Goal: Information Seeking & Learning: Check status

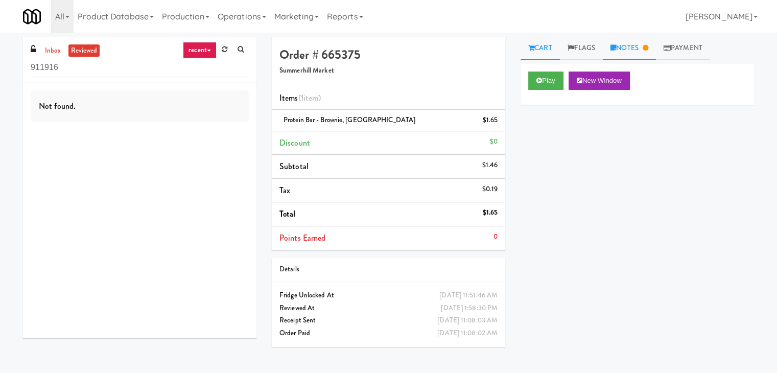
click at [640, 45] on link "Notes" at bounding box center [629, 48] width 53 height 23
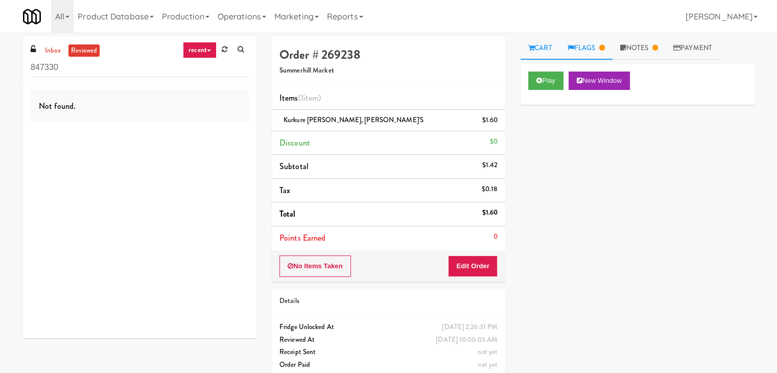
click at [589, 52] on link "Flags" at bounding box center [586, 48] width 53 height 23
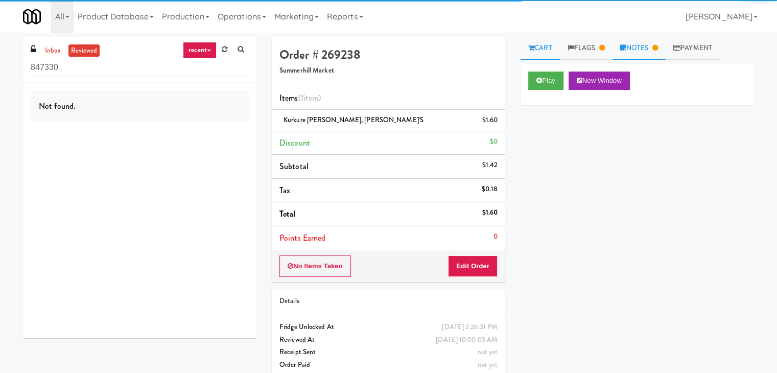
click at [648, 45] on link "Notes" at bounding box center [639, 48] width 53 height 23
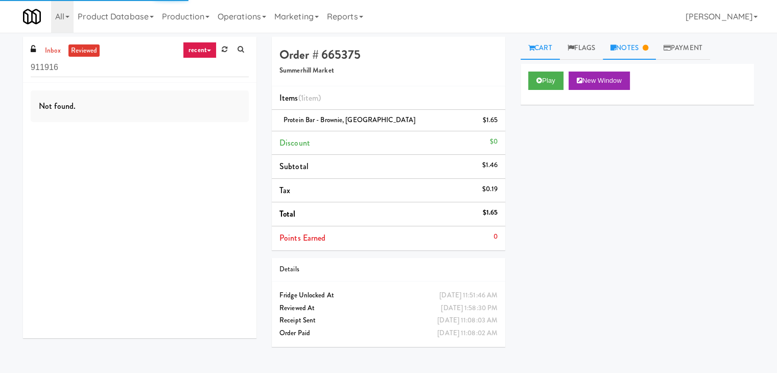
click at [632, 48] on link "Notes" at bounding box center [629, 48] width 53 height 23
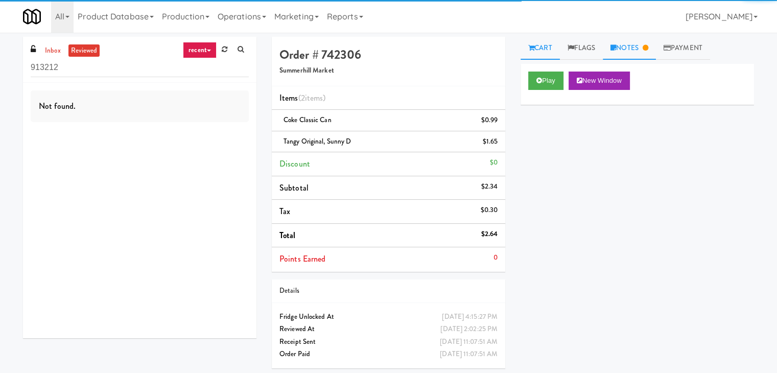
click at [643, 44] on link "Notes" at bounding box center [629, 48] width 53 height 23
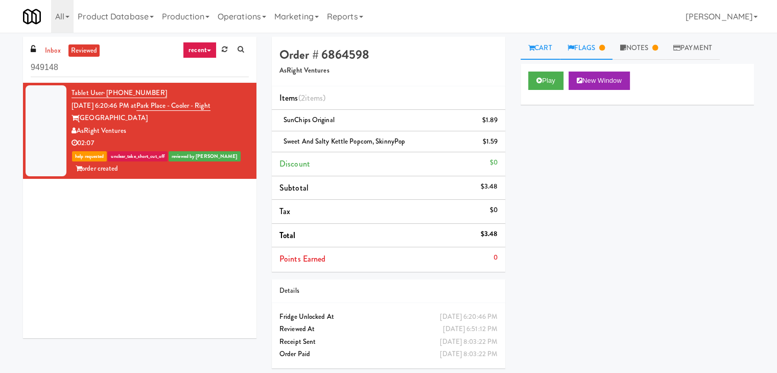
click at [594, 47] on link "Flags" at bounding box center [586, 48] width 53 height 23
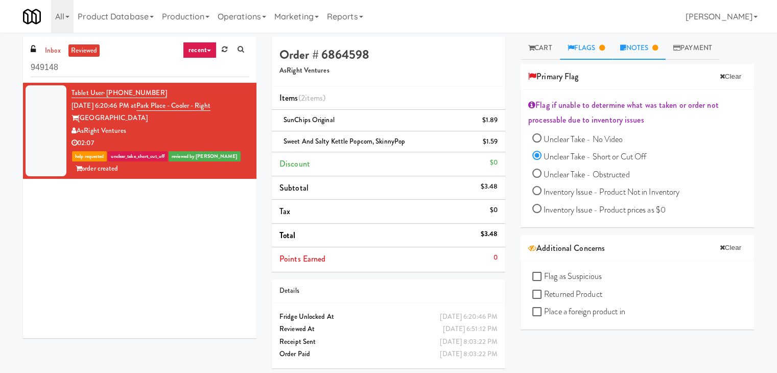
click at [649, 46] on link "Notes" at bounding box center [639, 48] width 53 height 23
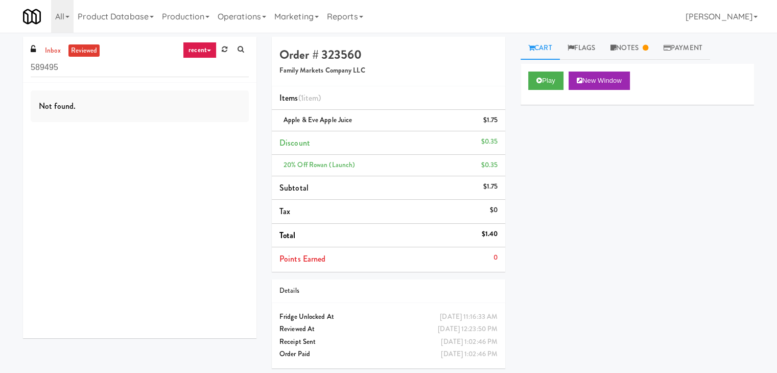
click at [205, 48] on link "recent" at bounding box center [200, 50] width 34 height 16
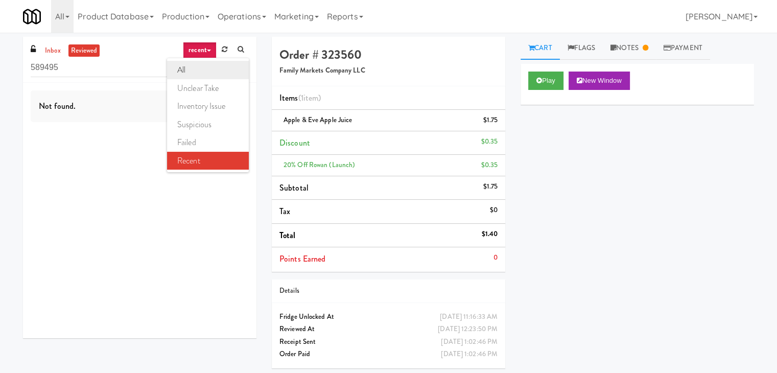
click at [203, 67] on link "all" at bounding box center [208, 70] width 82 height 18
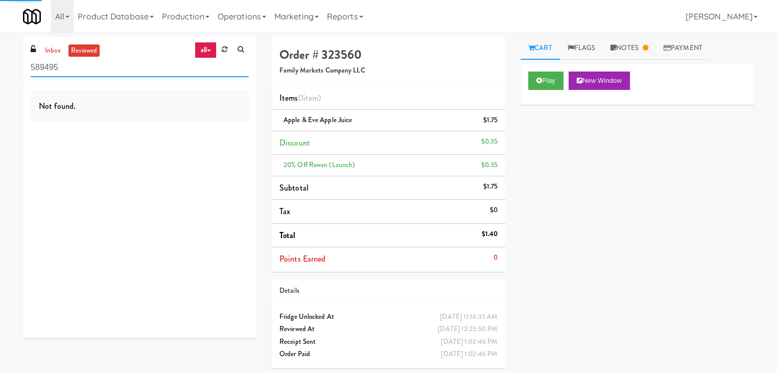
drag, startPoint x: 155, startPoint y: 76, endPoint x: 153, endPoint y: 71, distance: 5.3
click at [154, 76] on input "589495" at bounding box center [140, 67] width 218 height 19
click at [153, 68] on input "589495" at bounding box center [140, 67] width 218 height 19
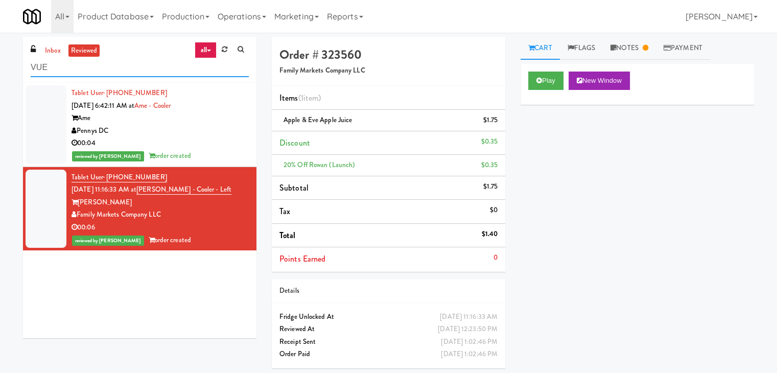
drag, startPoint x: 111, startPoint y: 66, endPoint x: 0, endPoint y: 55, distance: 111.5
click at [0, 56] on div "inbox reviewed all all unclear take inventory issue suspicious failed recent VU…" at bounding box center [388, 206] width 777 height 339
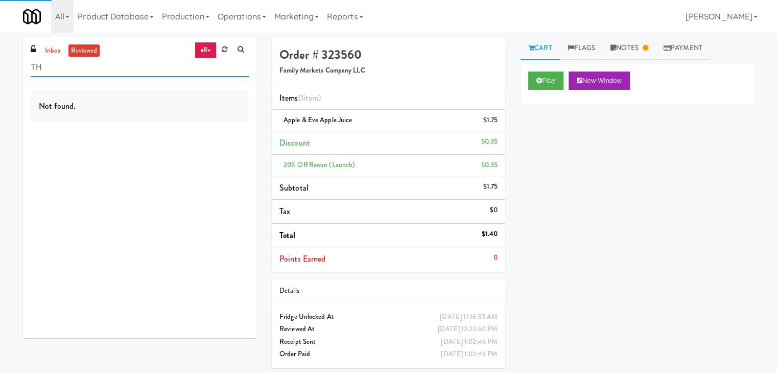
type input "T"
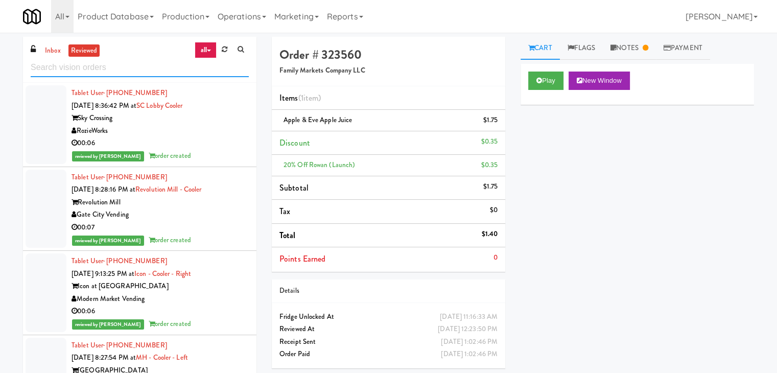
click at [109, 70] on input "text" at bounding box center [140, 67] width 218 height 19
paste input "The Vue - Pantry"
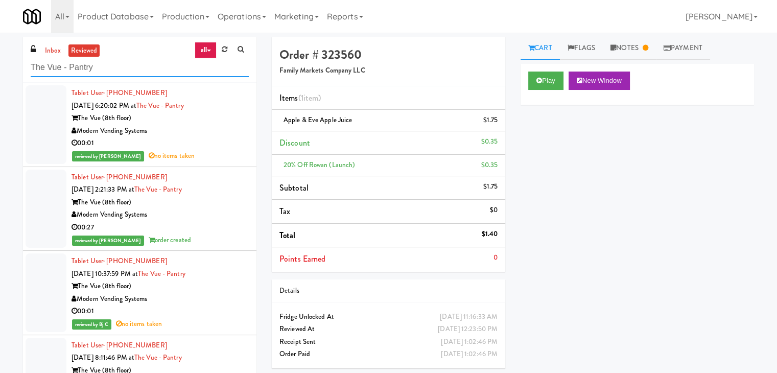
type input "The Vue - Pantry"
click at [228, 145] on div "00:01" at bounding box center [160, 143] width 177 height 13
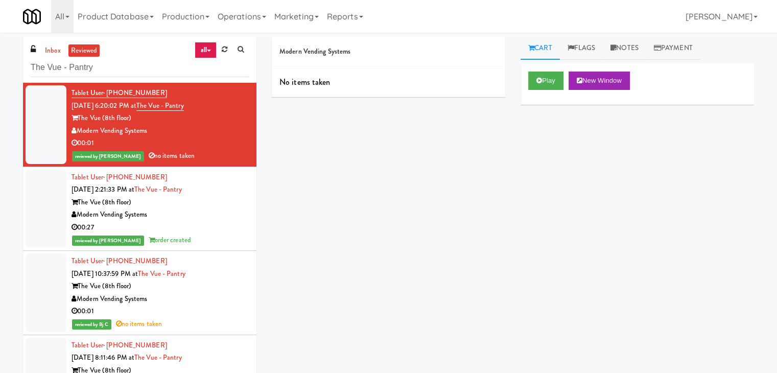
click at [220, 222] on div "00:27" at bounding box center [160, 227] width 177 height 13
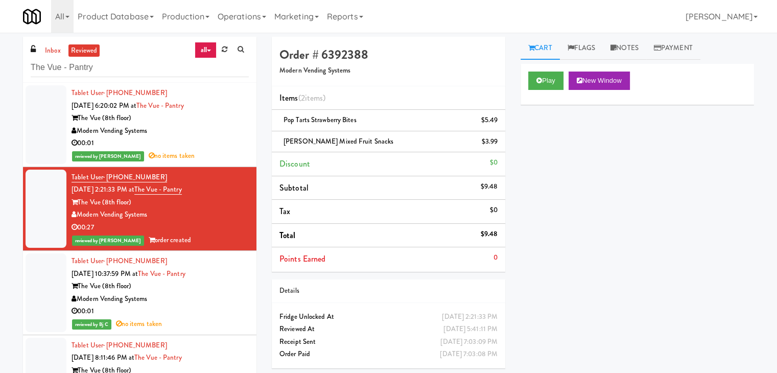
click at [211, 293] on div "Modern Vending Systems" at bounding box center [160, 299] width 177 height 13
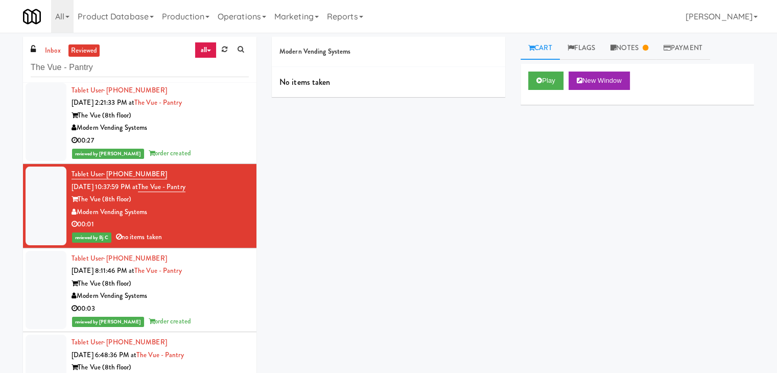
scroll to position [153, 0]
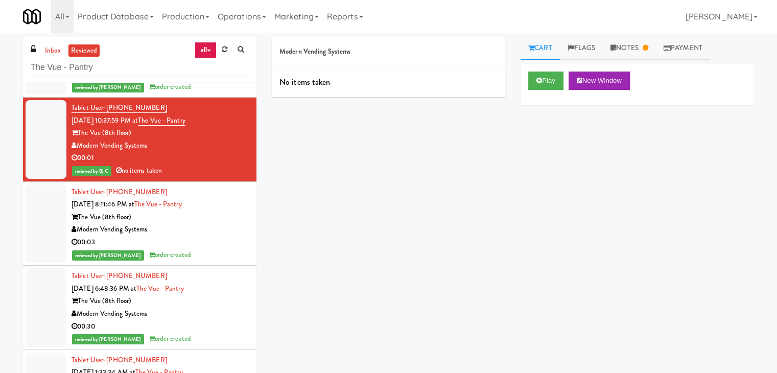
click at [206, 232] on div "Modern Vending Systems" at bounding box center [160, 229] width 177 height 13
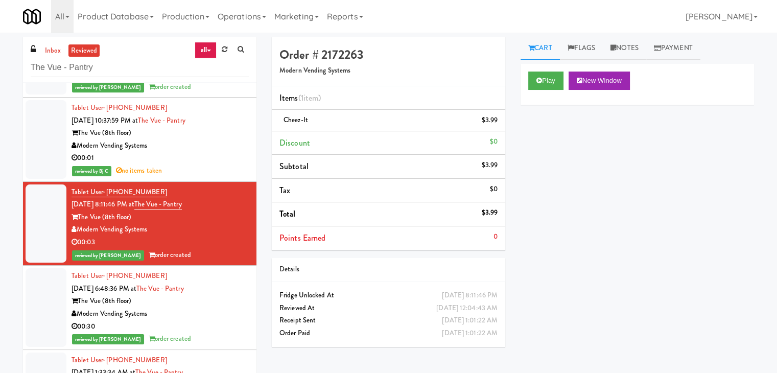
click at [217, 308] on div "Modern Vending Systems" at bounding box center [160, 314] width 177 height 13
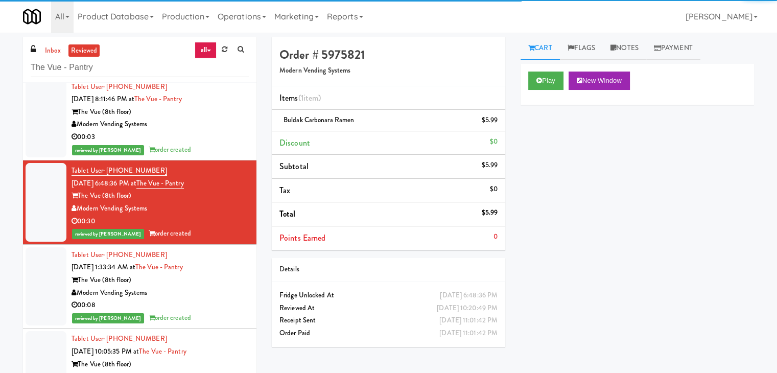
scroll to position [307, 0]
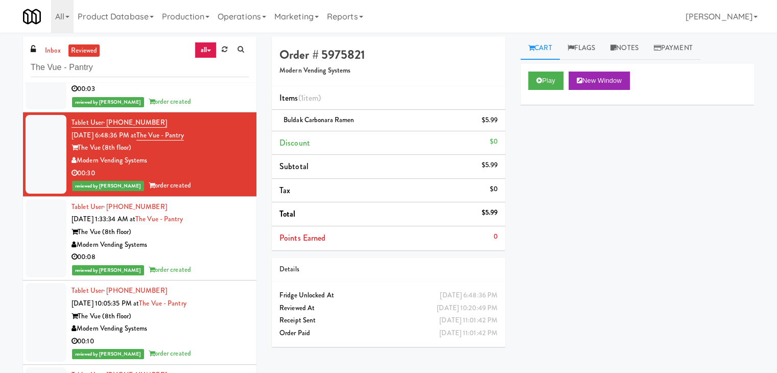
click at [218, 240] on div "Modern Vending Systems" at bounding box center [160, 245] width 177 height 13
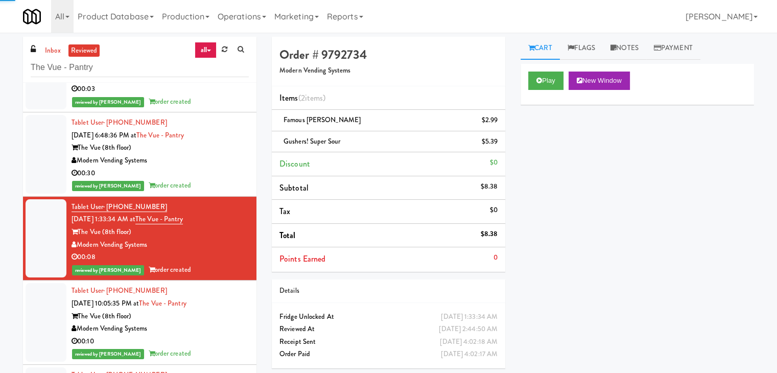
click at [216, 317] on div "The Vue (8th floor)" at bounding box center [160, 316] width 177 height 13
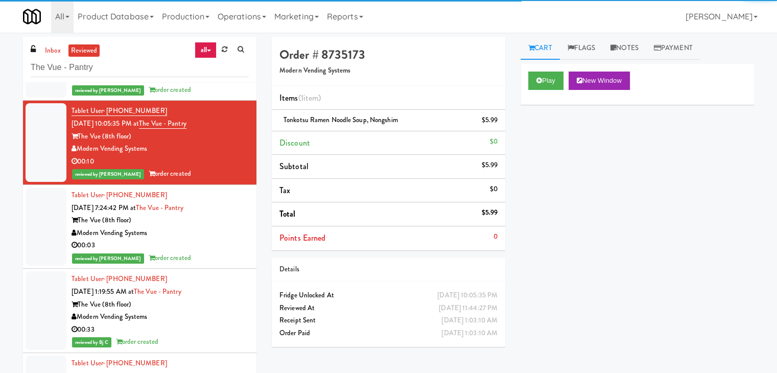
scroll to position [511, 0]
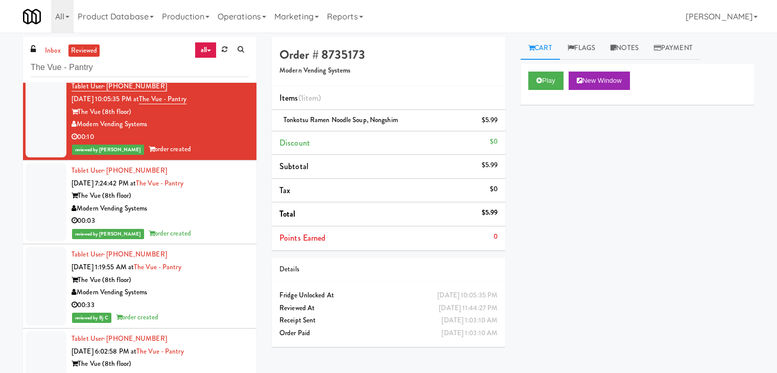
click at [224, 209] on div "Modern Vending Systems" at bounding box center [160, 208] width 177 height 13
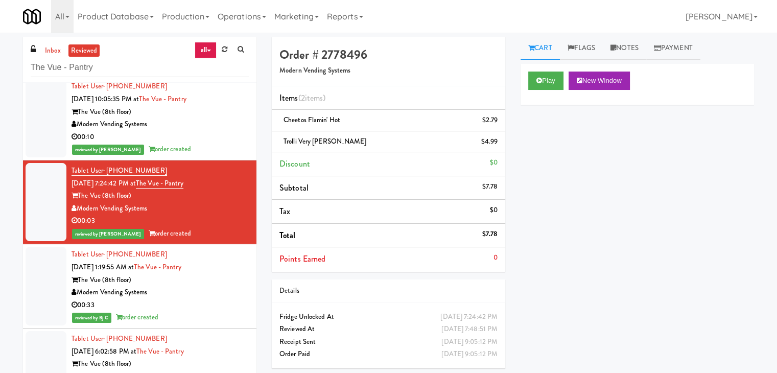
click at [220, 285] on div "The Vue (8th floor)" at bounding box center [160, 280] width 177 height 13
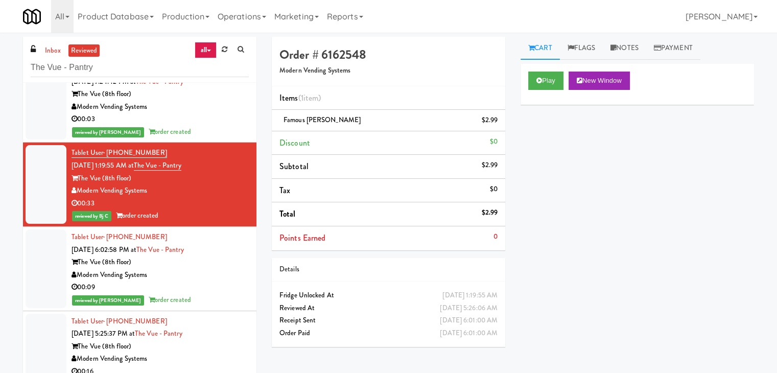
scroll to position [613, 0]
click at [206, 283] on div "00:09" at bounding box center [160, 287] width 177 height 13
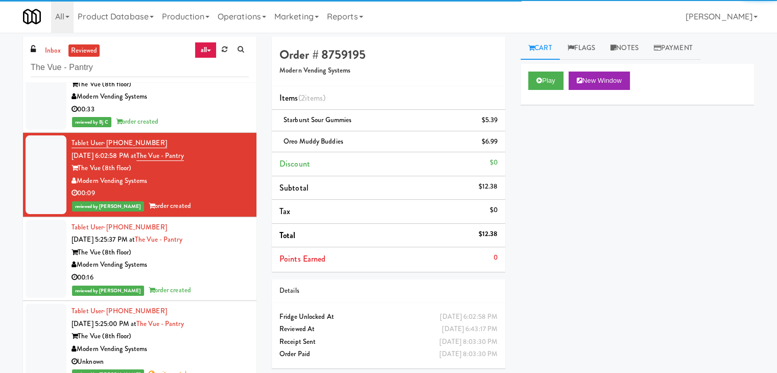
scroll to position [715, 0]
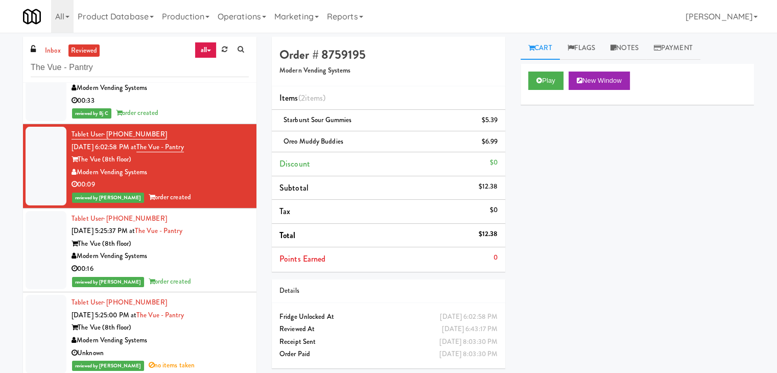
click at [204, 50] on link "all" at bounding box center [205, 50] width 21 height 16
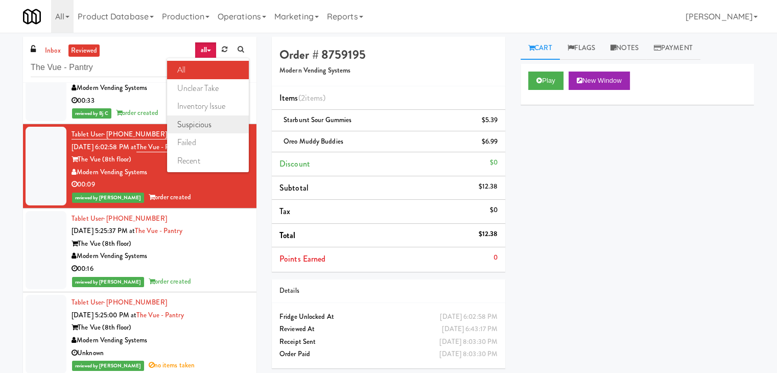
click at [216, 123] on link "suspicious" at bounding box center [208, 124] width 82 height 18
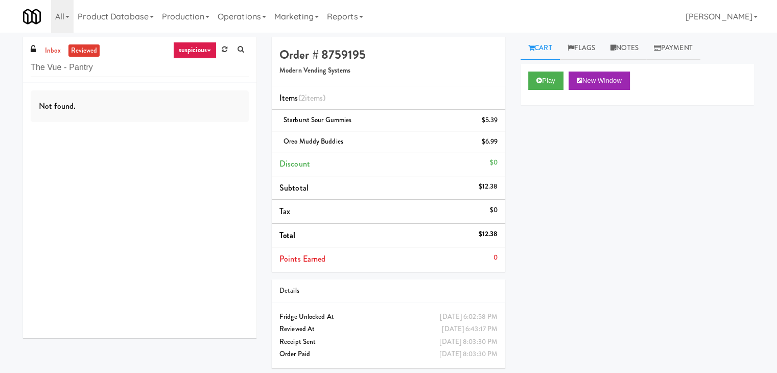
scroll to position [0, 0]
click at [178, 50] on link "suspicious" at bounding box center [194, 50] width 43 height 16
click at [198, 105] on link "inventory issue" at bounding box center [208, 106] width 82 height 18
click at [193, 50] on link "inventory issue" at bounding box center [187, 50] width 57 height 16
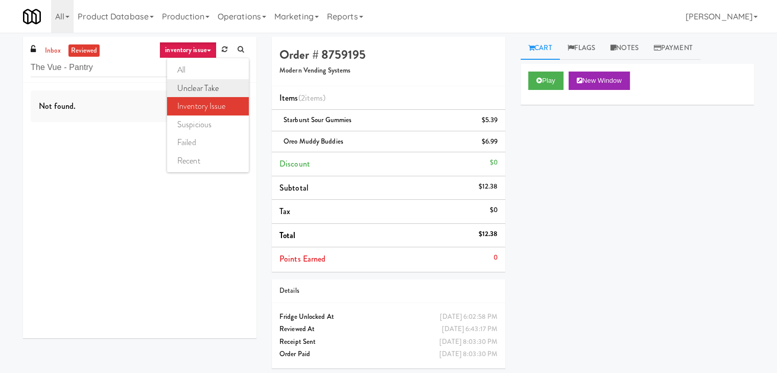
click at [201, 88] on link "unclear take" at bounding box center [208, 88] width 82 height 18
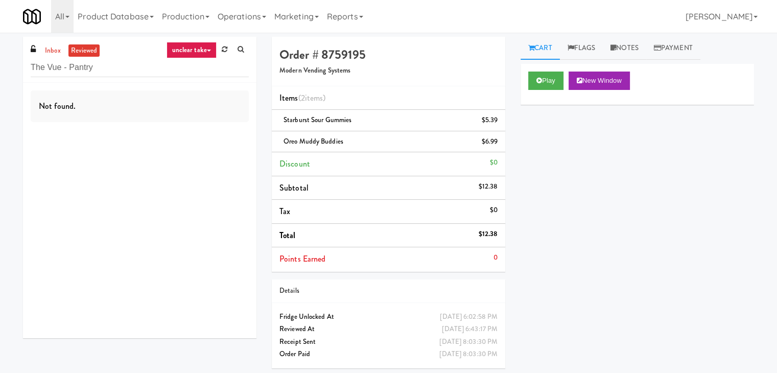
click at [194, 51] on link "unclear take" at bounding box center [192, 50] width 50 height 16
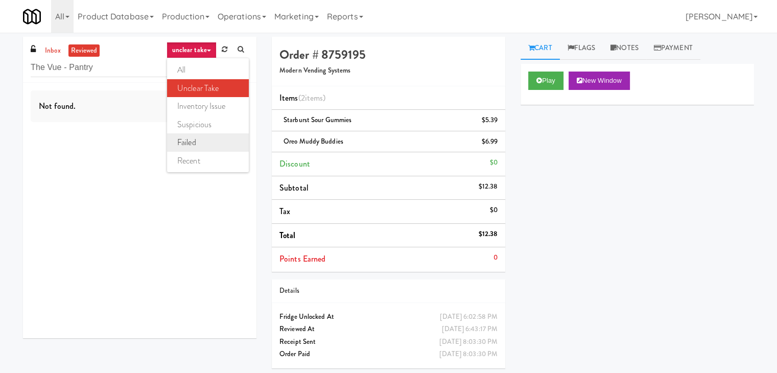
click at [208, 147] on link "failed" at bounding box center [208, 142] width 82 height 18
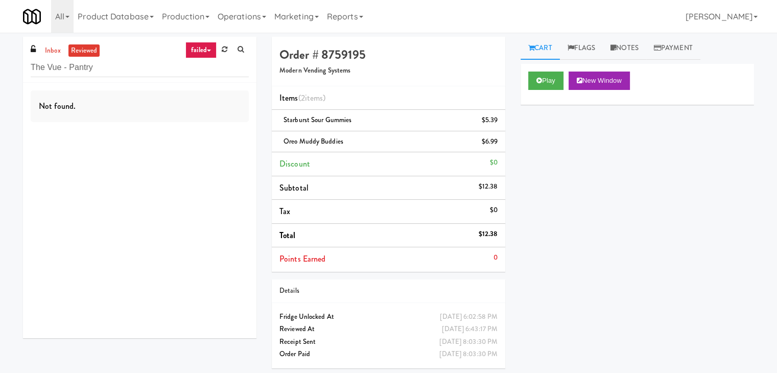
click at [206, 50] on link "failed" at bounding box center [200, 50] width 31 height 16
click at [213, 161] on link "recent" at bounding box center [208, 161] width 82 height 18
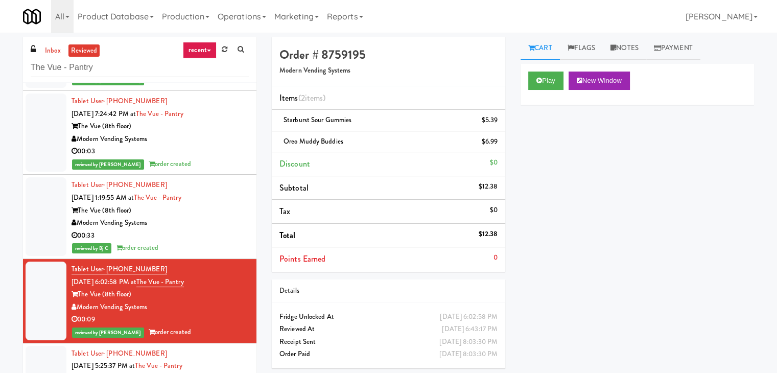
scroll to position [580, 0]
click at [197, 50] on link "recent" at bounding box center [200, 50] width 34 height 16
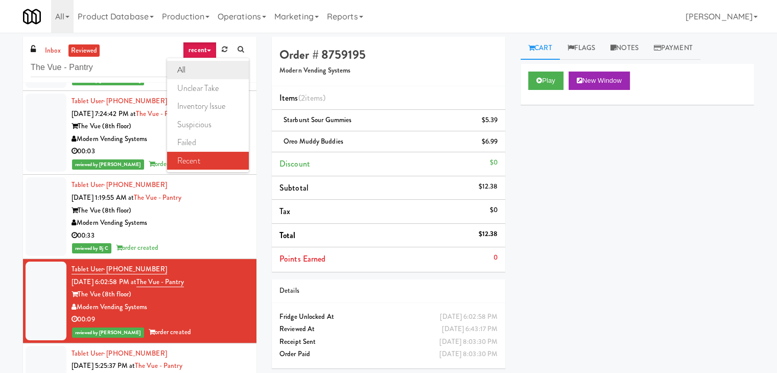
click at [194, 73] on link "all" at bounding box center [208, 70] width 82 height 18
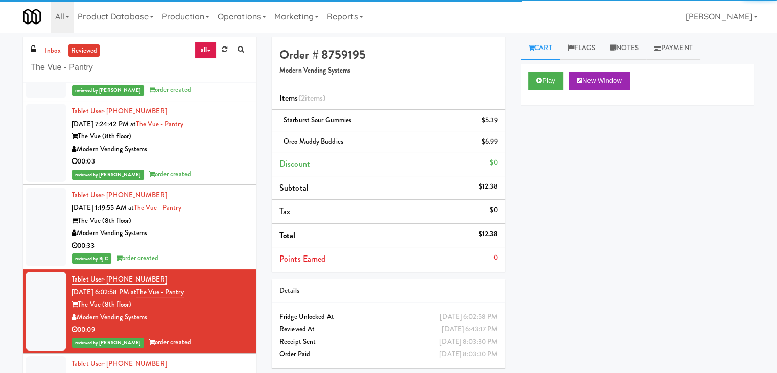
scroll to position [785, 0]
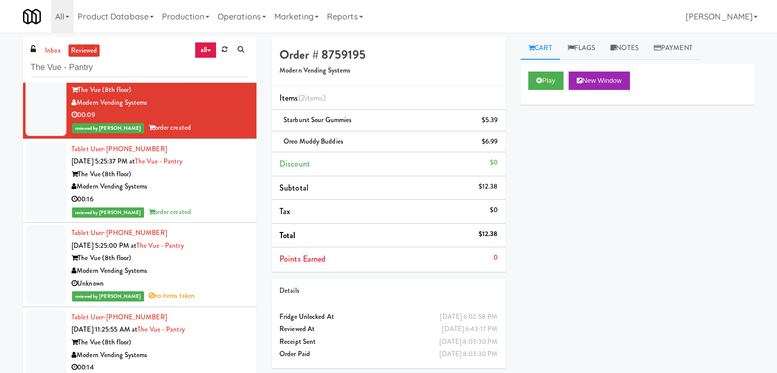
click at [225, 178] on div "The Vue (8th floor)" at bounding box center [160, 174] width 177 height 13
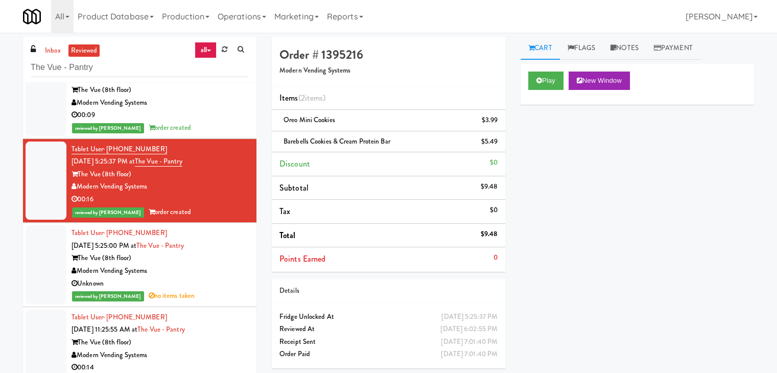
click at [226, 259] on div "The Vue (8th floor)" at bounding box center [160, 258] width 177 height 13
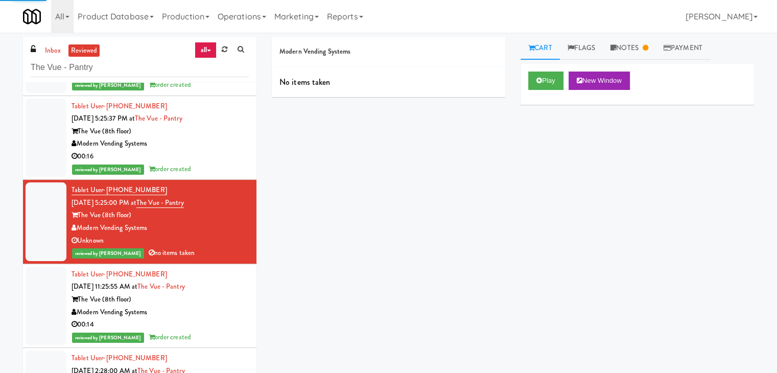
scroll to position [887, 0]
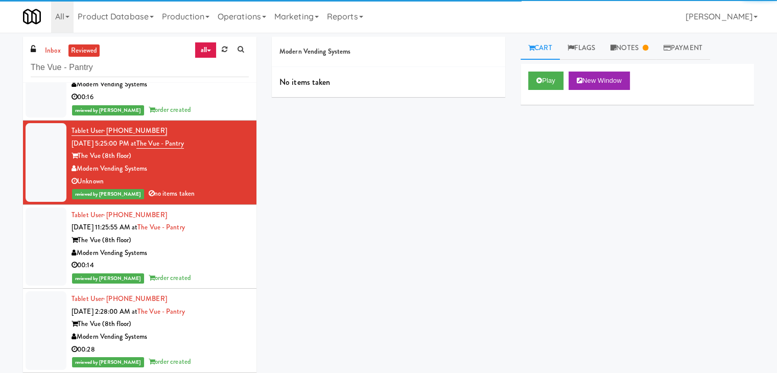
click at [224, 248] on div "Modern Vending Systems" at bounding box center [160, 253] width 177 height 13
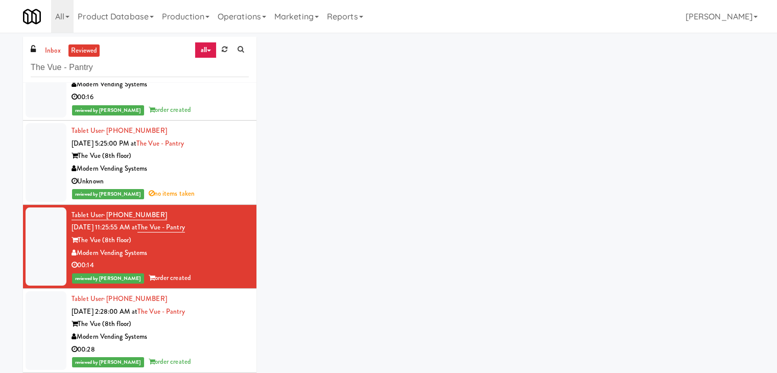
scroll to position [989, 0]
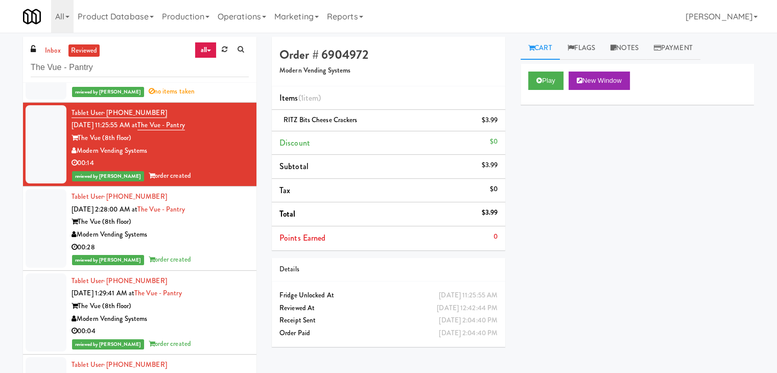
click at [219, 220] on div "The Vue (8th floor)" at bounding box center [160, 222] width 177 height 13
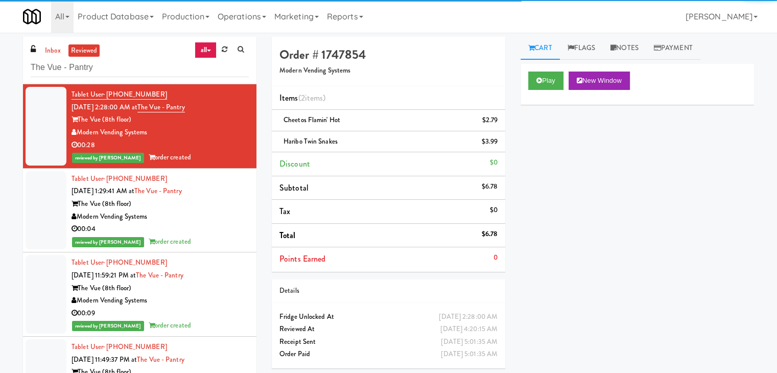
click at [219, 220] on div "Modern Vending Systems" at bounding box center [160, 217] width 177 height 13
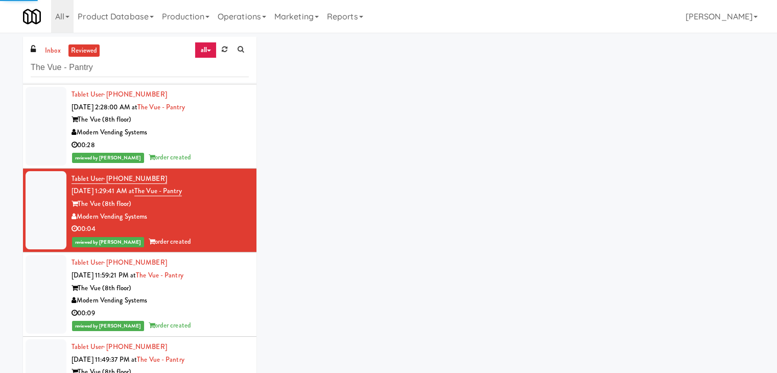
scroll to position [1194, 0]
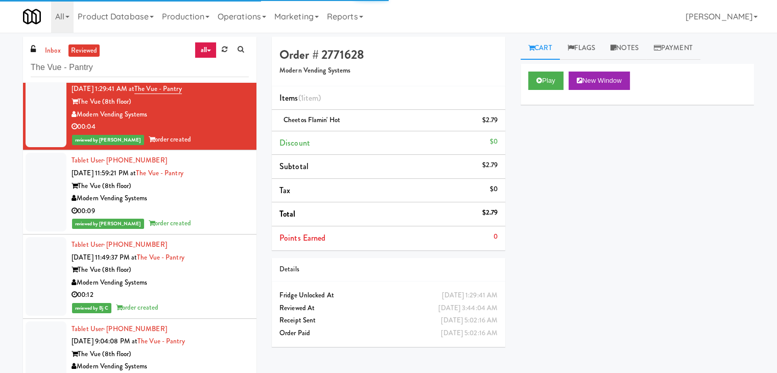
click at [217, 205] on div "00:09" at bounding box center [160, 211] width 177 height 13
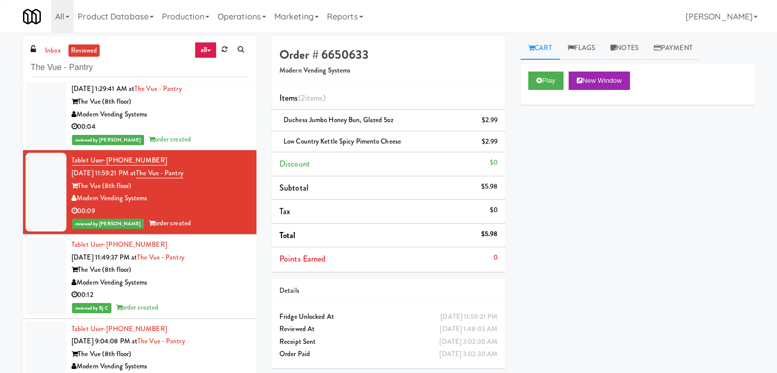
click at [214, 274] on div "The Vue (8th floor)" at bounding box center [160, 270] width 177 height 13
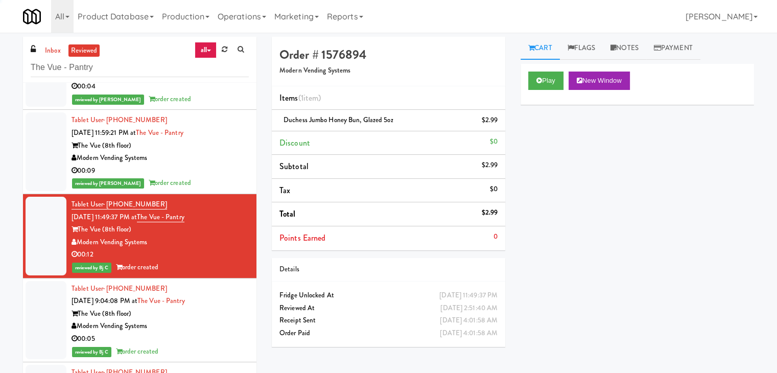
scroll to position [1296, 0]
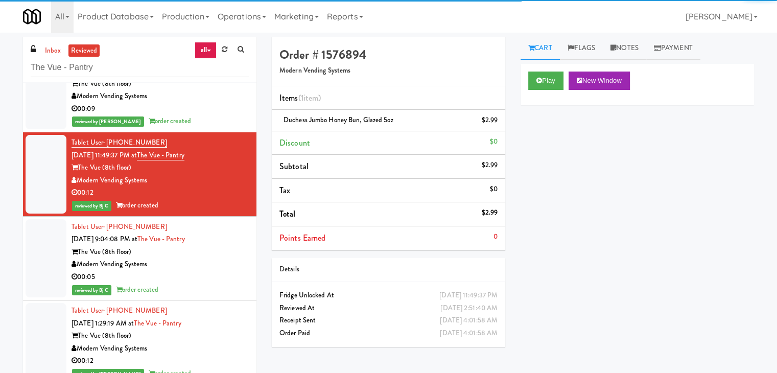
click at [211, 265] on div "Modern Vending Systems" at bounding box center [160, 264] width 177 height 13
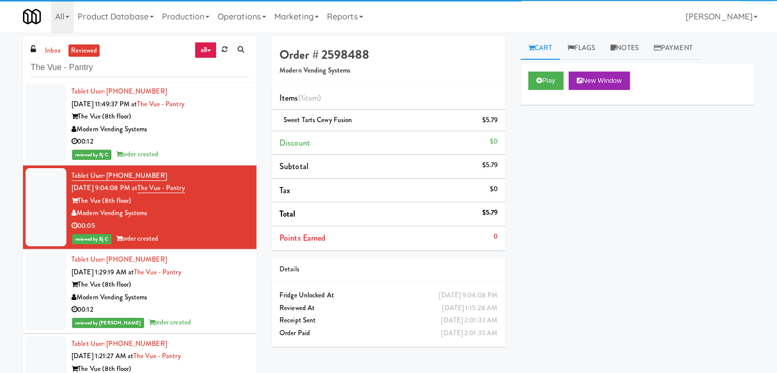
scroll to position [1398, 0]
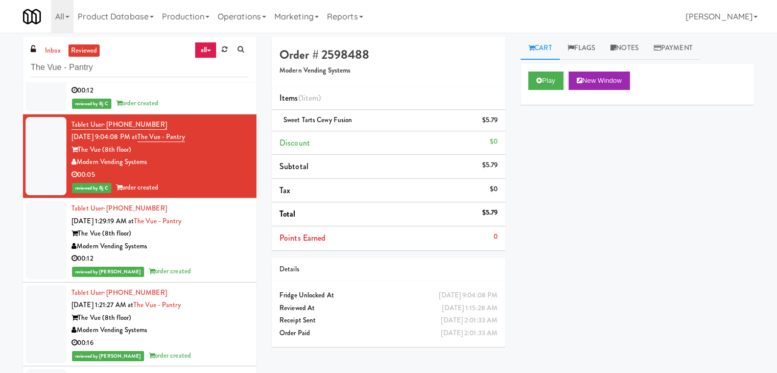
click at [212, 257] on div "00:12" at bounding box center [160, 258] width 177 height 13
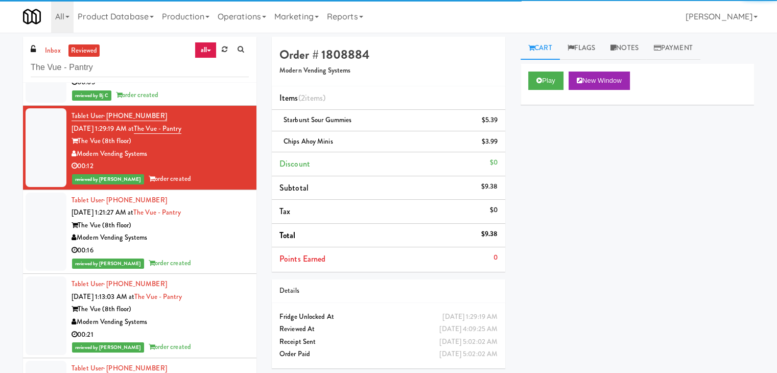
scroll to position [1500, 0]
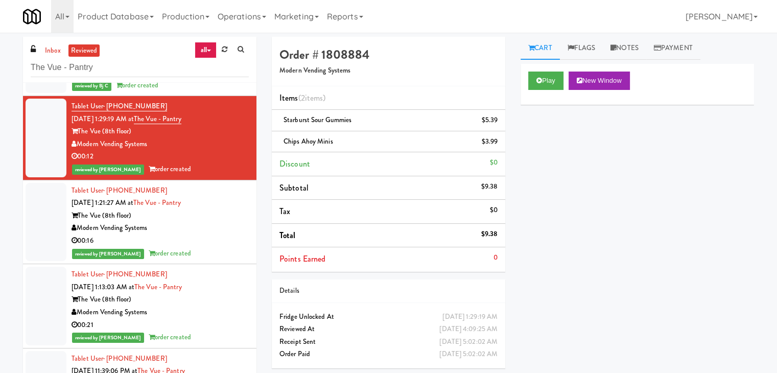
click at [213, 247] on div "reviewed by John C order created" at bounding box center [160, 253] width 177 height 13
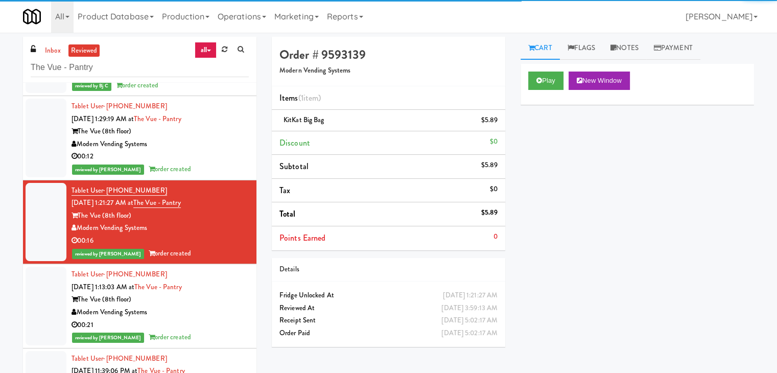
drag, startPoint x: 220, startPoint y: 294, endPoint x: 221, endPoint y: 282, distance: 11.8
click at [220, 293] on div "The Vue (8th floor)" at bounding box center [160, 299] width 177 height 13
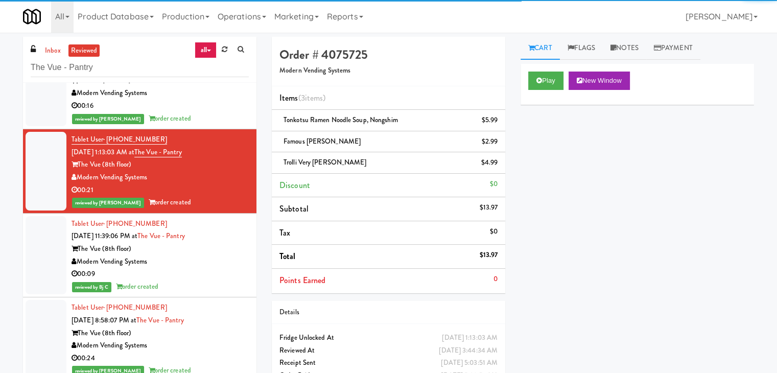
scroll to position [1653, 0]
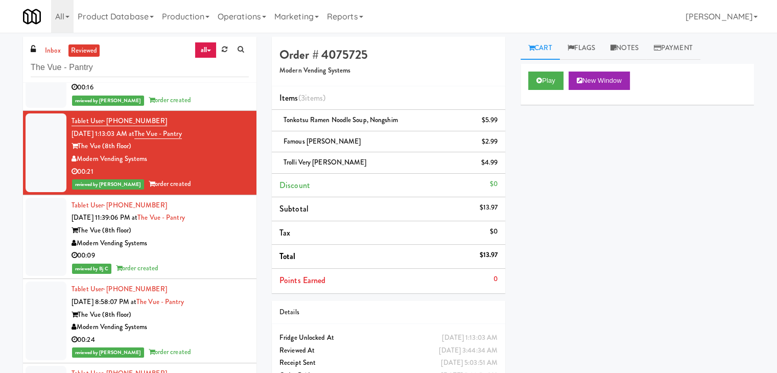
click at [221, 252] on div "00:09" at bounding box center [160, 255] width 177 height 13
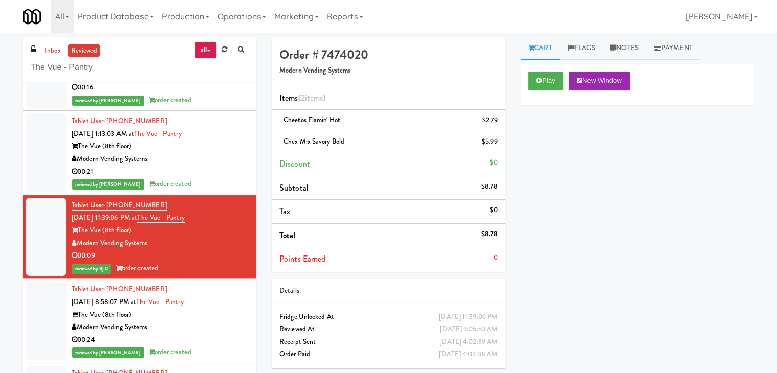
click at [214, 309] on div "The Vue (8th floor)" at bounding box center [160, 315] width 177 height 13
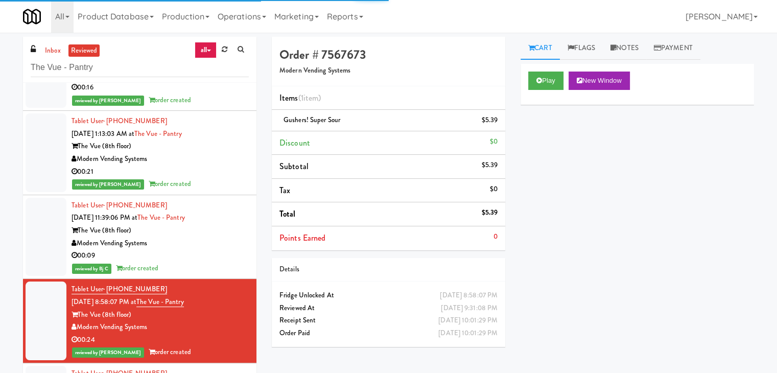
scroll to position [1756, 0]
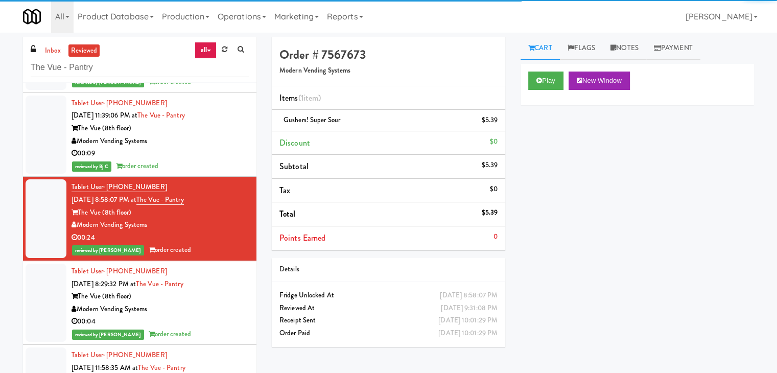
click at [221, 290] on div "The Vue (8th floor)" at bounding box center [160, 296] width 177 height 13
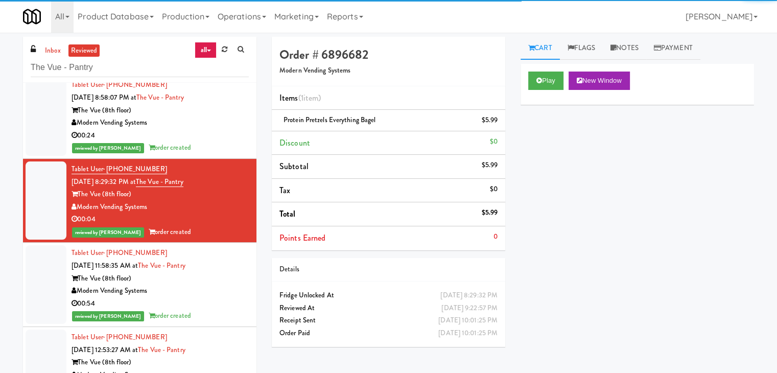
click at [221, 294] on div "Modern Vending Systems" at bounding box center [160, 291] width 177 height 13
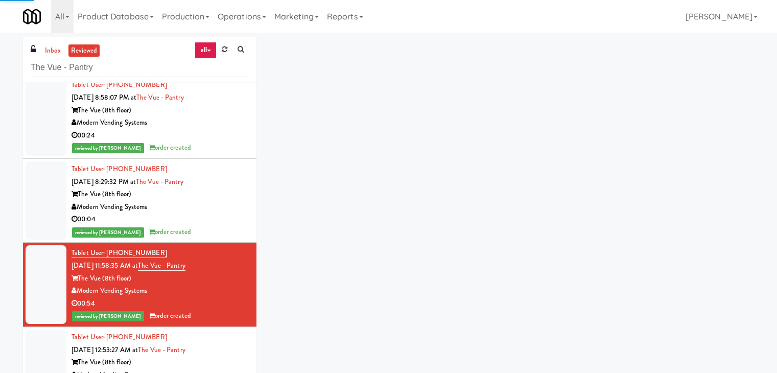
scroll to position [1960, 0]
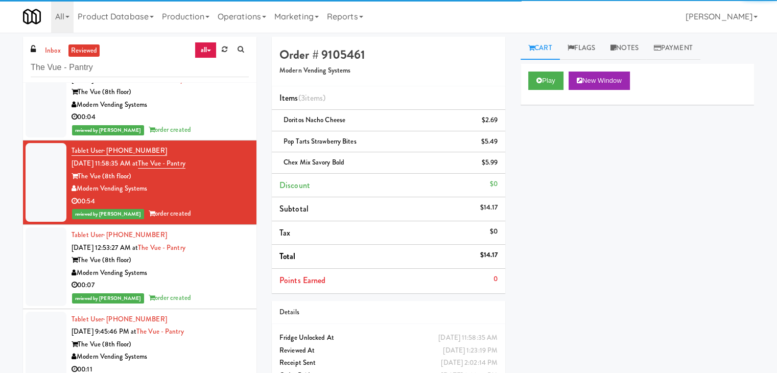
click at [221, 292] on div "reviewed by Sophia N order created" at bounding box center [160, 298] width 177 height 13
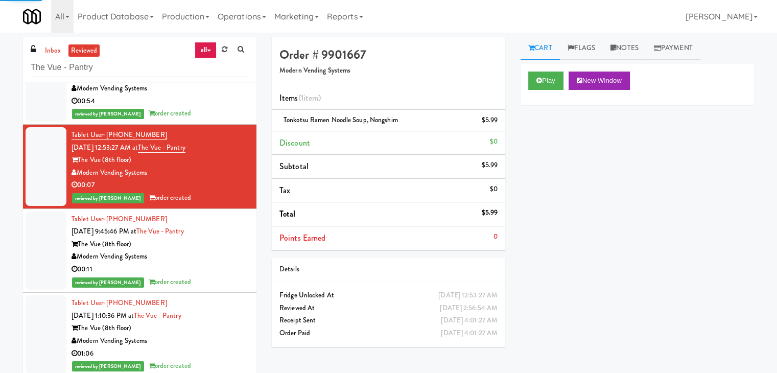
scroll to position [2062, 0]
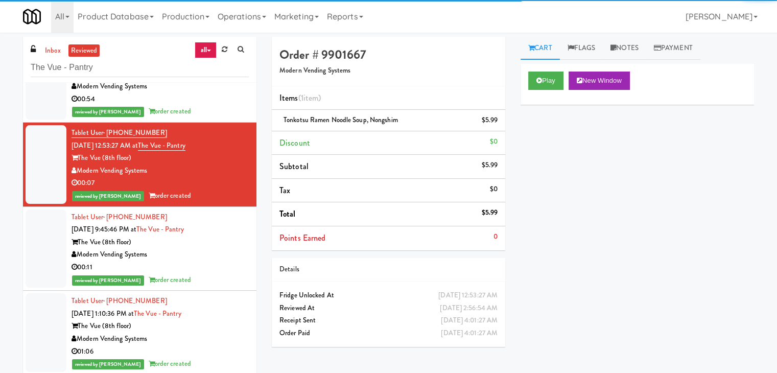
click at [221, 268] on div "00:11" at bounding box center [160, 267] width 177 height 13
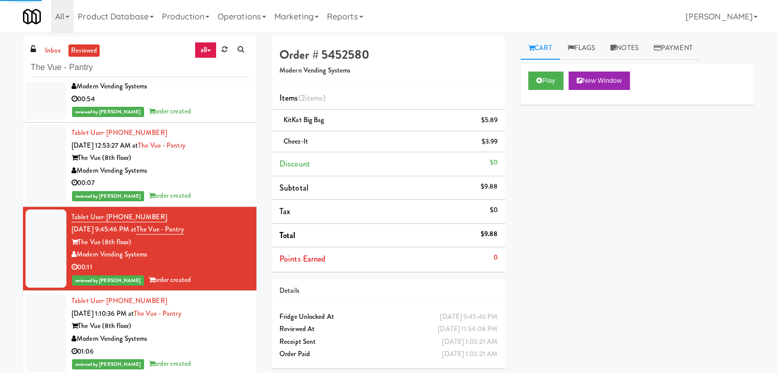
click at [219, 325] on div "The Vue (8th floor)" at bounding box center [160, 326] width 177 height 13
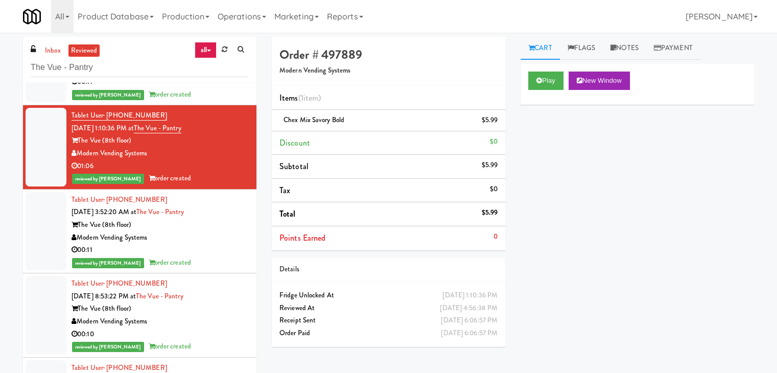
scroll to position [2266, 0]
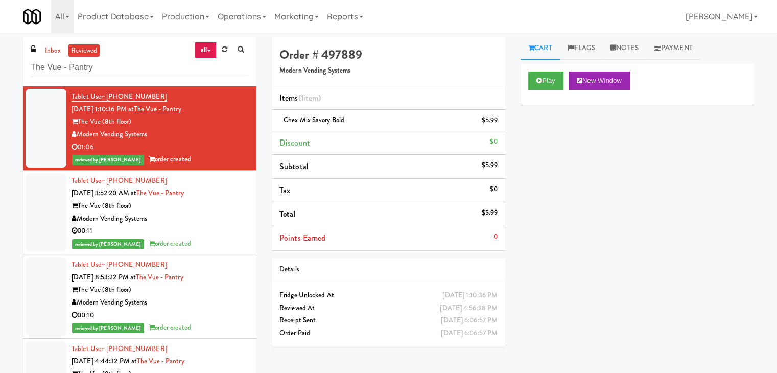
click at [219, 218] on div "Modern Vending Systems" at bounding box center [160, 219] width 177 height 13
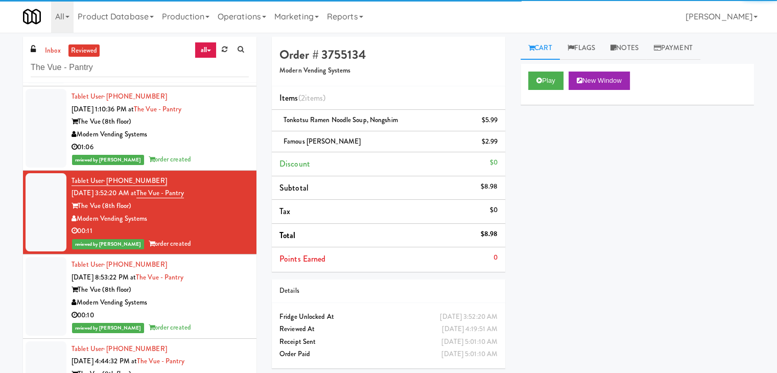
click at [218, 296] on div "Modern Vending Systems" at bounding box center [160, 302] width 177 height 13
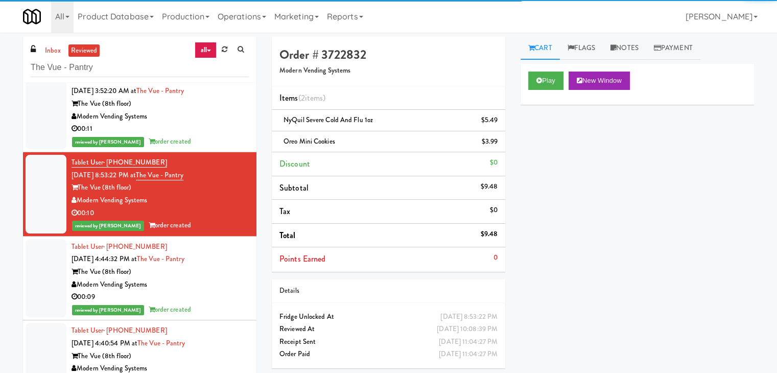
scroll to position [2471, 0]
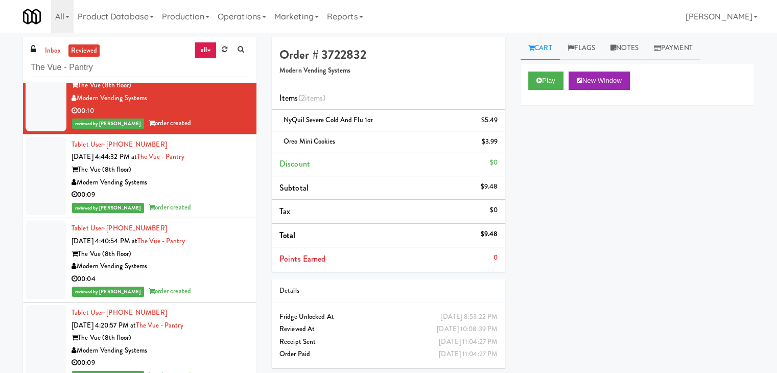
click at [224, 195] on div "00:09" at bounding box center [160, 195] width 177 height 13
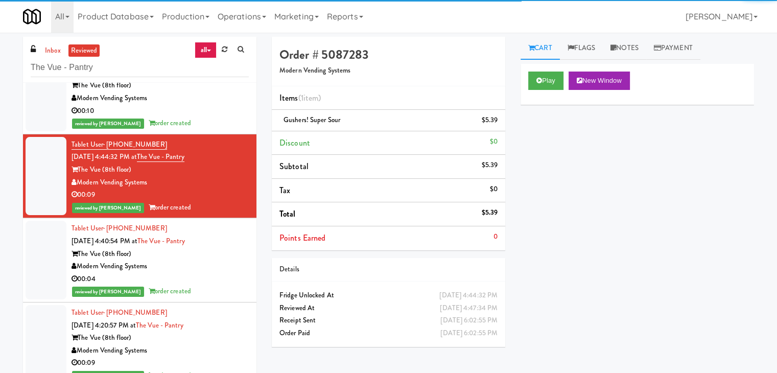
click at [223, 256] on div "The Vue (8th floor)" at bounding box center [160, 254] width 177 height 13
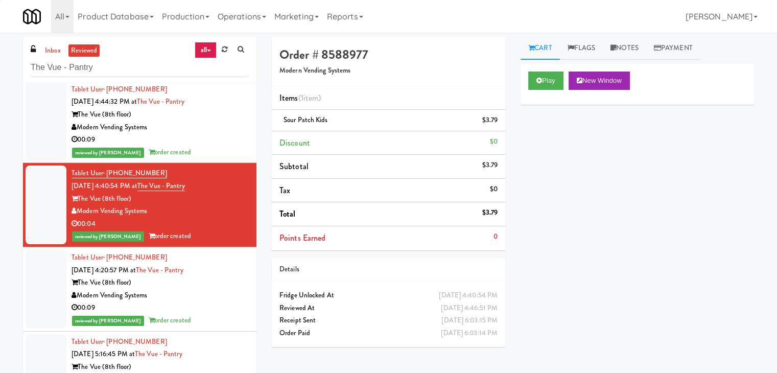
scroll to position [2573, 0]
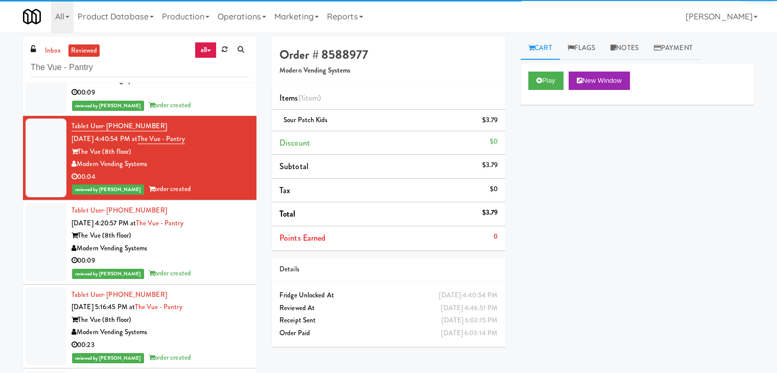
click at [223, 262] on div "00:09" at bounding box center [160, 260] width 177 height 13
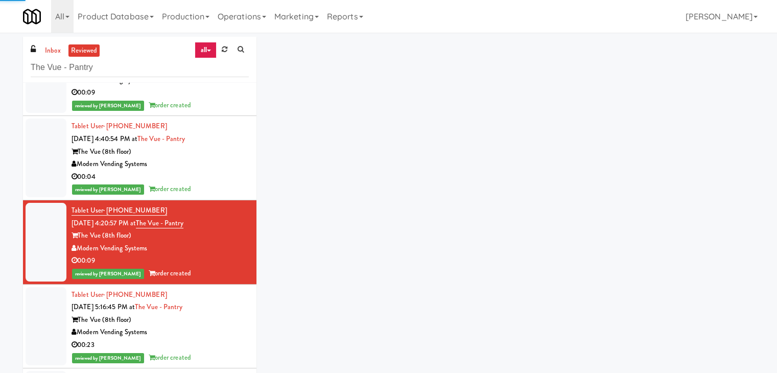
scroll to position [2675, 0]
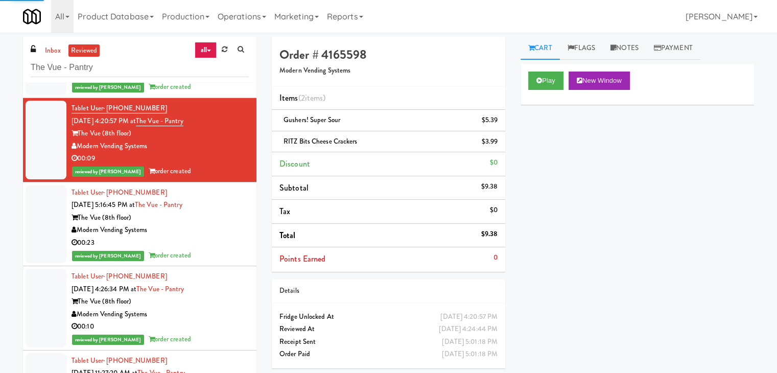
click at [223, 240] on div "00:23" at bounding box center [160, 243] width 177 height 13
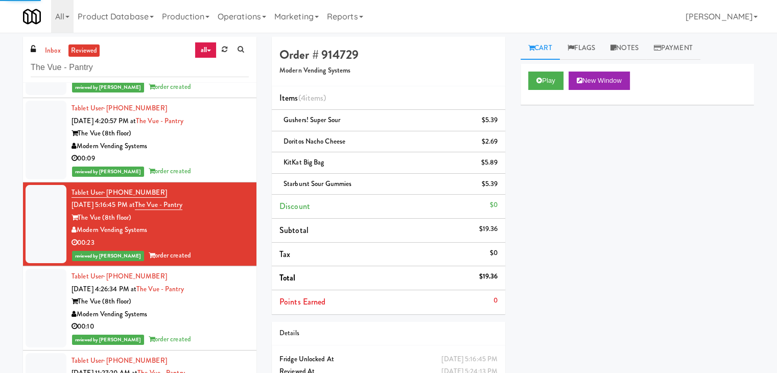
click at [224, 296] on div "The Vue (8th floor)" at bounding box center [160, 301] width 177 height 13
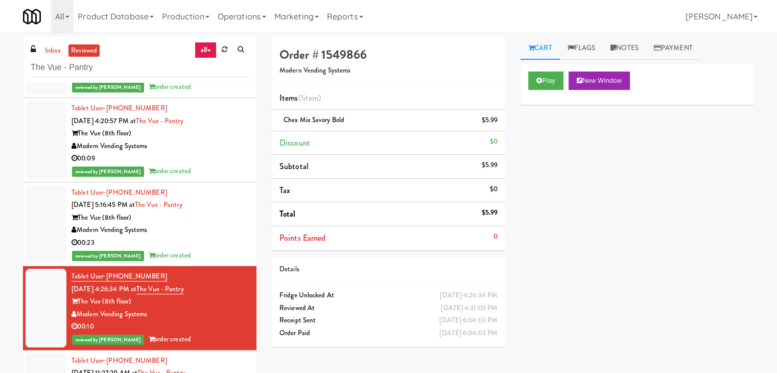
scroll to position [2829, 0]
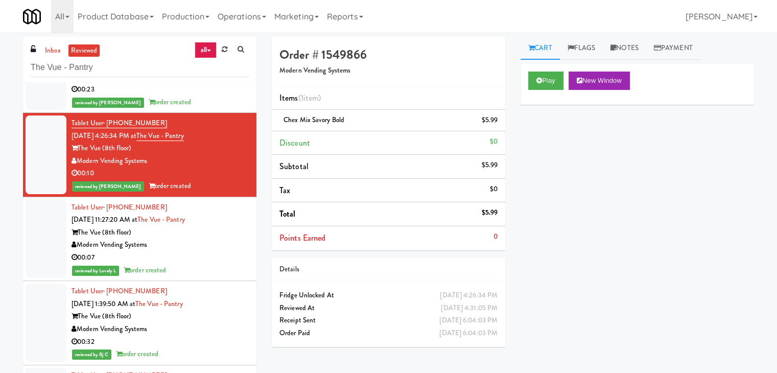
click at [197, 239] on div "Modern Vending Systems" at bounding box center [160, 245] width 177 height 13
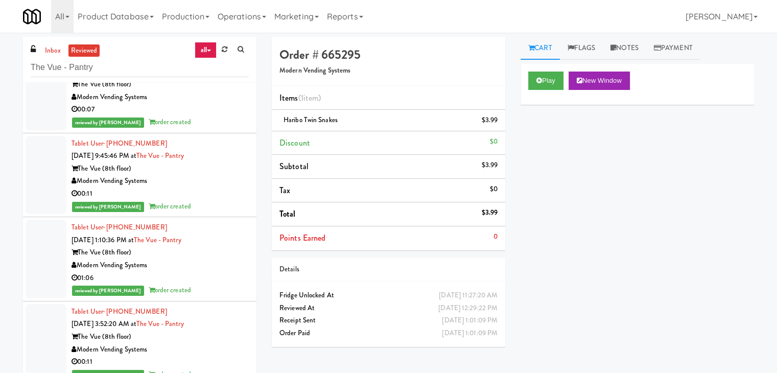
scroll to position [2197, 0]
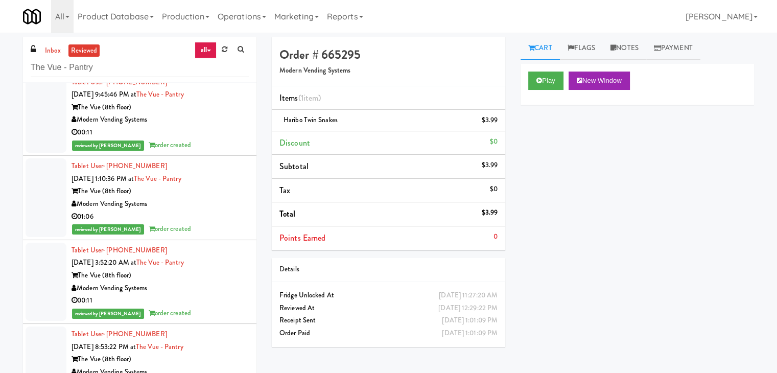
click at [205, 223] on div "reviewed by Lyn A order created" at bounding box center [160, 229] width 177 height 13
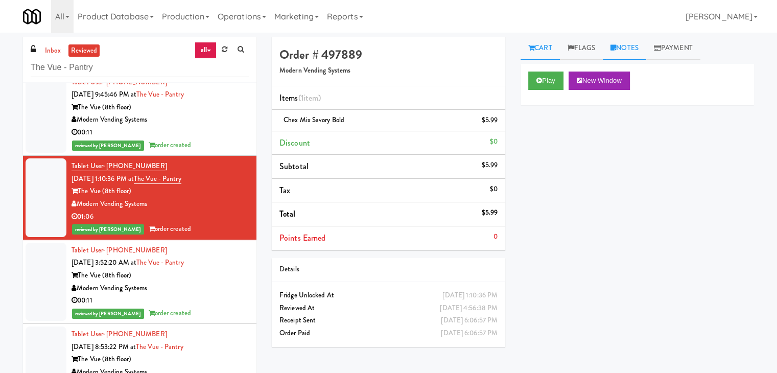
click at [613, 47] on icon at bounding box center [614, 47] width 6 height 7
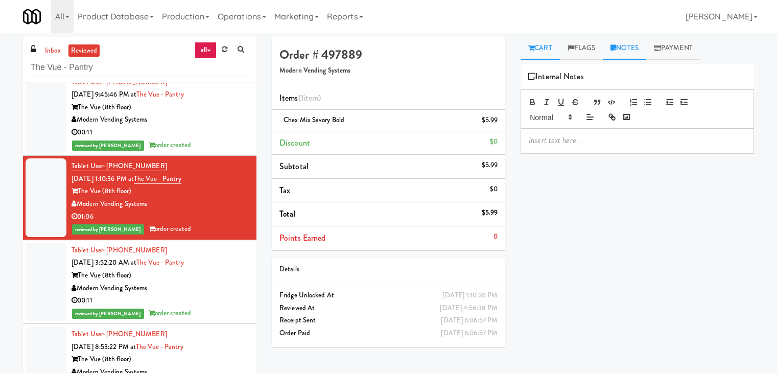
click at [536, 48] on link "Cart" at bounding box center [540, 48] width 39 height 23
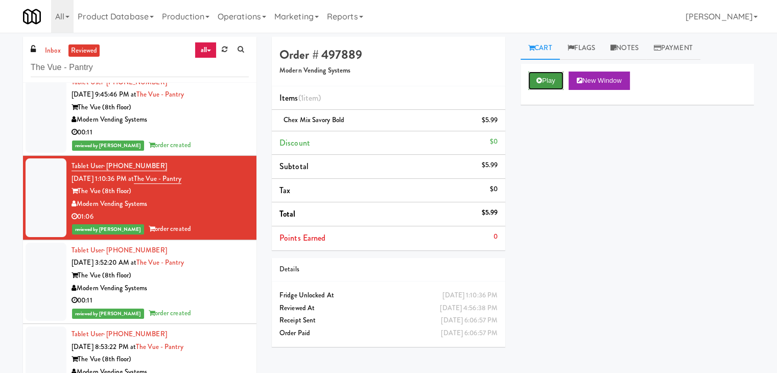
click at [548, 82] on button "Play" at bounding box center [545, 81] width 35 height 18
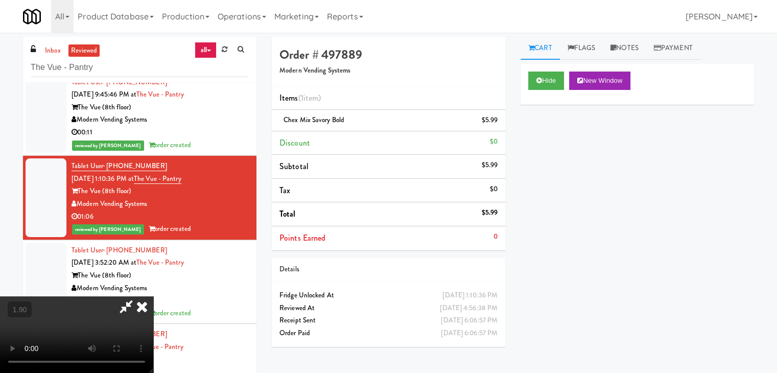
click at [138, 296] on icon at bounding box center [126, 306] width 24 height 20
click at [153, 296] on icon at bounding box center [142, 306] width 22 height 20
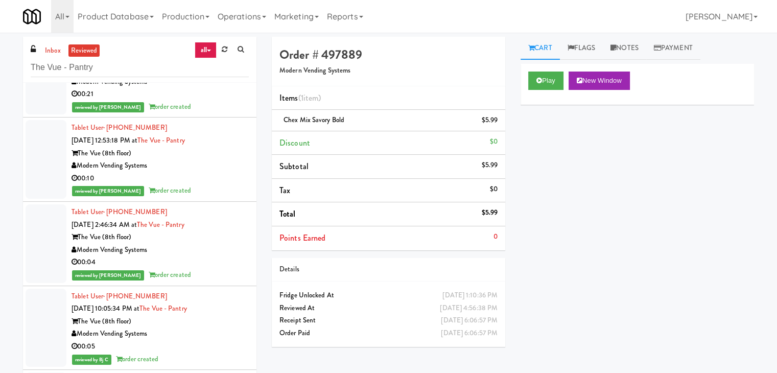
scroll to position [5263, 0]
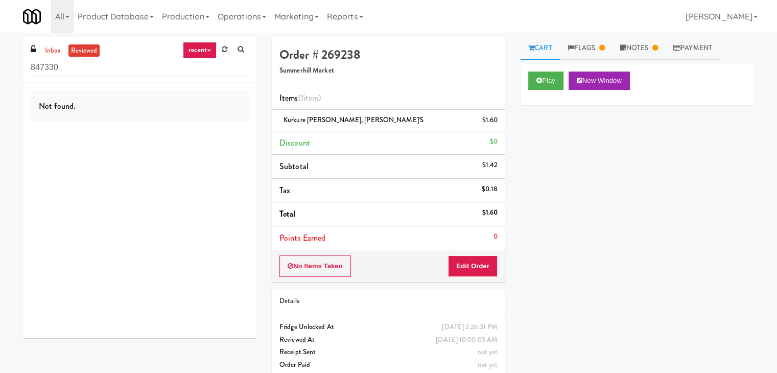
click at [202, 49] on link "recent" at bounding box center [200, 50] width 34 height 16
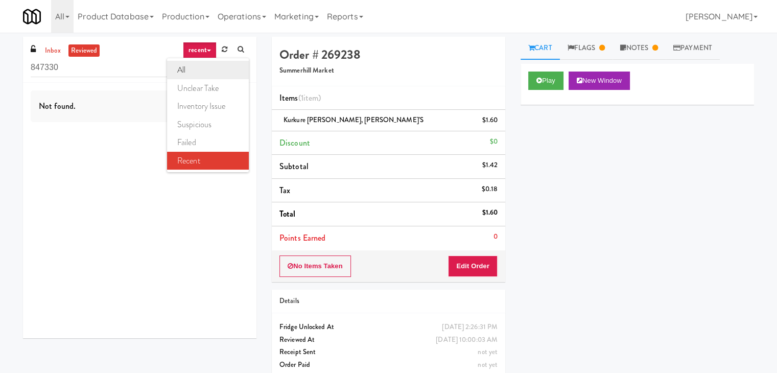
click at [205, 72] on link "all" at bounding box center [208, 70] width 82 height 18
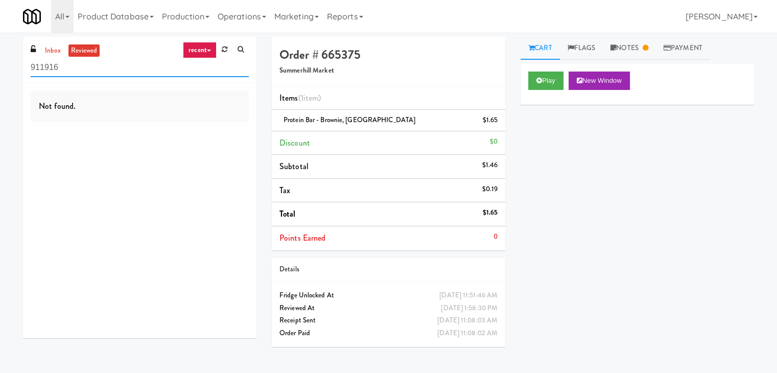
click at [205, 58] on input "911916" at bounding box center [140, 67] width 218 height 19
click at [205, 54] on link "recent" at bounding box center [200, 50] width 34 height 16
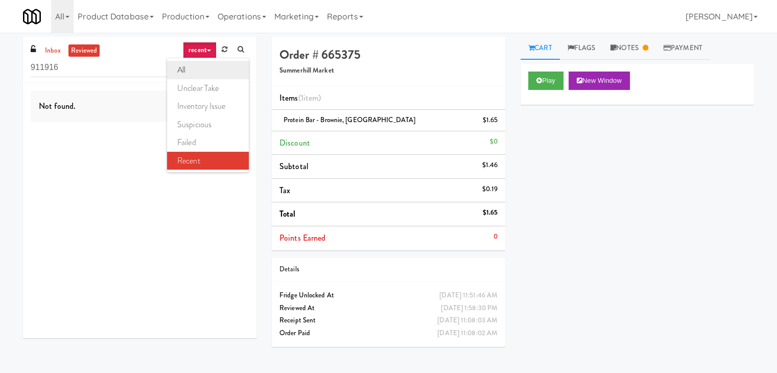
click at [203, 65] on link "all" at bounding box center [208, 70] width 82 height 18
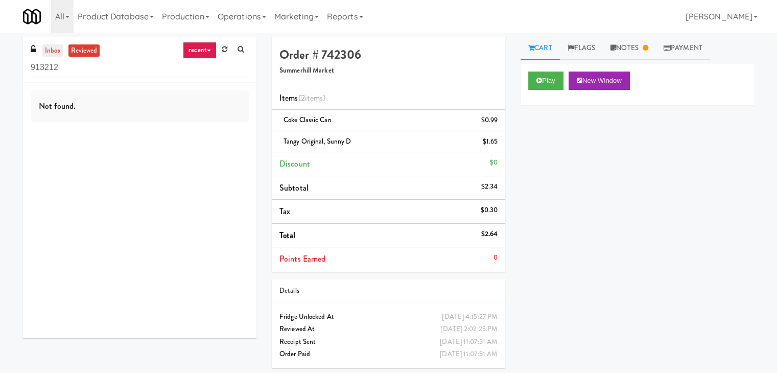
click at [54, 51] on link "inbox" at bounding box center [52, 50] width 21 height 13
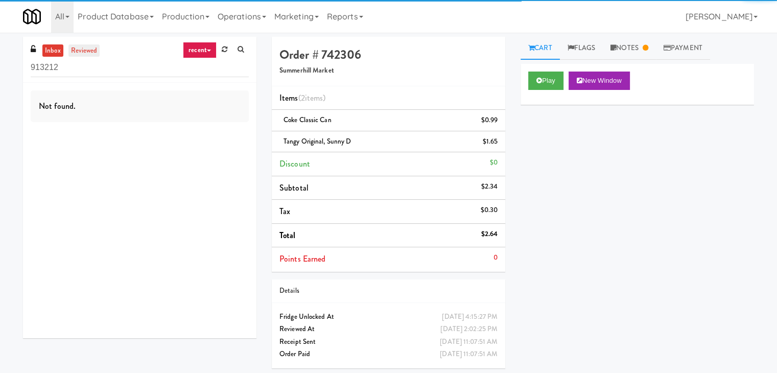
click at [79, 47] on link "reviewed" at bounding box center [84, 50] width 32 height 13
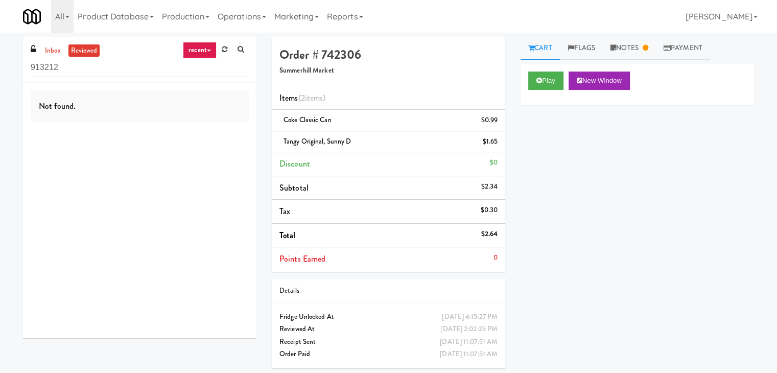
click at [202, 53] on link "recent" at bounding box center [200, 50] width 34 height 16
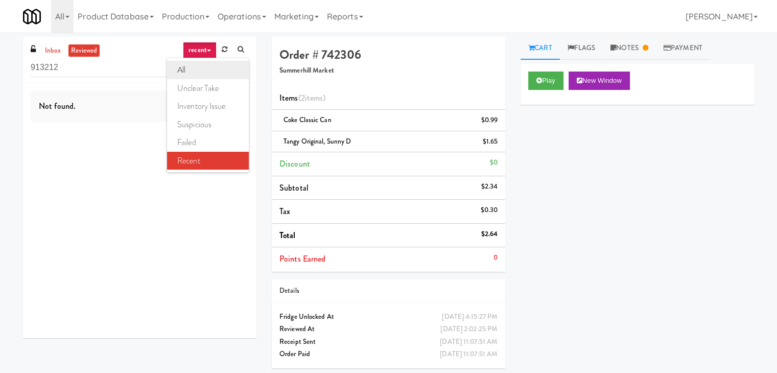
click at [200, 67] on link "all" at bounding box center [208, 70] width 82 height 18
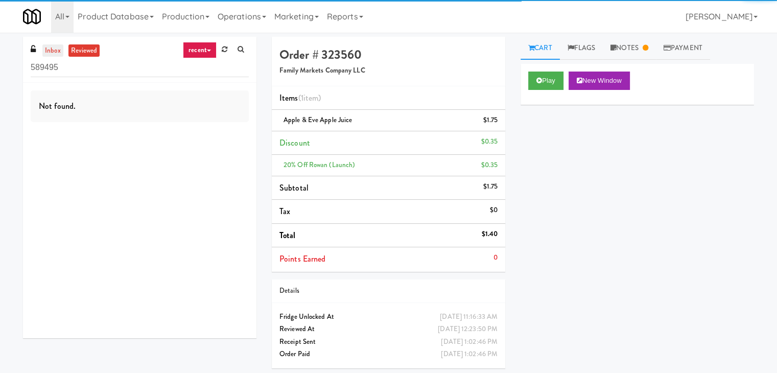
click at [55, 49] on link "inbox" at bounding box center [52, 50] width 21 height 13
drag, startPoint x: 71, startPoint y: 73, endPoint x: 0, endPoint y: 68, distance: 71.2
click at [0, 68] on div "inbox reviewed recent all unclear take inventory issue suspicious failed recent…" at bounding box center [388, 206] width 777 height 339
paste input "The Vue - Pantry"
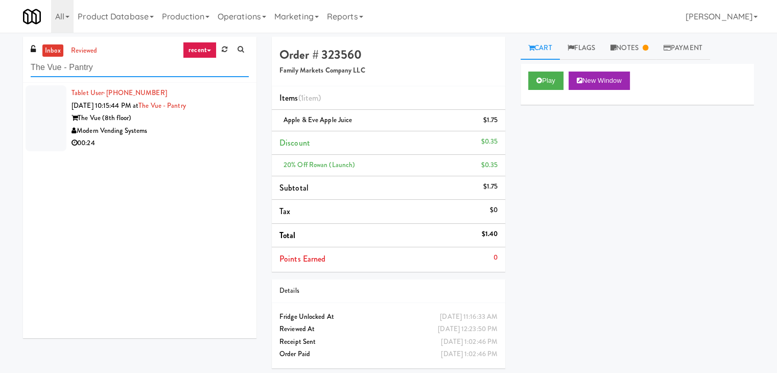
type input "The Vue - Pantry"
click at [211, 141] on div "00:24" at bounding box center [160, 143] width 177 height 13
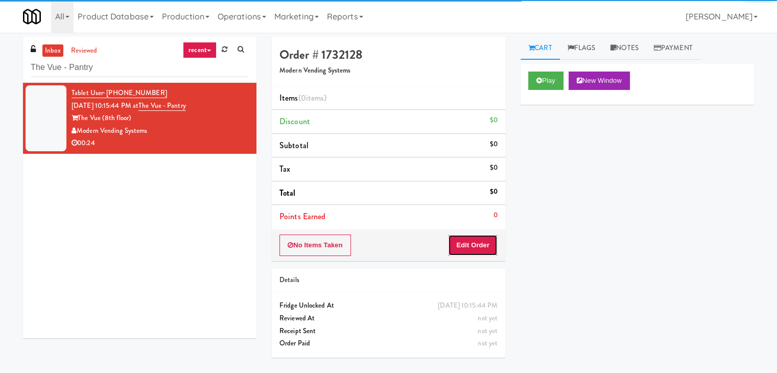
click at [472, 245] on button "Edit Order" at bounding box center [473, 245] width 50 height 21
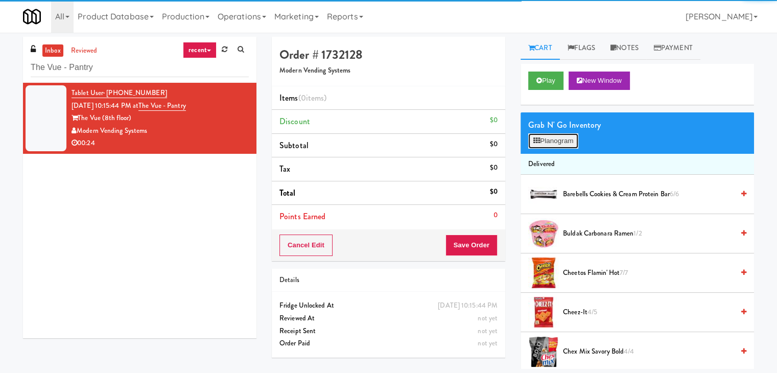
click at [549, 134] on button "Planogram" at bounding box center [553, 140] width 50 height 15
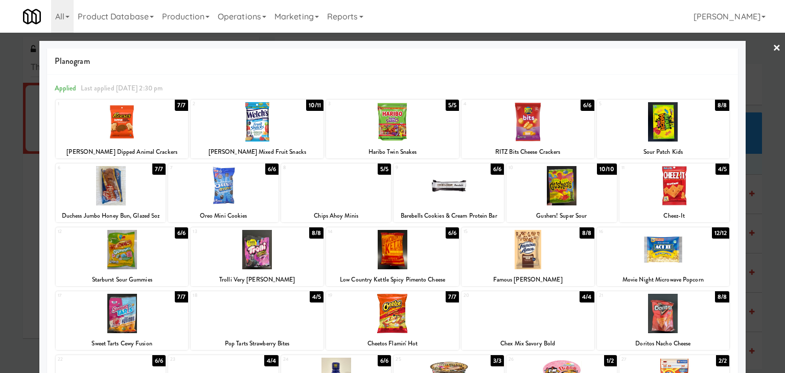
click at [773, 47] on link "×" at bounding box center [777, 49] width 8 height 32
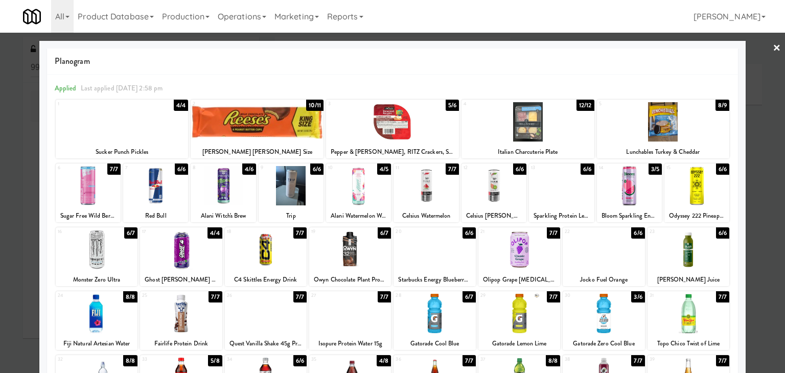
click at [773, 48] on link "×" at bounding box center [777, 49] width 8 height 32
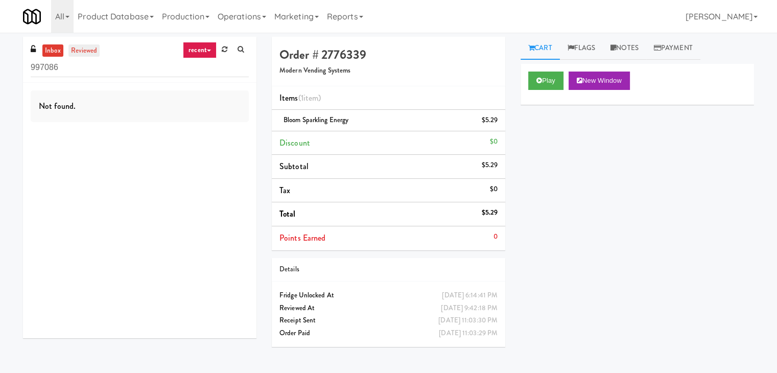
click at [76, 49] on link "reviewed" at bounding box center [84, 50] width 32 height 13
click at [78, 51] on link "reviewed" at bounding box center [84, 50] width 32 height 13
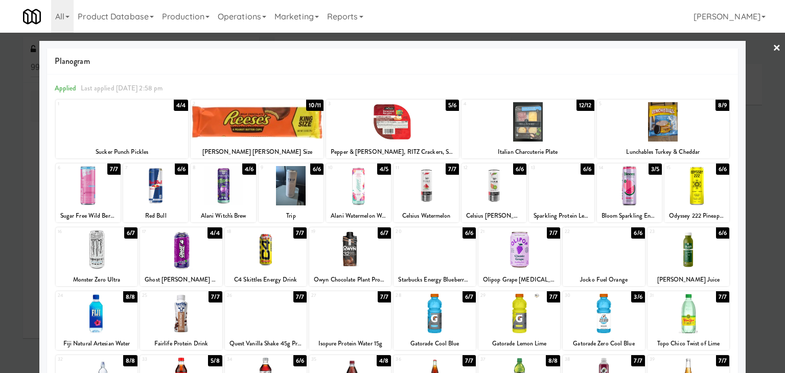
click at [773, 48] on link "×" at bounding box center [777, 49] width 8 height 32
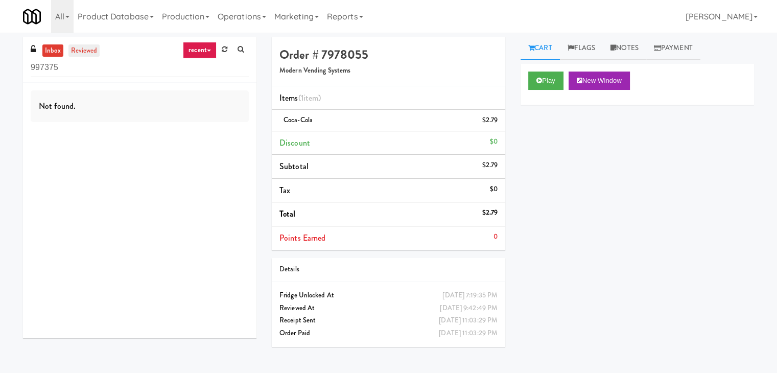
click at [79, 54] on link "reviewed" at bounding box center [84, 50] width 32 height 13
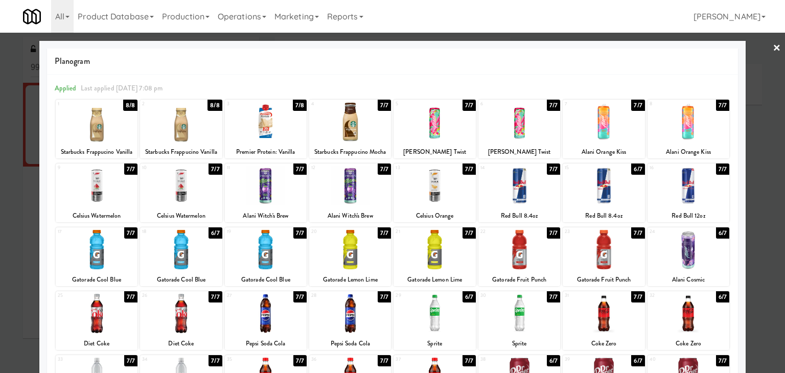
click at [773, 40] on link "×" at bounding box center [777, 49] width 8 height 32
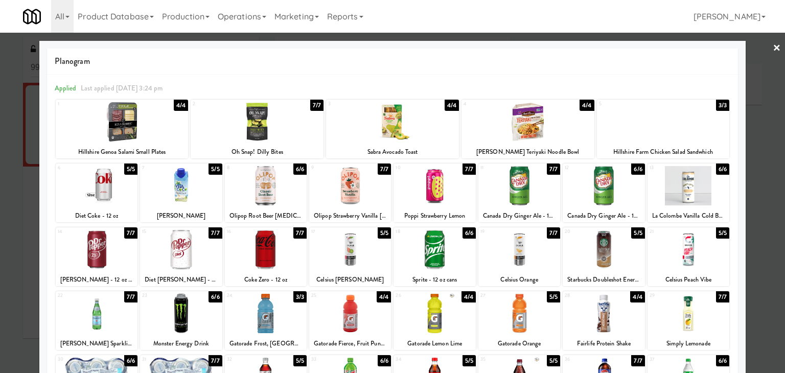
click at [773, 49] on link "×" at bounding box center [777, 49] width 8 height 32
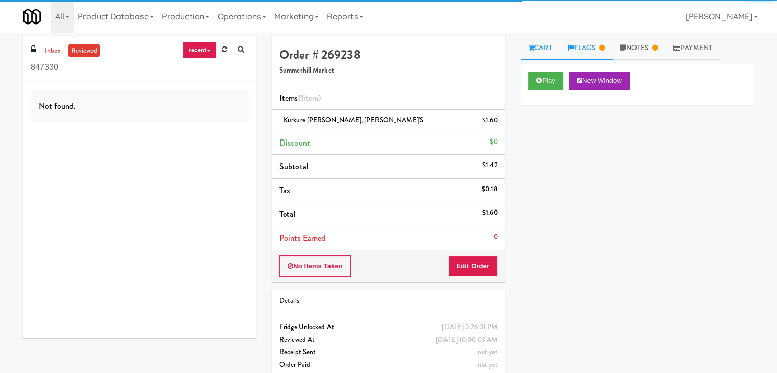
click at [599, 48] on link "Flags" at bounding box center [586, 48] width 53 height 23
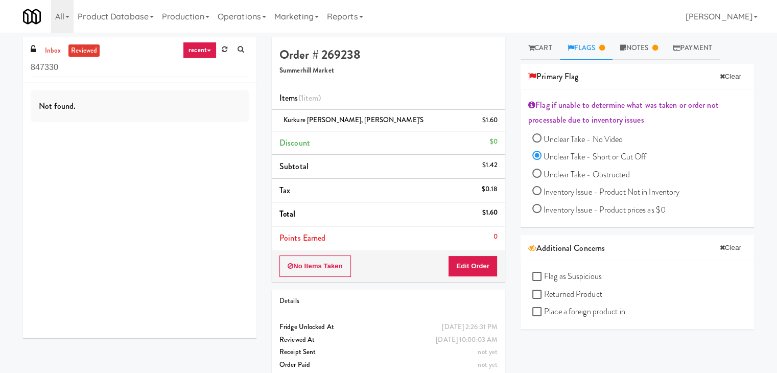
click at [204, 52] on link "recent" at bounding box center [200, 50] width 34 height 16
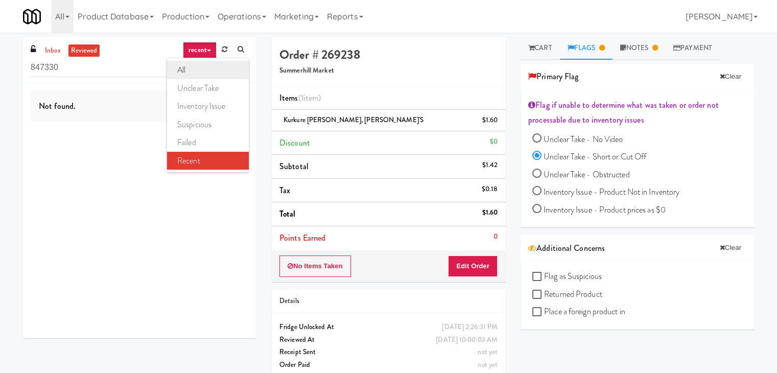
click at [196, 70] on link "all" at bounding box center [208, 70] width 82 height 18
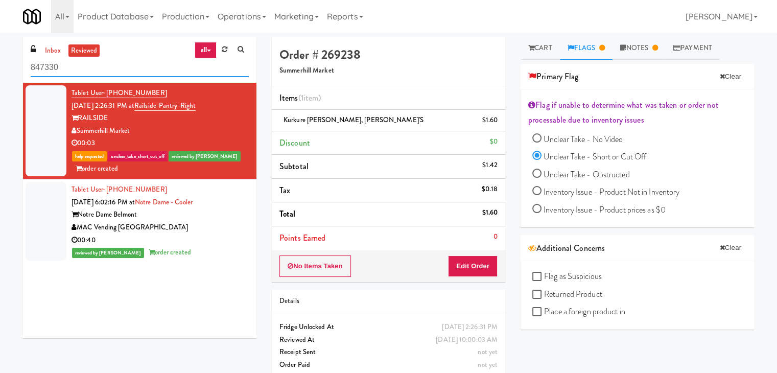
drag, startPoint x: 113, startPoint y: 68, endPoint x: 6, endPoint y: 62, distance: 107.5
click at [6, 62] on div "inbox reviewed all all unclear take inventory issue suspicious failed recent 84…" at bounding box center [388, 211] width 777 height 349
paste input "The Vue - Pantry"
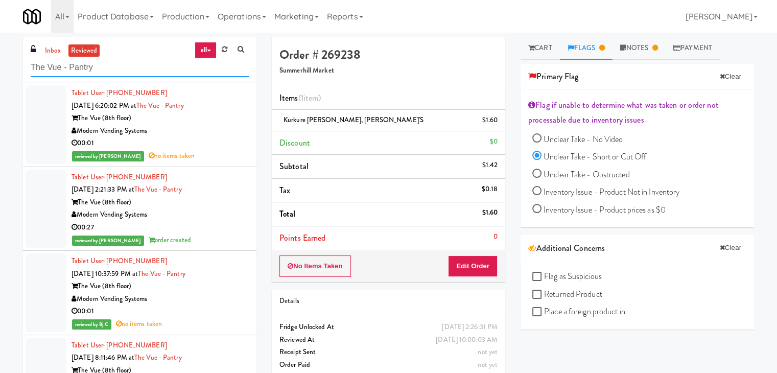
type input "The Vue - Pantry"
click at [219, 145] on div "00:01" at bounding box center [160, 143] width 177 height 13
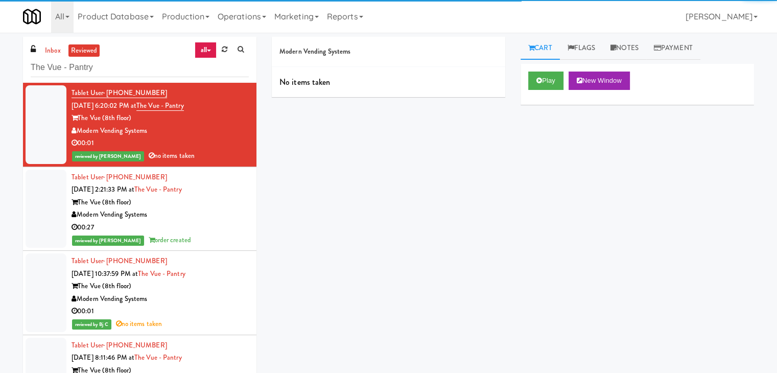
click at [229, 217] on div "Modern Vending Systems" at bounding box center [160, 214] width 177 height 13
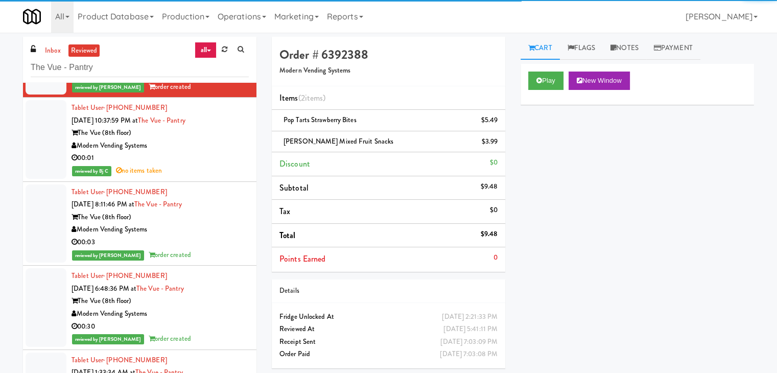
scroll to position [255, 0]
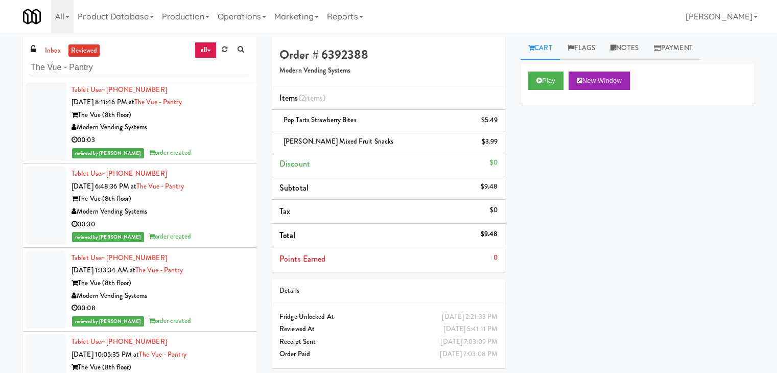
click at [213, 135] on div "00:03" at bounding box center [160, 140] width 177 height 13
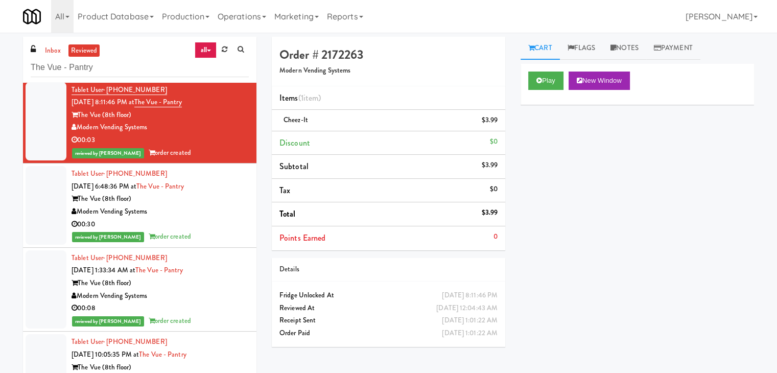
click at [235, 203] on div "The Vue (8th floor)" at bounding box center [160, 199] width 177 height 13
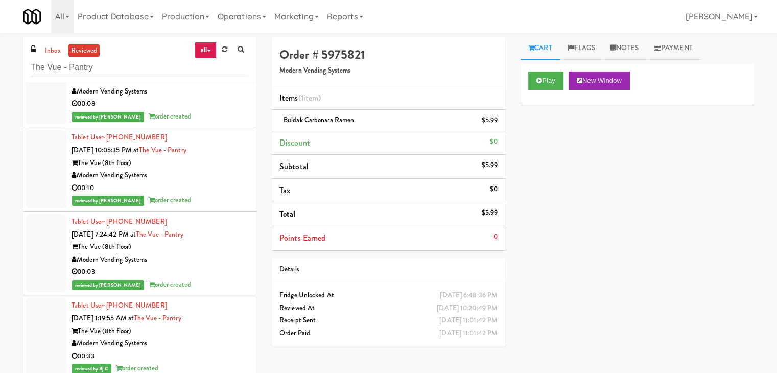
scroll to position [511, 0]
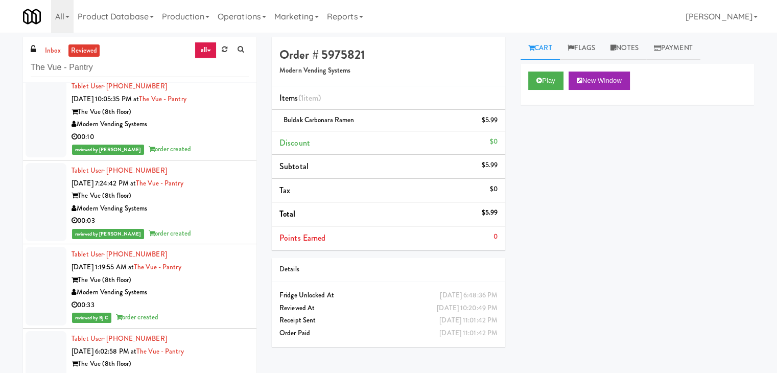
click at [214, 144] on div "reviewed by [PERSON_NAME] order created" at bounding box center [160, 149] width 177 height 13
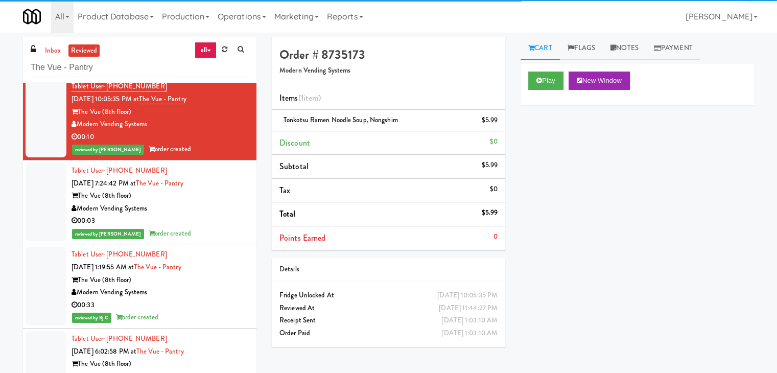
click at [218, 197] on div "The Vue (8th floor)" at bounding box center [160, 196] width 177 height 13
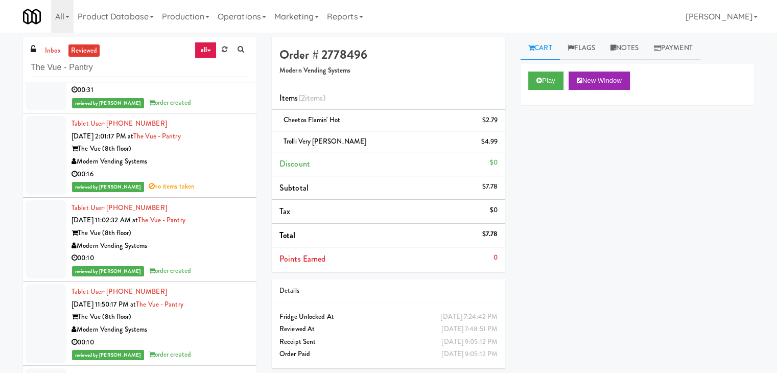
scroll to position [3628, 0]
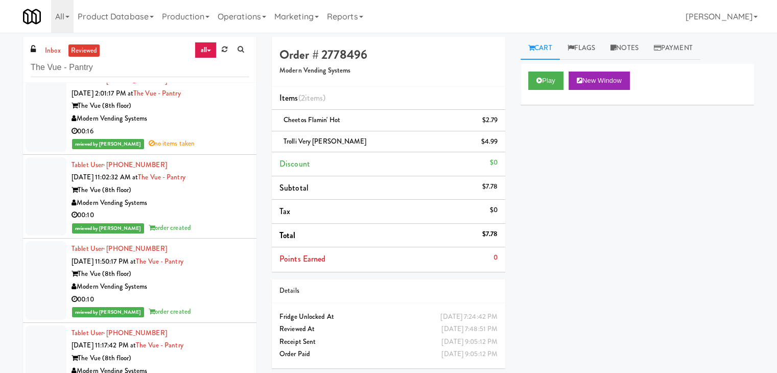
click at [202, 113] on div "Modern Vending Systems" at bounding box center [160, 118] width 177 height 13
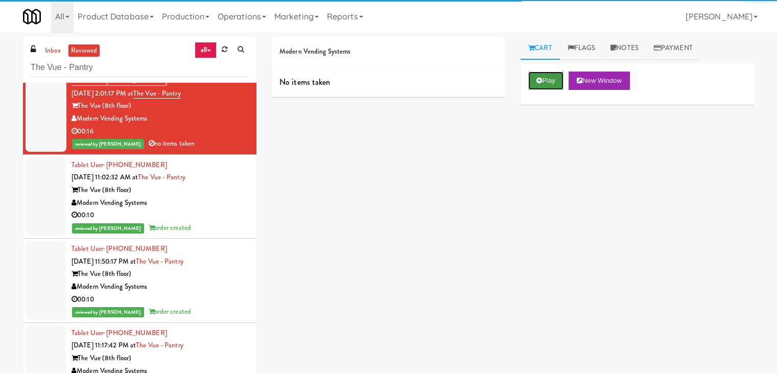
click at [548, 76] on button "Play" at bounding box center [545, 81] width 35 height 18
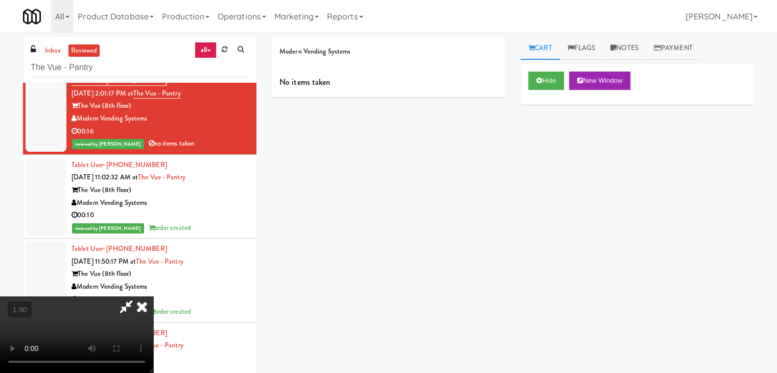
click at [153, 296] on icon at bounding box center [142, 306] width 22 height 20
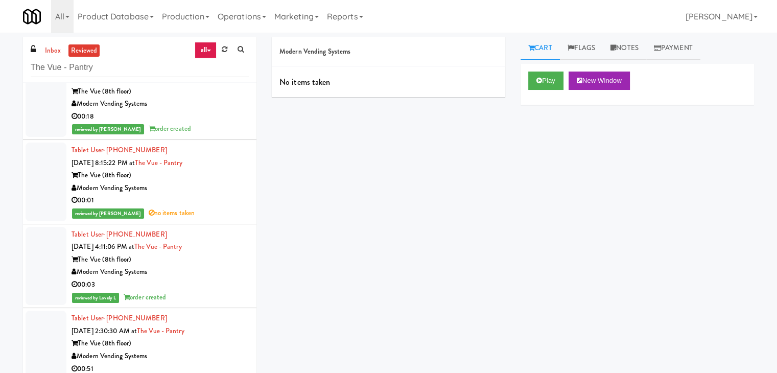
scroll to position [8788, 0]
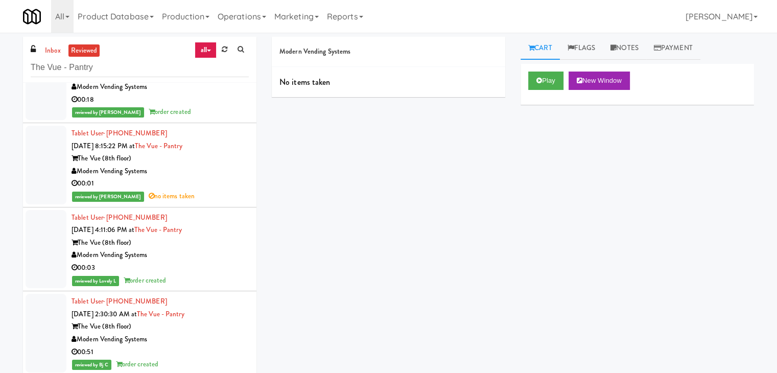
click at [221, 195] on div "reviewed by Jomari Y no items taken" at bounding box center [160, 196] width 177 height 13
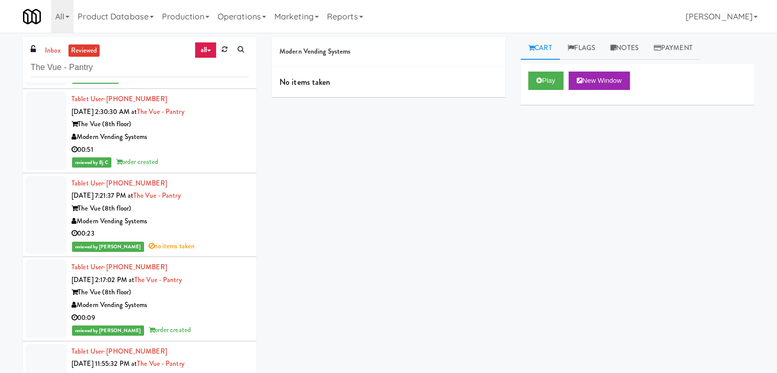
scroll to position [8992, 0]
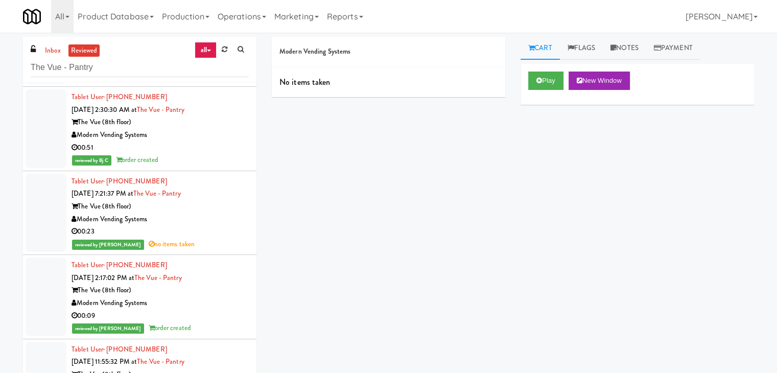
click at [215, 213] on div "Modern Vending Systems" at bounding box center [160, 219] width 177 height 13
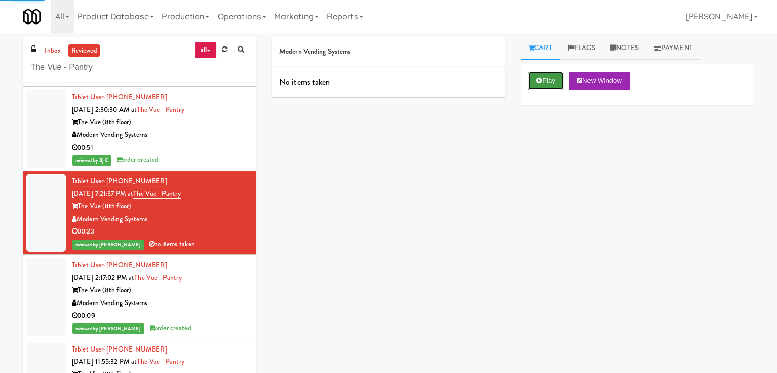
click at [543, 78] on button "Play" at bounding box center [545, 81] width 35 height 18
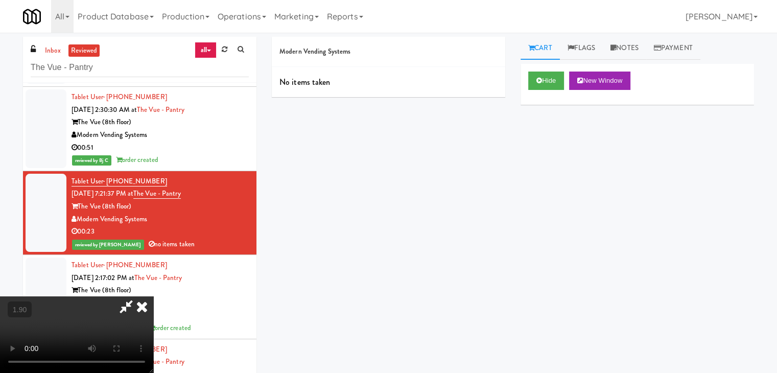
click at [153, 296] on icon at bounding box center [142, 306] width 22 height 20
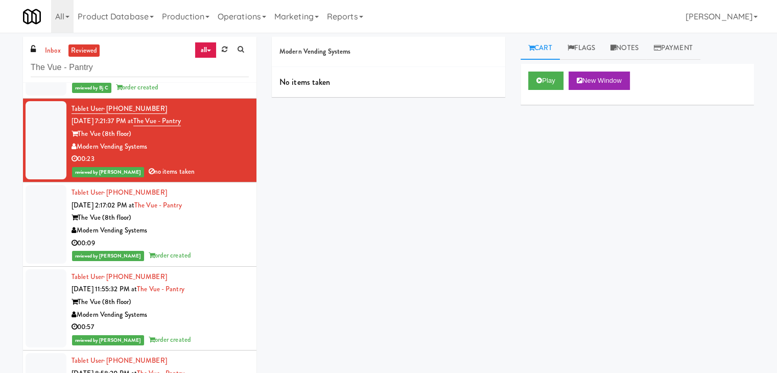
scroll to position [9248, 0]
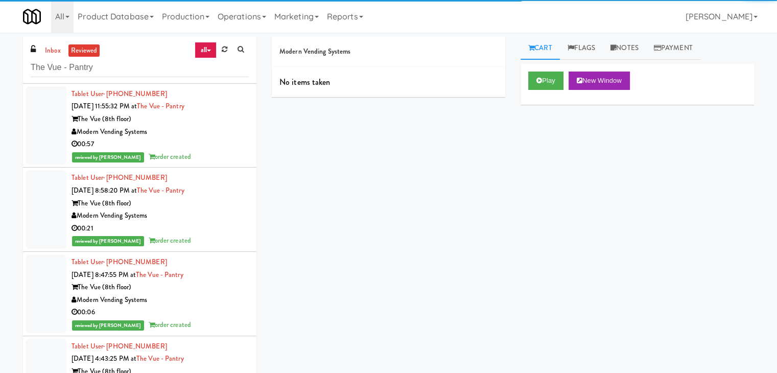
click at [202, 235] on div "reviewed by Lyn A order created" at bounding box center [160, 241] width 177 height 13
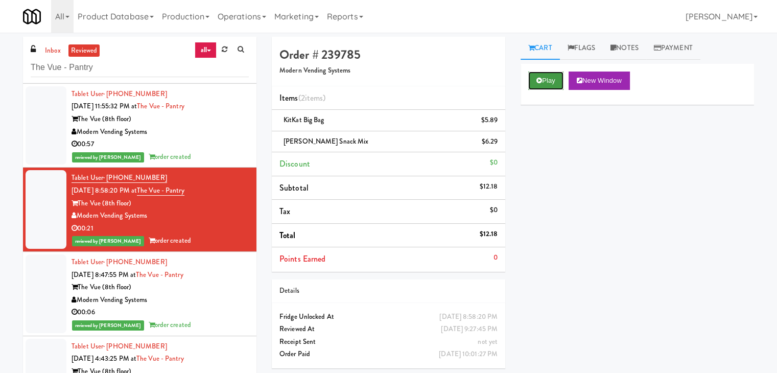
click at [550, 84] on button "Play" at bounding box center [545, 81] width 35 height 18
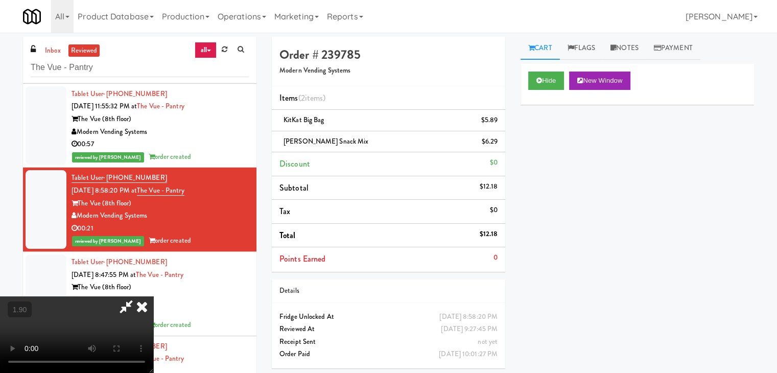
click at [153, 296] on icon at bounding box center [142, 306] width 22 height 20
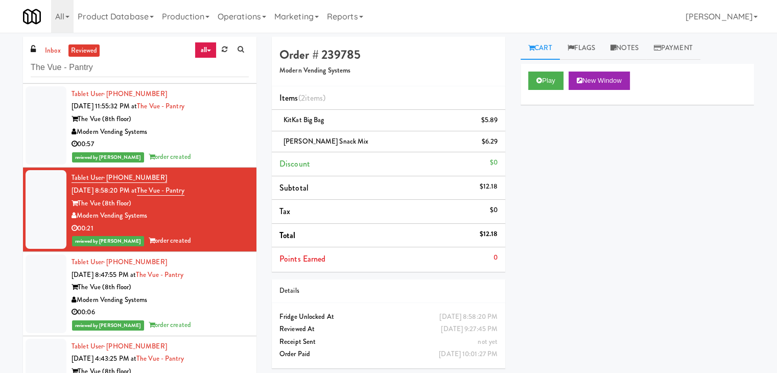
click at [214, 151] on div "reviewed by John C order created" at bounding box center [160, 157] width 177 height 13
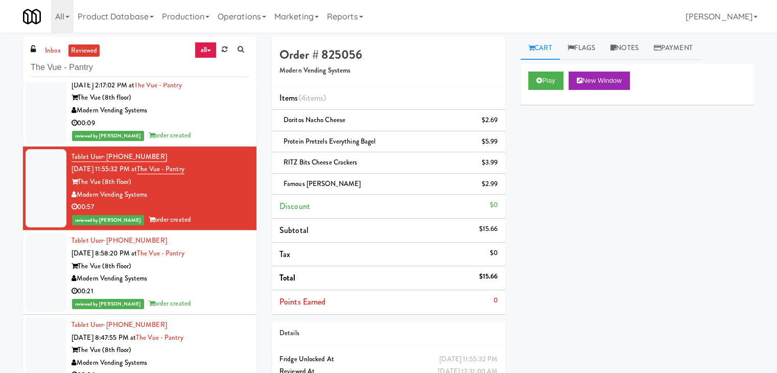
scroll to position [9146, 0]
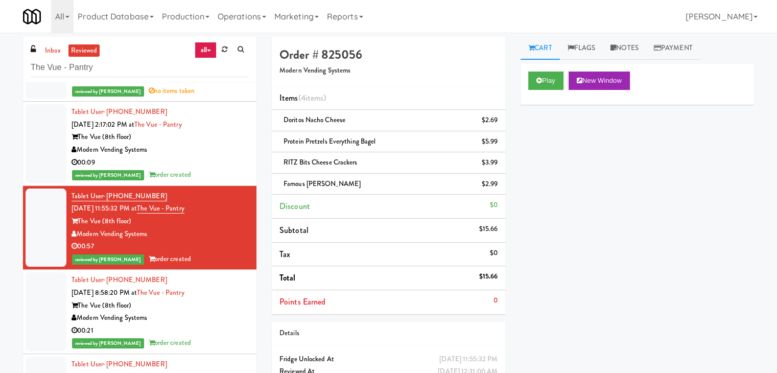
click at [228, 156] on div "00:09" at bounding box center [160, 162] width 177 height 13
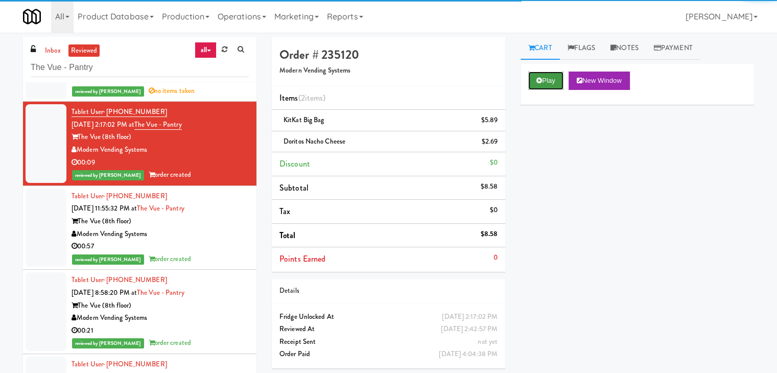
click at [550, 80] on button "Play" at bounding box center [545, 81] width 35 height 18
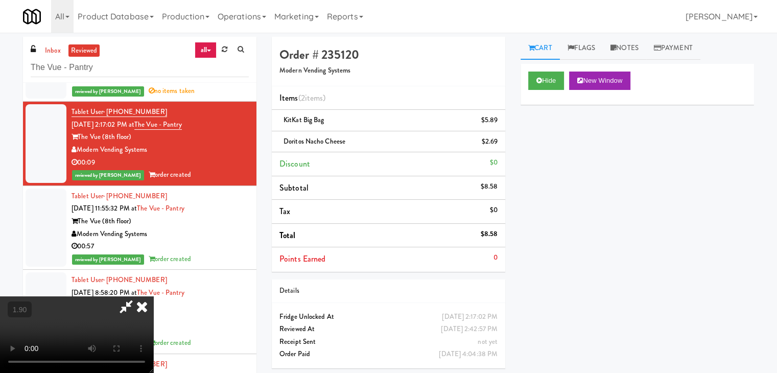
click at [153, 296] on icon at bounding box center [142, 306] width 22 height 20
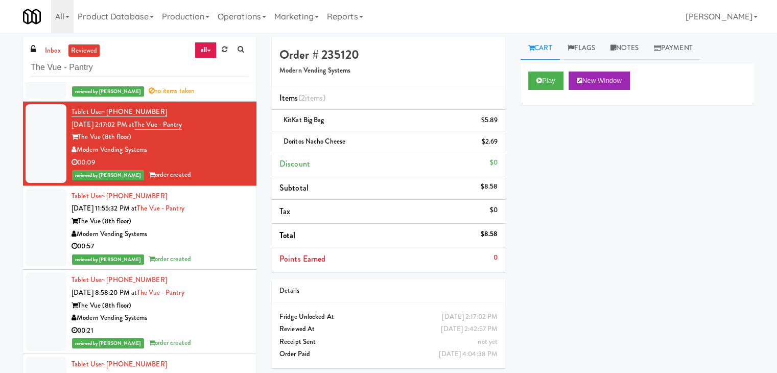
click at [190, 253] on div "reviewed by John C order created" at bounding box center [160, 259] width 177 height 13
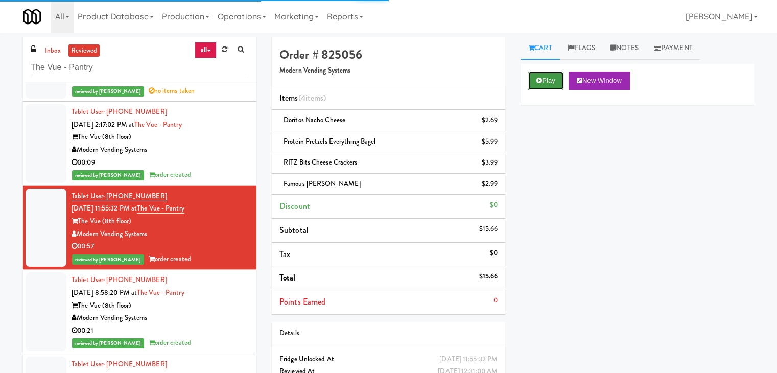
click at [543, 87] on button "Play" at bounding box center [545, 81] width 35 height 18
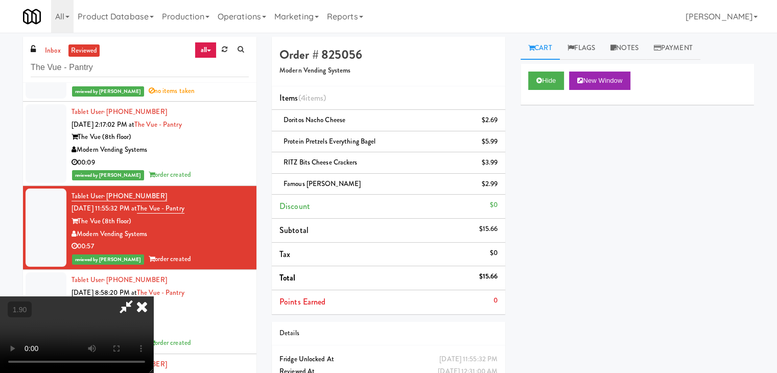
click at [153, 296] on icon at bounding box center [142, 306] width 22 height 20
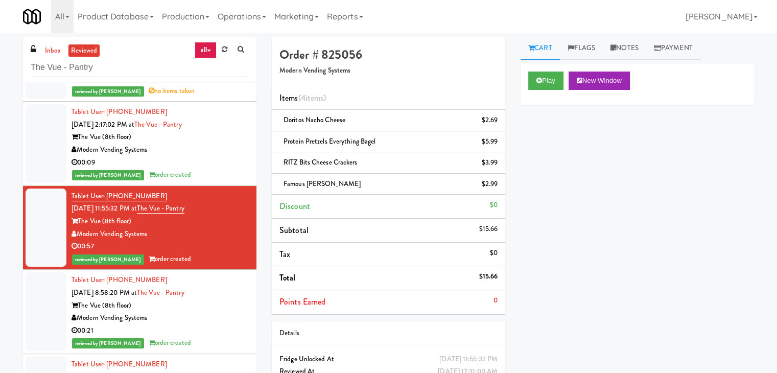
click at [188, 148] on div "Modern Vending Systems" at bounding box center [160, 150] width 177 height 13
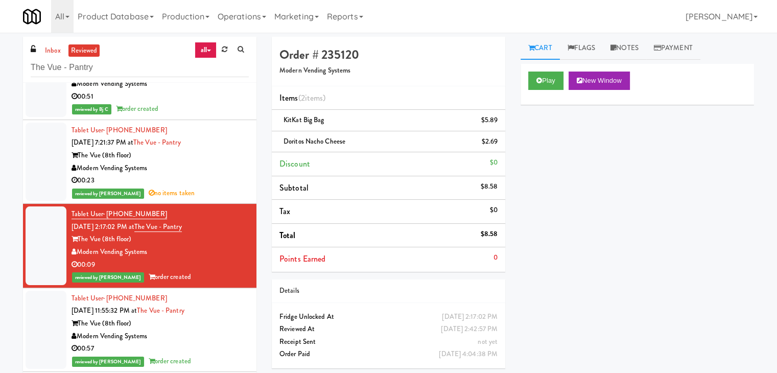
scroll to position [9095, 0]
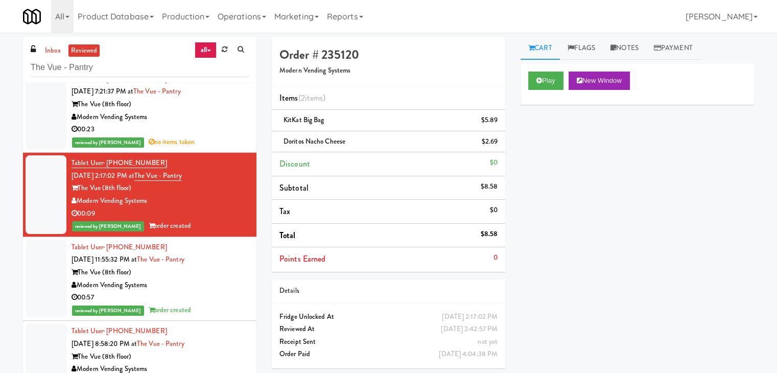
click at [572, 18] on div "All 325 Vending https://classic.micromart.com/vision-orders/847330?operator_id=…" at bounding box center [388, 16] width 731 height 33
click at [204, 291] on div "00:57" at bounding box center [160, 297] width 177 height 13
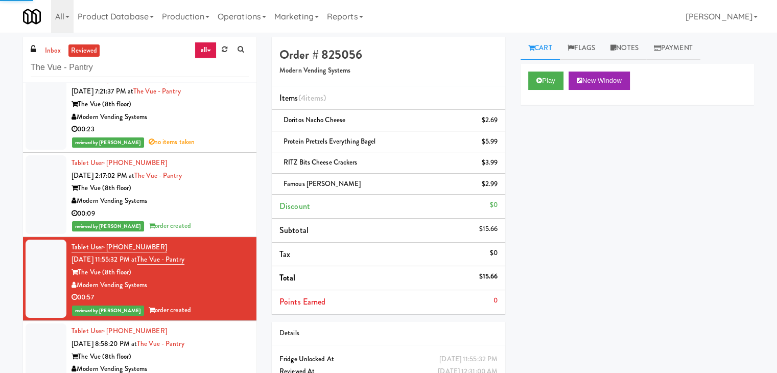
click at [219, 209] on div "00:09" at bounding box center [160, 213] width 177 height 13
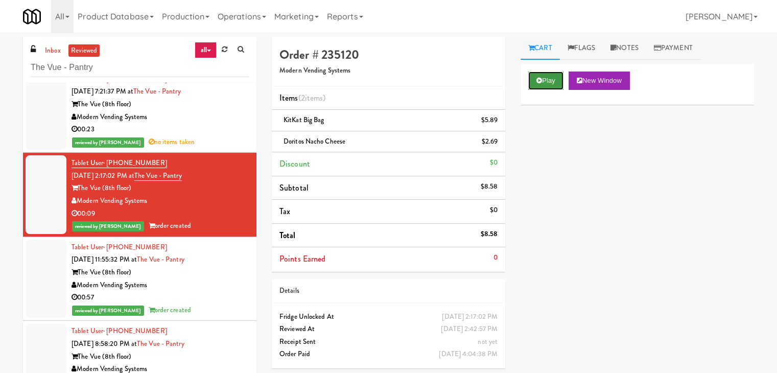
click at [552, 82] on button "Play" at bounding box center [545, 81] width 35 height 18
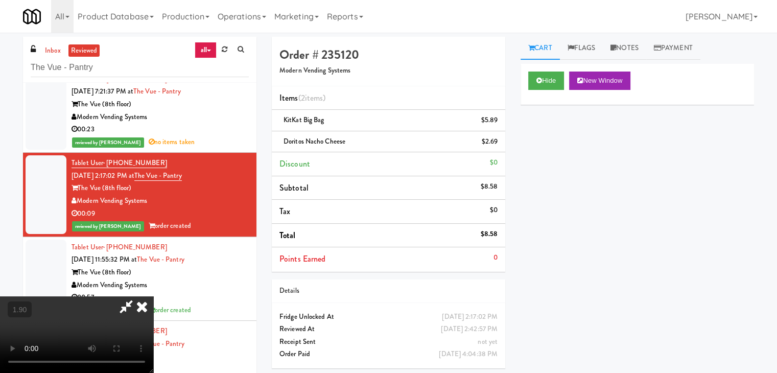
click at [153, 296] on icon at bounding box center [142, 306] width 22 height 20
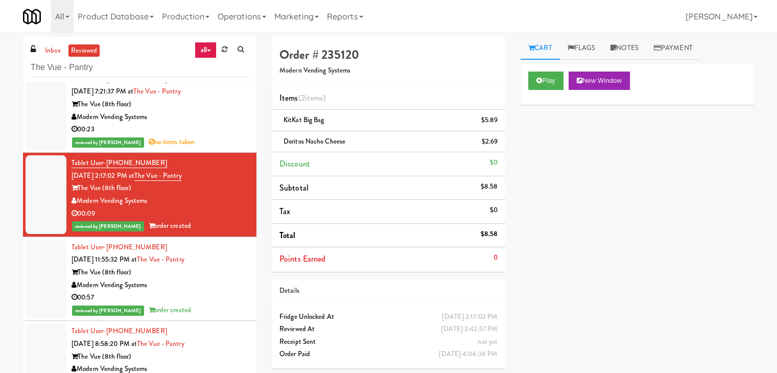
click at [219, 291] on div "00:57" at bounding box center [160, 297] width 177 height 13
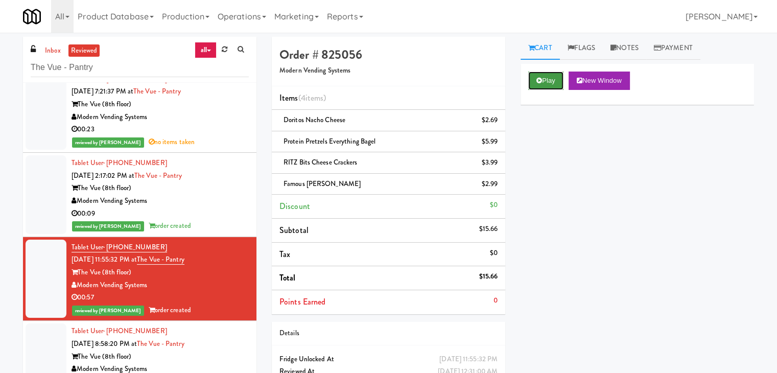
click at [538, 77] on icon at bounding box center [539, 80] width 6 height 7
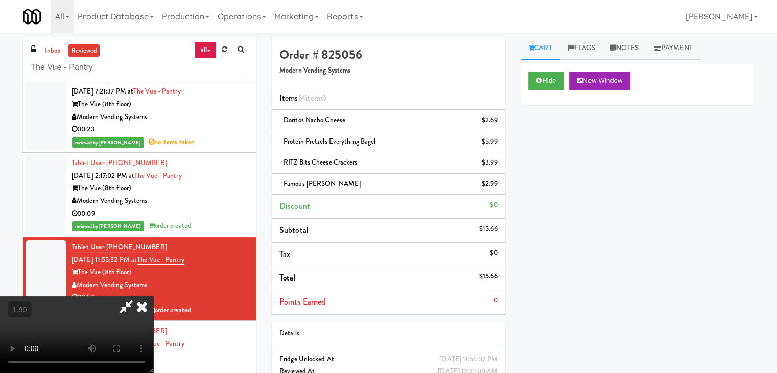
click at [153, 296] on icon at bounding box center [142, 306] width 22 height 20
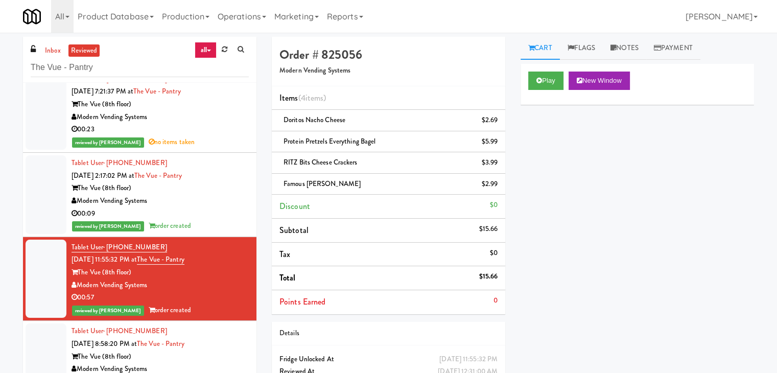
click at [214, 212] on div "00:09" at bounding box center [160, 213] width 177 height 13
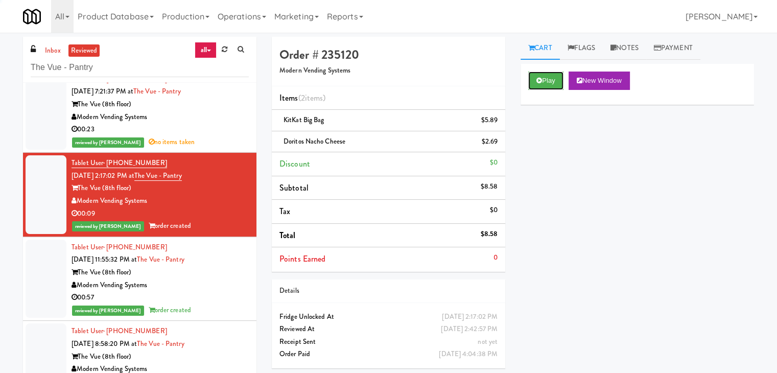
click at [554, 81] on button "Play" at bounding box center [545, 81] width 35 height 18
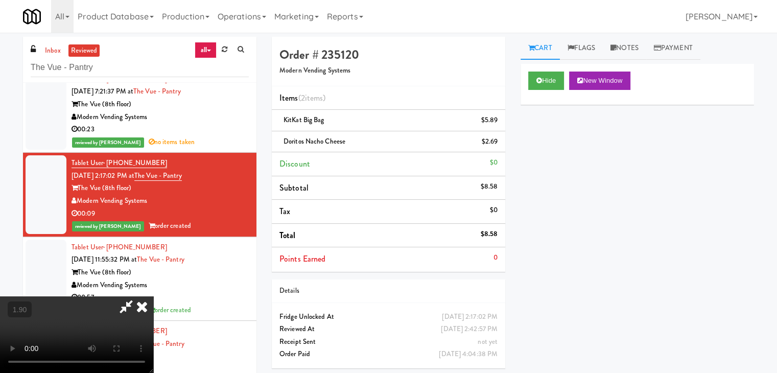
click at [153, 296] on icon at bounding box center [142, 306] width 22 height 20
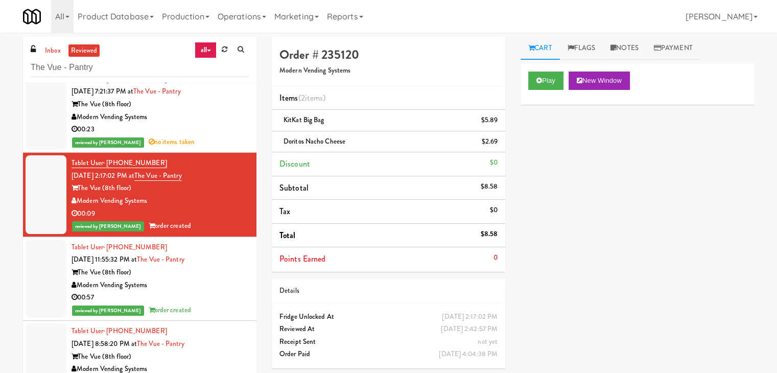
click at [196, 293] on div "00:57" at bounding box center [160, 297] width 177 height 13
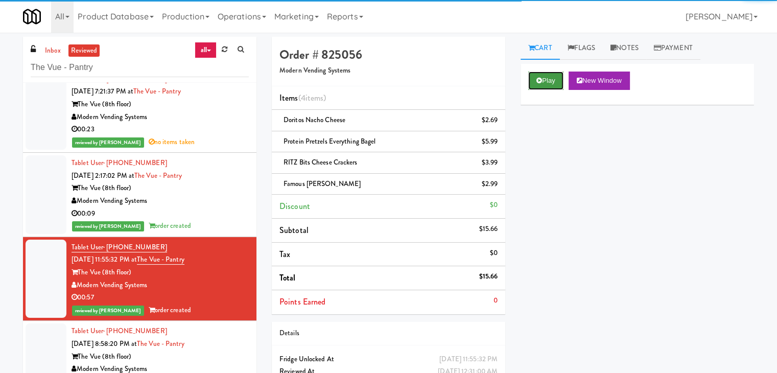
click at [560, 78] on button "Play" at bounding box center [545, 81] width 35 height 18
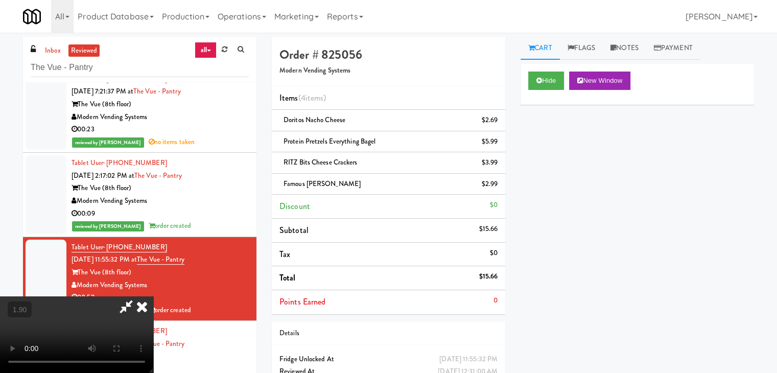
click at [153, 296] on icon at bounding box center [142, 306] width 22 height 20
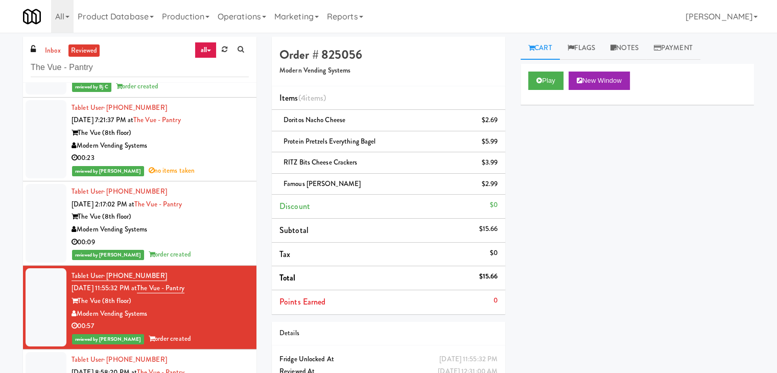
scroll to position [9043, 0]
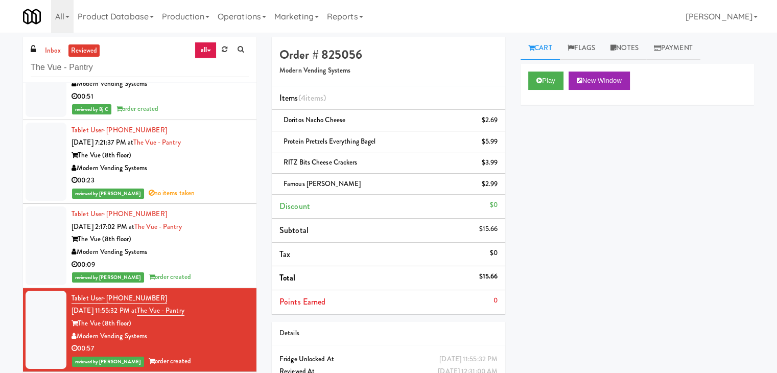
click at [217, 174] on div "00:23" at bounding box center [160, 180] width 177 height 13
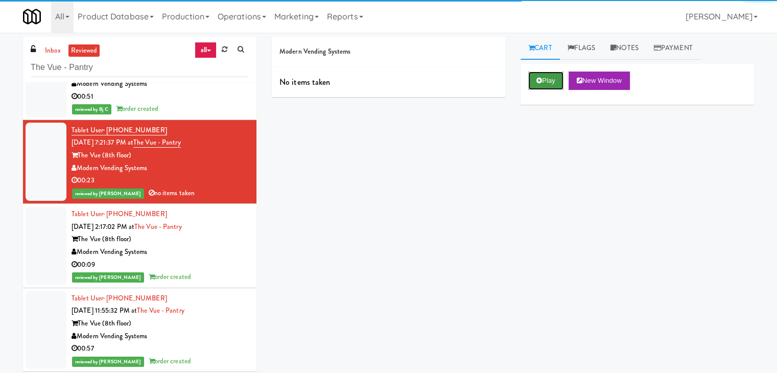
click at [552, 74] on button "Play" at bounding box center [545, 81] width 35 height 18
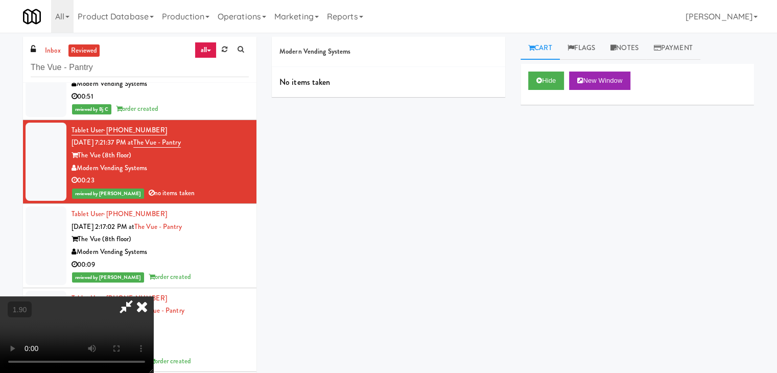
click at [153, 296] on icon at bounding box center [142, 306] width 22 height 20
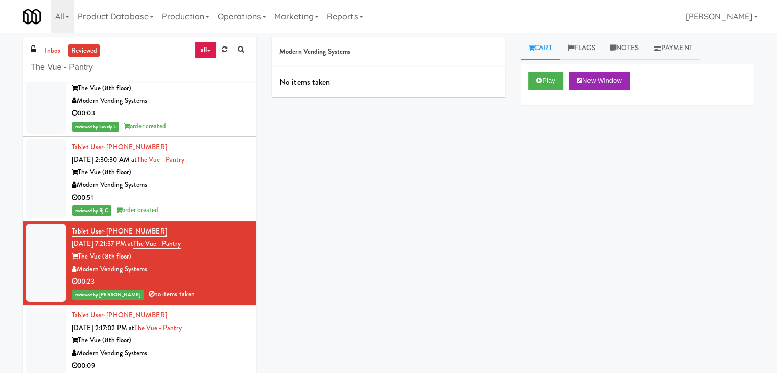
scroll to position [8941, 0]
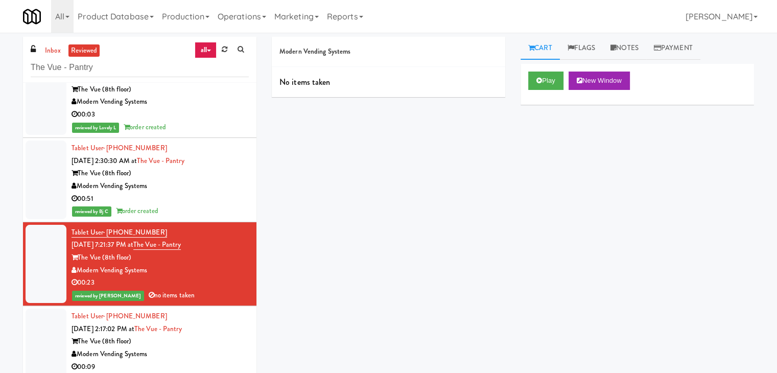
click at [223, 205] on div "reviewed by Bj C order created" at bounding box center [160, 211] width 177 height 13
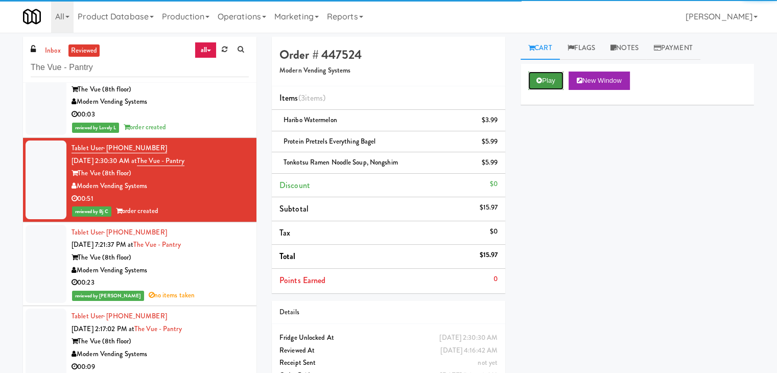
click at [548, 78] on button "Play" at bounding box center [545, 81] width 35 height 18
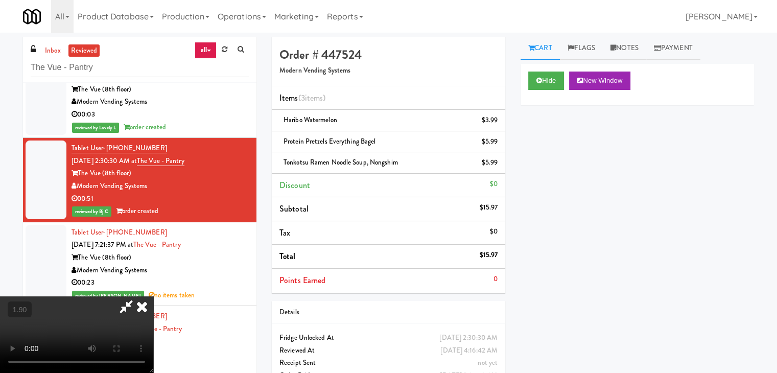
click at [153, 296] on icon at bounding box center [142, 306] width 22 height 20
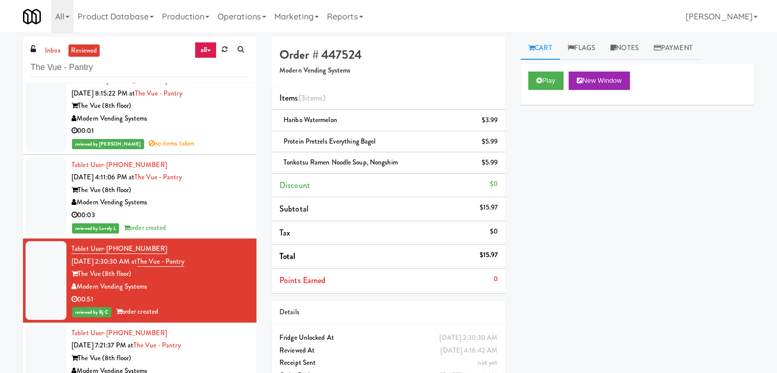
scroll to position [8839, 0]
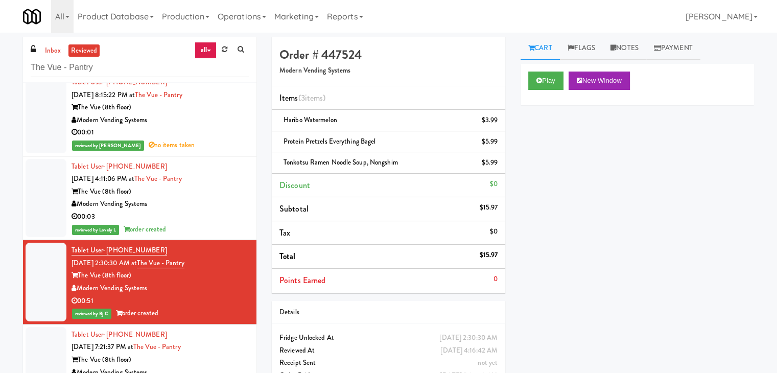
click at [207, 198] on div "Modern Vending Systems" at bounding box center [160, 204] width 177 height 13
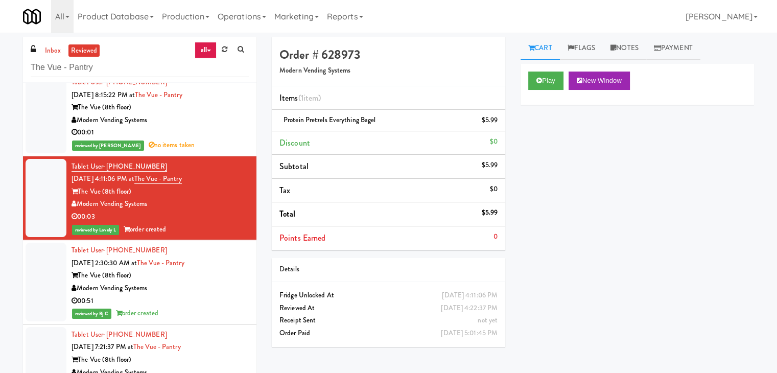
scroll to position [8788, 0]
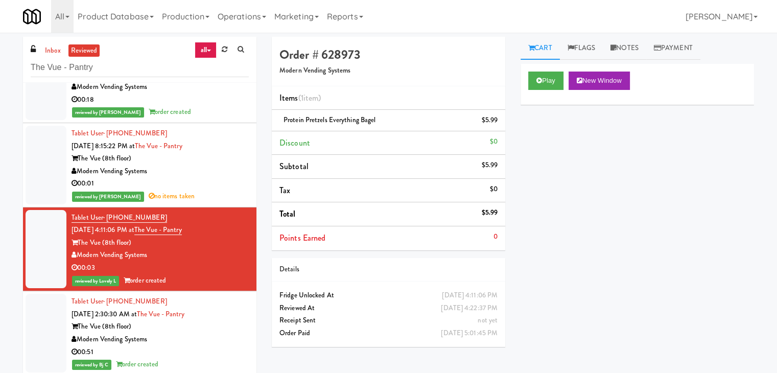
click at [221, 190] on div "reviewed by Jomari Y no items taken" at bounding box center [160, 196] width 177 height 13
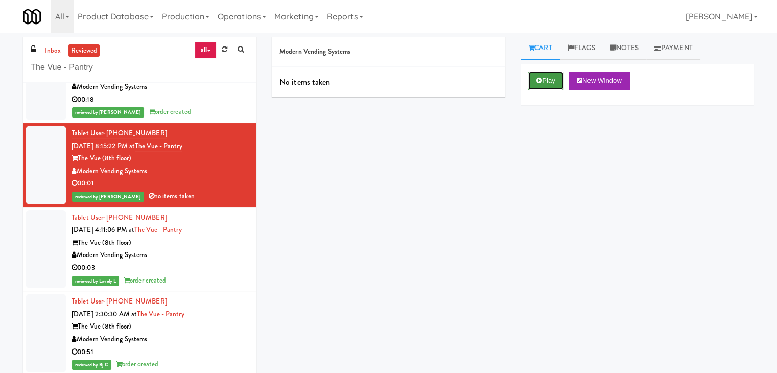
click at [535, 84] on button "Play" at bounding box center [545, 81] width 35 height 18
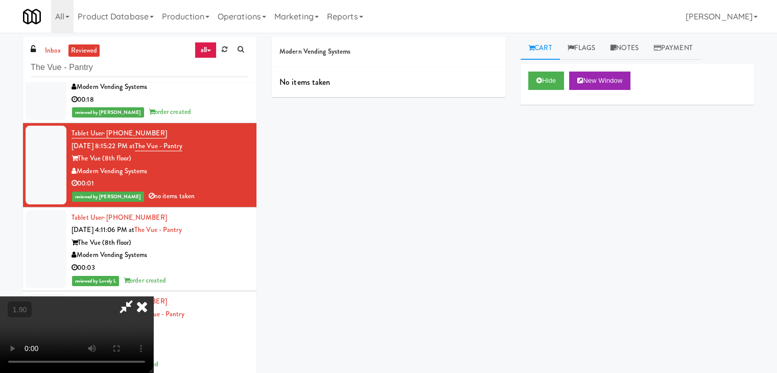
click at [153, 296] on icon at bounding box center [142, 306] width 22 height 20
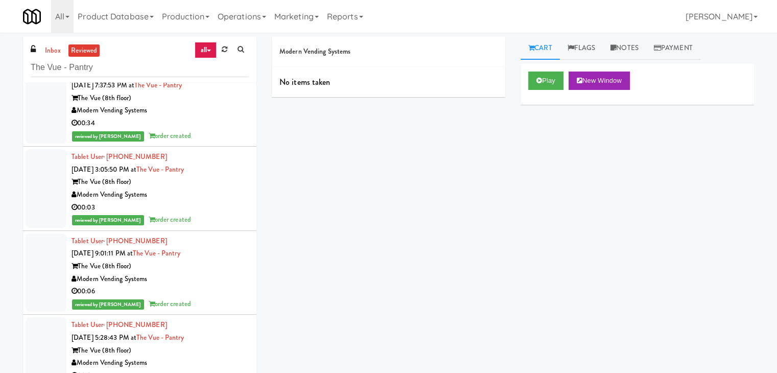
scroll to position [8328, 0]
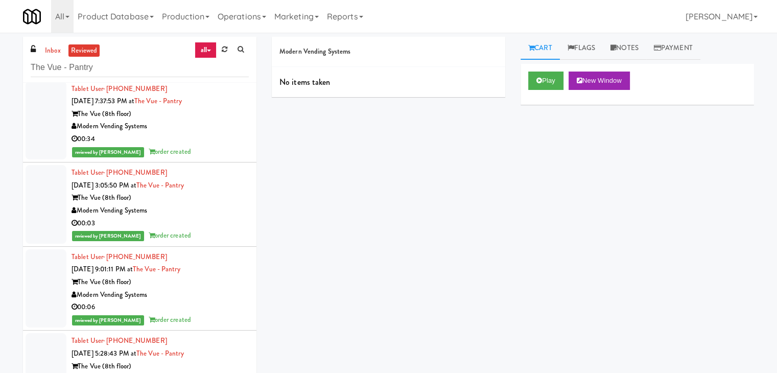
click at [199, 218] on div "00:03" at bounding box center [160, 223] width 177 height 13
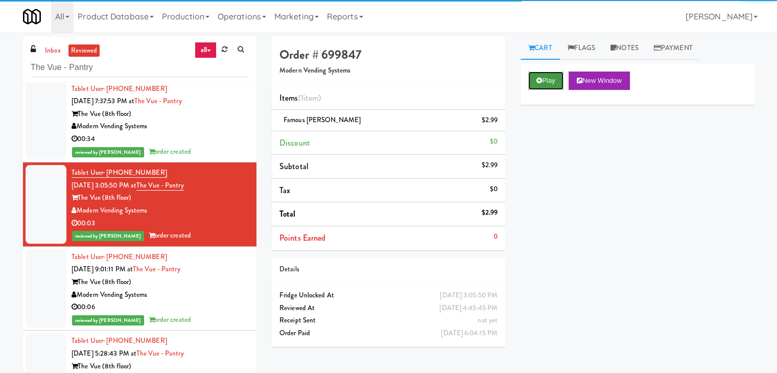
click at [546, 86] on button "Play" at bounding box center [545, 81] width 35 height 18
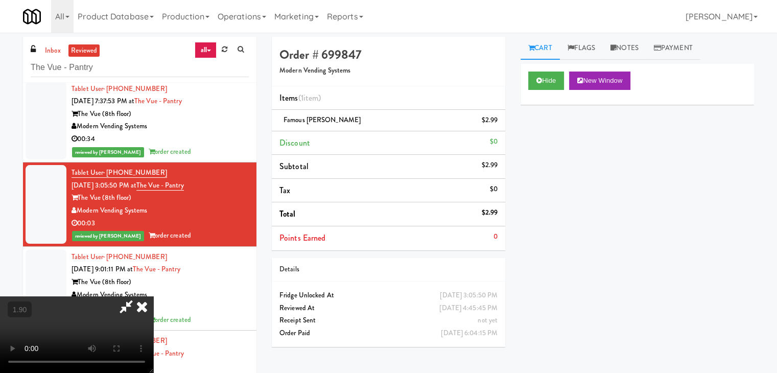
click at [153, 296] on icon at bounding box center [142, 306] width 22 height 20
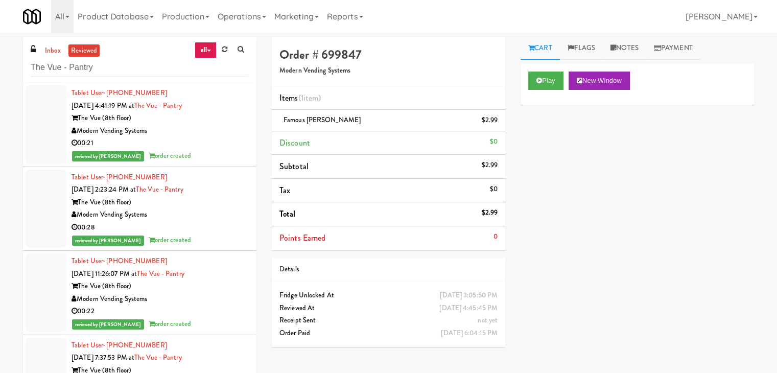
scroll to position [8022, 0]
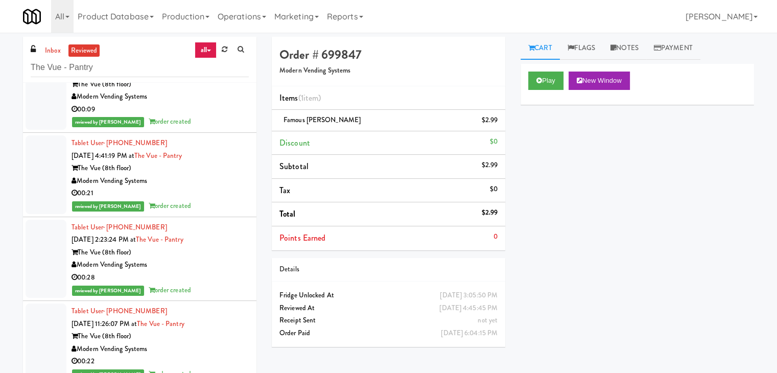
click at [202, 188] on div "00:21" at bounding box center [160, 193] width 177 height 13
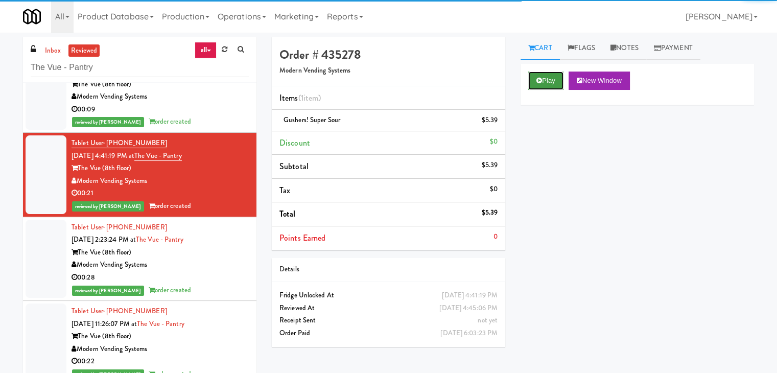
click at [550, 82] on button "Play" at bounding box center [545, 81] width 35 height 18
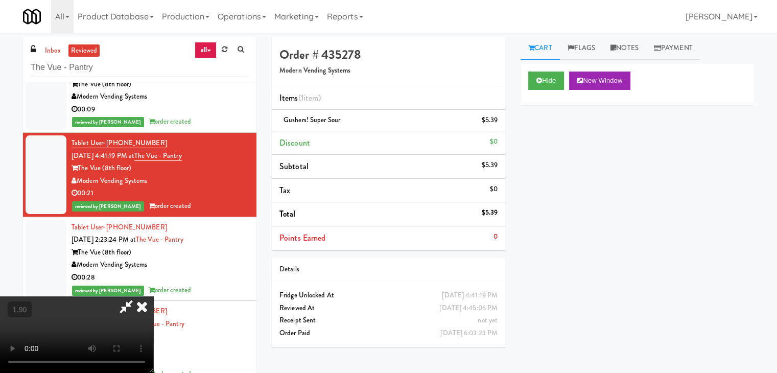
click at [153, 296] on icon at bounding box center [142, 306] width 22 height 20
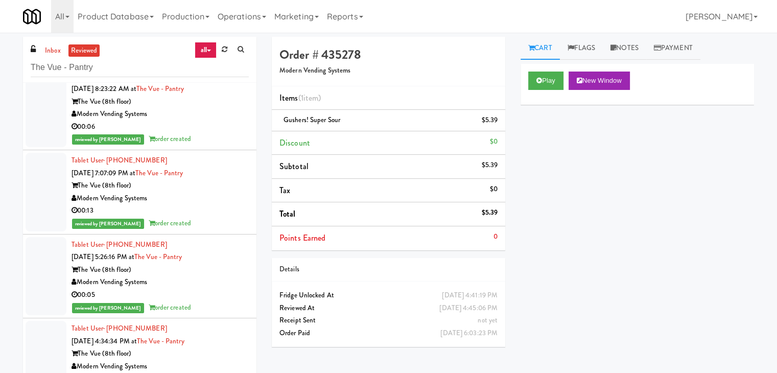
scroll to position [7357, 0]
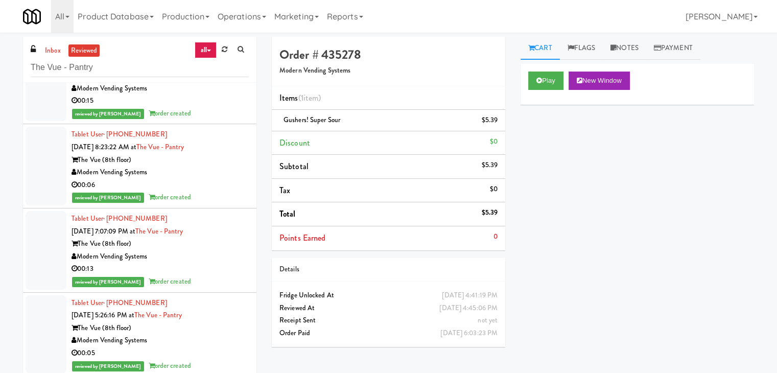
click at [207, 179] on div "00:06" at bounding box center [160, 185] width 177 height 13
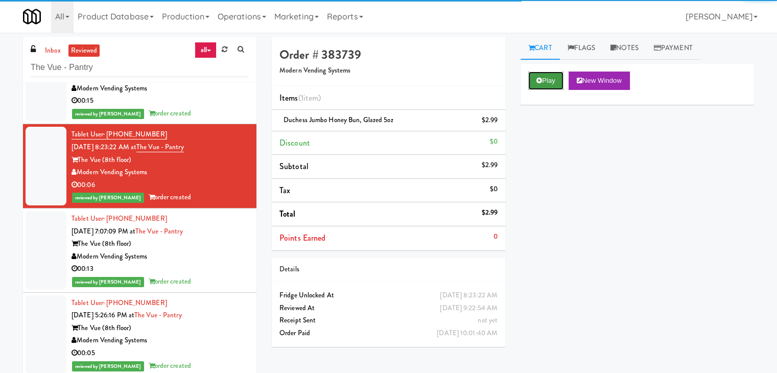
click at [547, 82] on button "Play" at bounding box center [545, 81] width 35 height 18
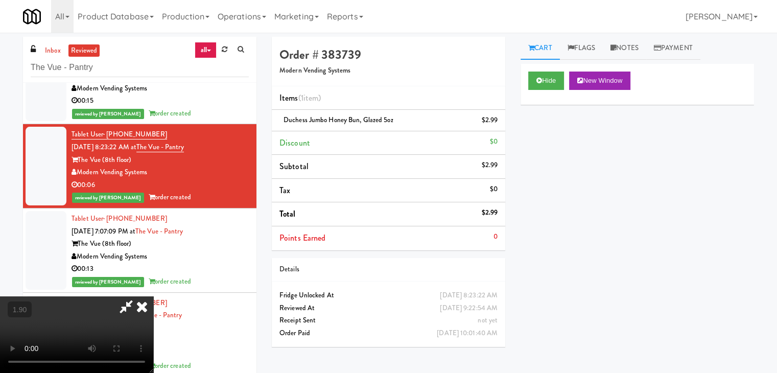
click at [153, 296] on icon at bounding box center [142, 306] width 22 height 20
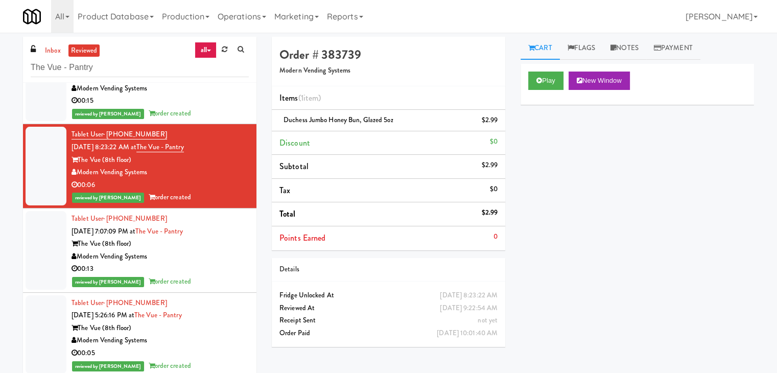
click at [199, 267] on div "00:13" at bounding box center [160, 269] width 177 height 13
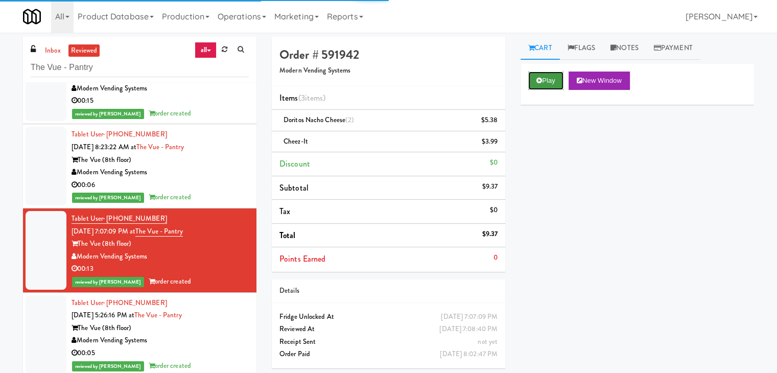
click at [545, 84] on button "Play" at bounding box center [545, 81] width 35 height 18
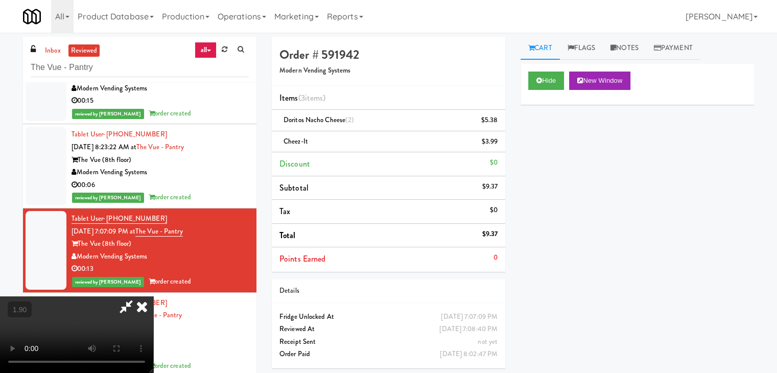
click at [153, 296] on icon at bounding box center [142, 306] width 22 height 20
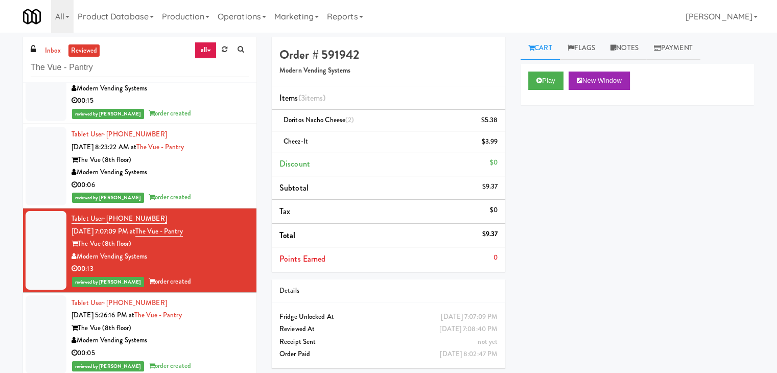
click at [206, 340] on div "Modern Vending Systems" at bounding box center [160, 340] width 177 height 13
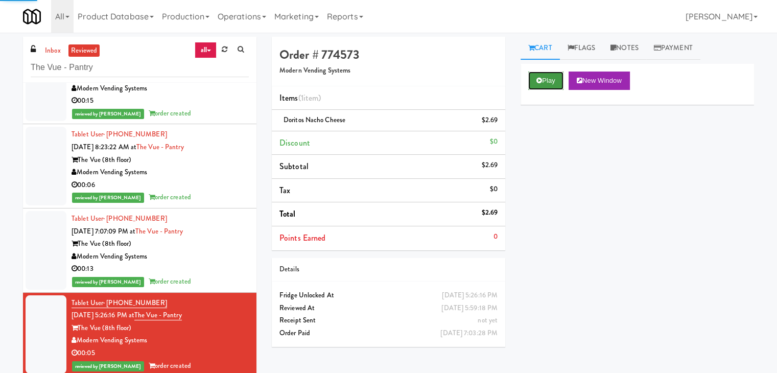
click at [540, 80] on icon at bounding box center [539, 80] width 6 height 7
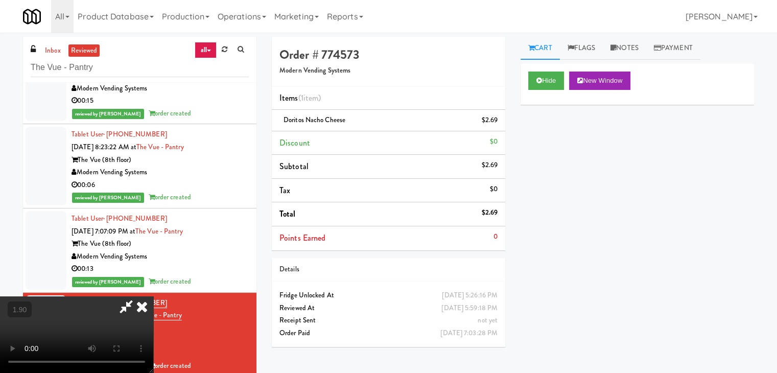
click at [153, 296] on icon at bounding box center [142, 306] width 22 height 20
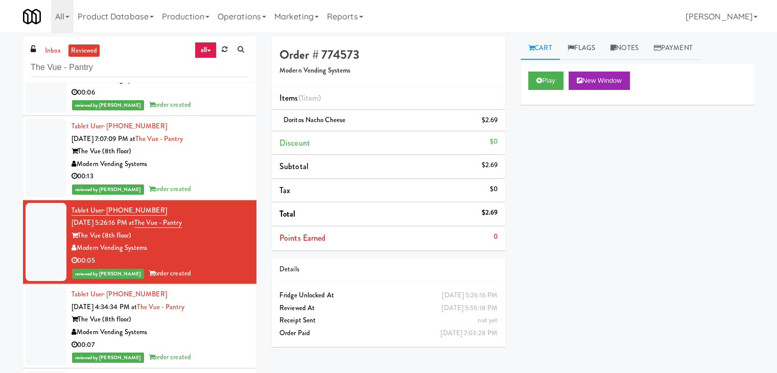
scroll to position [7460, 0]
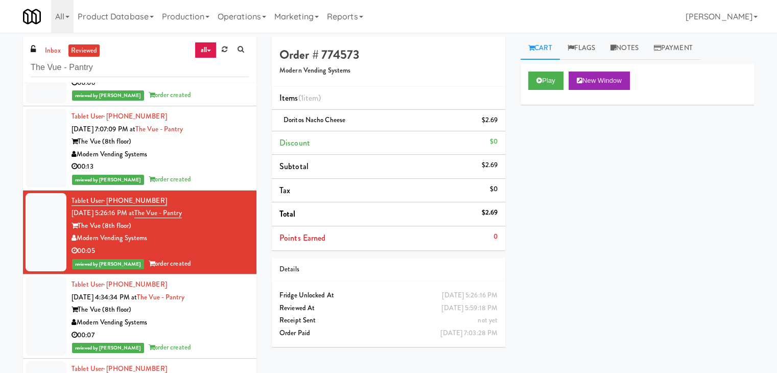
click at [233, 321] on div "Modern Vending Systems" at bounding box center [160, 322] width 177 height 13
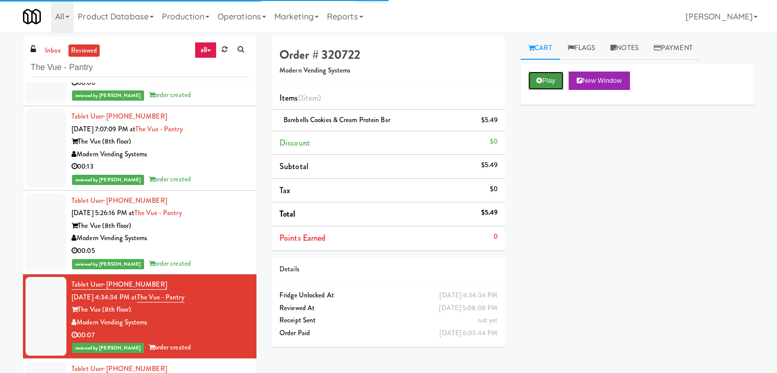
click at [540, 80] on icon at bounding box center [539, 80] width 6 height 7
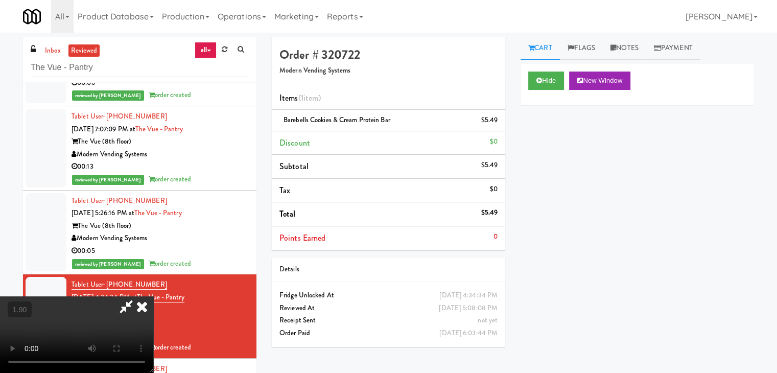
click at [153, 296] on icon at bounding box center [142, 306] width 22 height 20
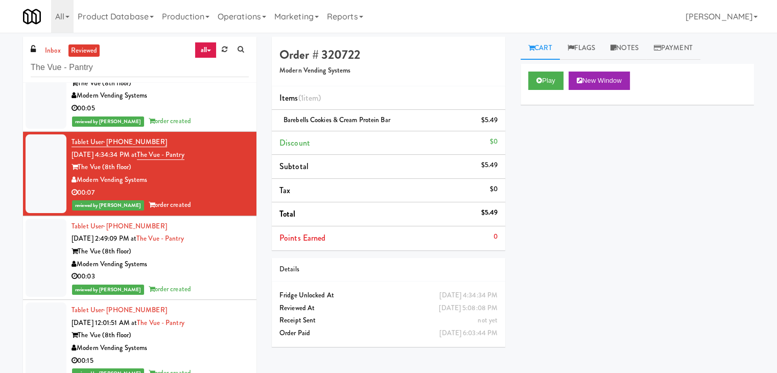
scroll to position [7613, 0]
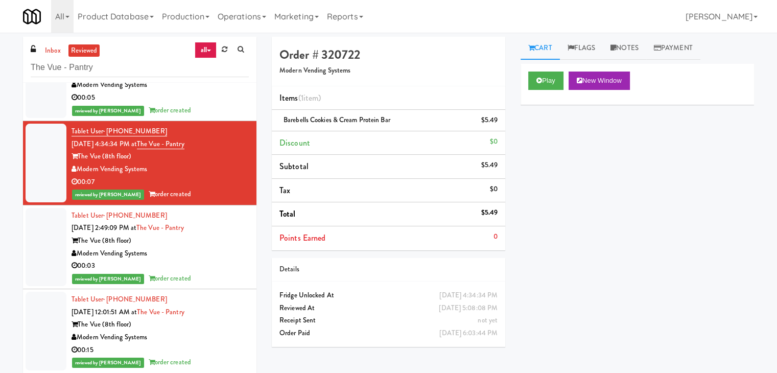
click at [215, 263] on div "00:03" at bounding box center [160, 266] width 177 height 13
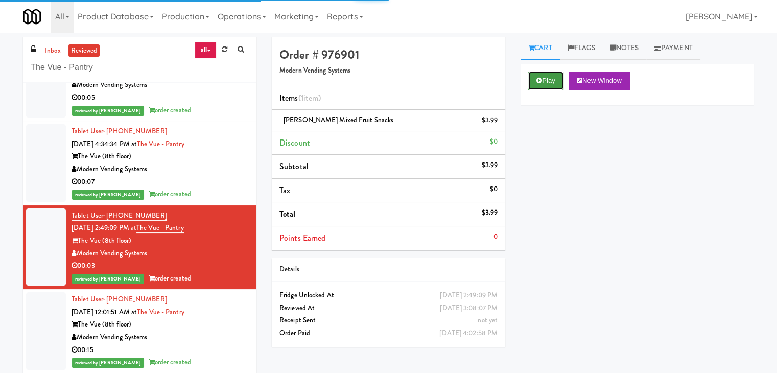
click at [550, 81] on button "Play" at bounding box center [545, 81] width 35 height 18
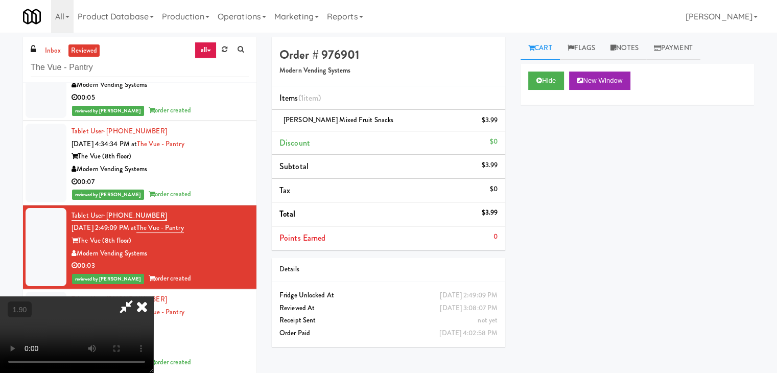
click at [153, 296] on icon at bounding box center [142, 306] width 22 height 20
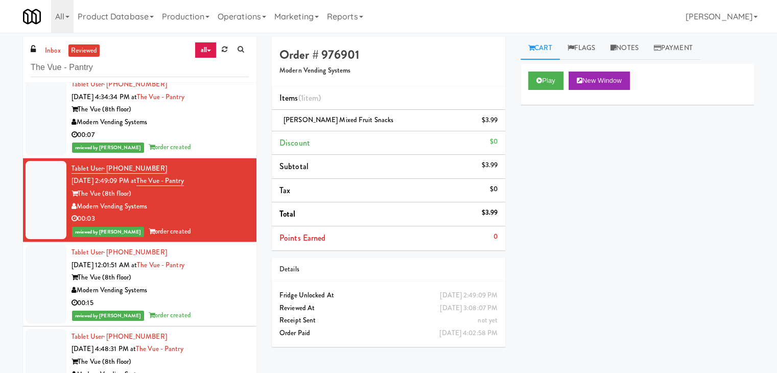
scroll to position [7715, 0]
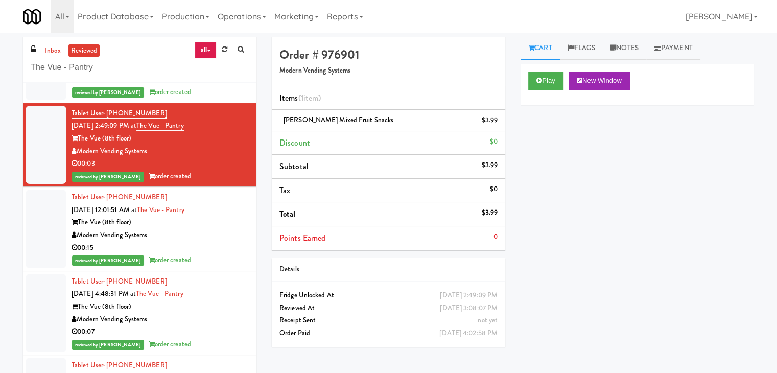
drag, startPoint x: 217, startPoint y: 237, endPoint x: 222, endPoint y: 236, distance: 5.7
click at [217, 242] on div "00:15" at bounding box center [160, 248] width 177 height 13
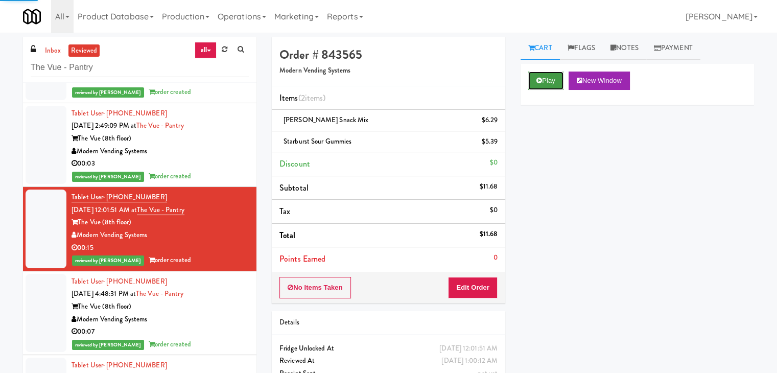
click at [545, 84] on button "Play" at bounding box center [545, 81] width 35 height 18
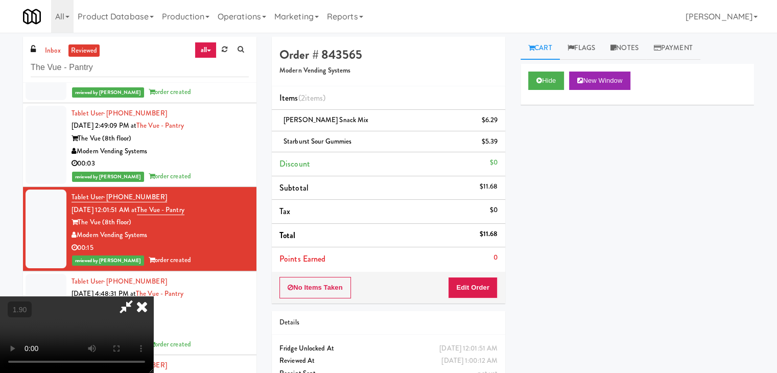
click at [153, 296] on icon at bounding box center [142, 306] width 22 height 20
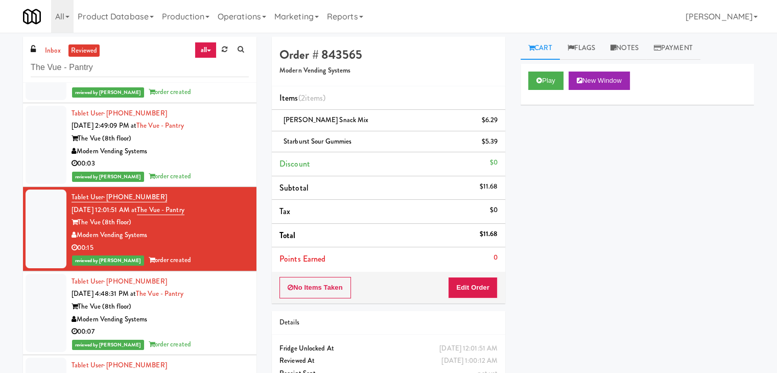
click at [209, 162] on div "00:03" at bounding box center [160, 163] width 177 height 13
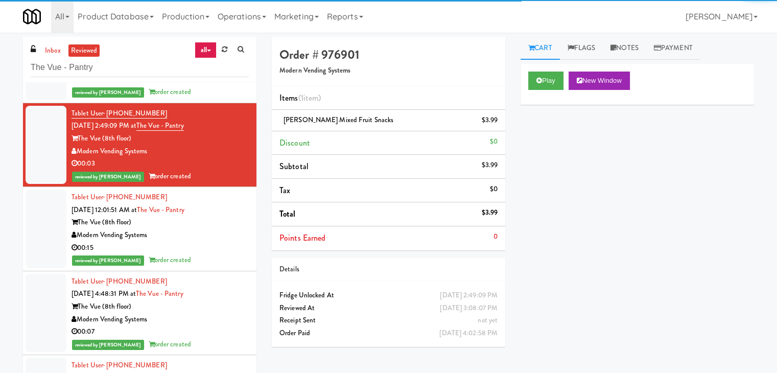
click at [218, 244] on div "00:15" at bounding box center [160, 248] width 177 height 13
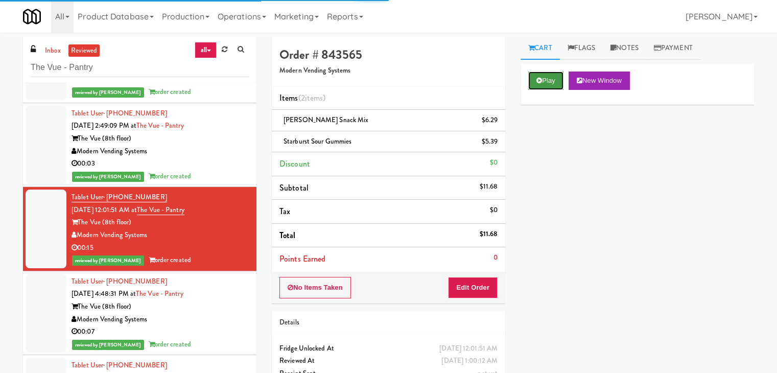
click at [537, 80] on icon at bounding box center [539, 80] width 6 height 7
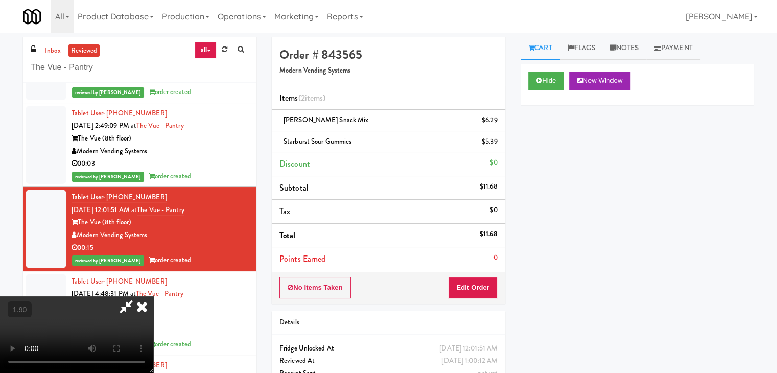
click at [153, 296] on icon at bounding box center [142, 306] width 22 height 20
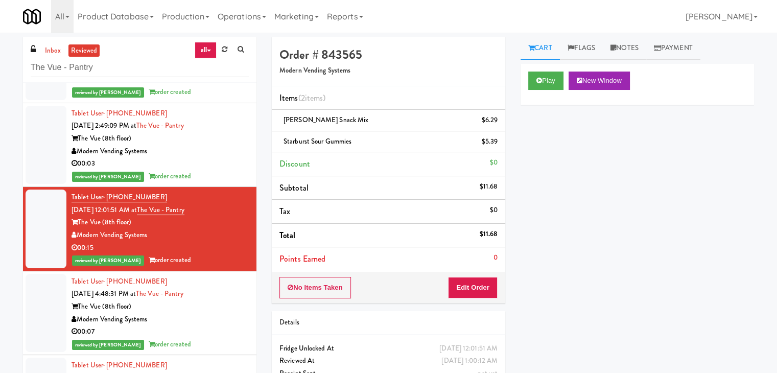
click at [204, 159] on div "00:03" at bounding box center [160, 163] width 177 height 13
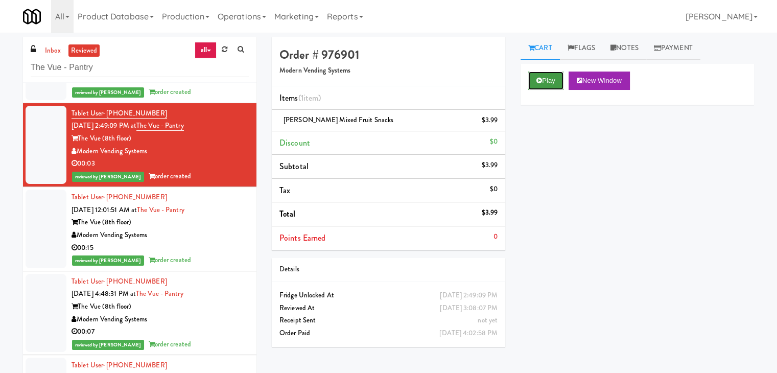
click at [543, 80] on button "Play" at bounding box center [545, 81] width 35 height 18
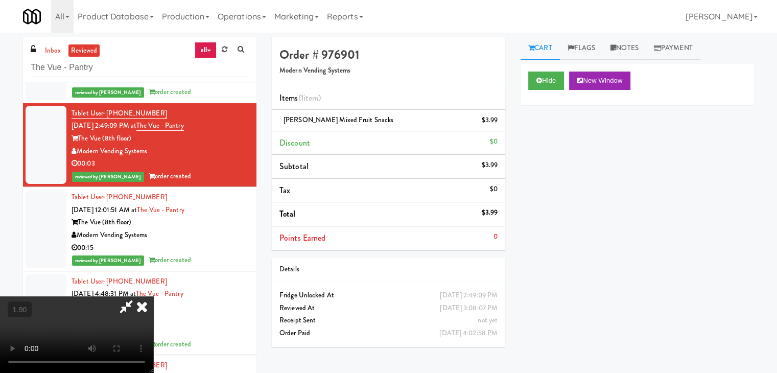
click at [153, 296] on icon at bounding box center [142, 306] width 22 height 20
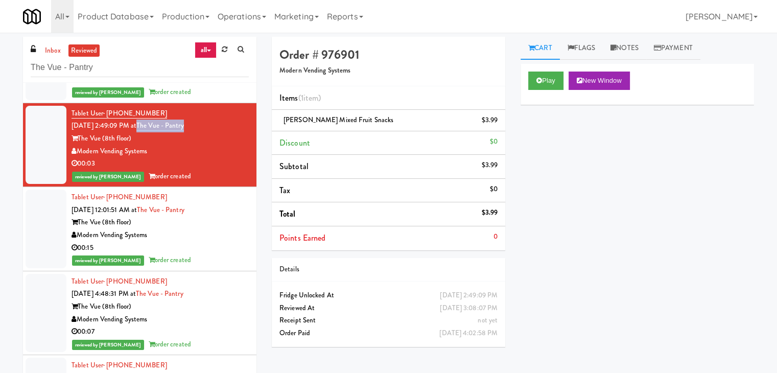
drag, startPoint x: 199, startPoint y: 122, endPoint x: 152, endPoint y: 123, distance: 47.0
click at [152, 123] on div "Tablet User · (484) 542-9522 Aug 11, 2025 2:49:09 PM at The Vue - Pantry The Vu…" at bounding box center [160, 145] width 177 height 76
copy link "The Vue - Pantry"
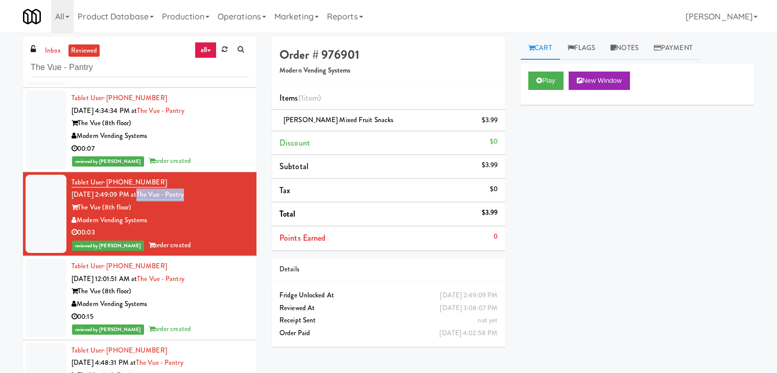
scroll to position [7664, 0]
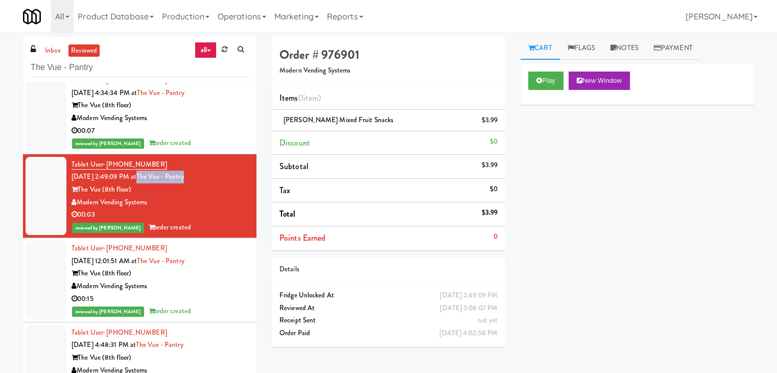
drag, startPoint x: 148, startPoint y: 199, endPoint x: 78, endPoint y: 196, distance: 70.0
click at [78, 196] on div "Modern Vending Systems" at bounding box center [160, 202] width 177 height 13
copy div "Modern Vending Systems"
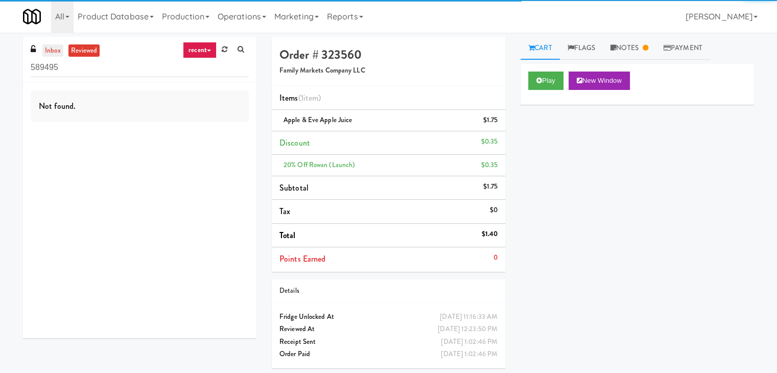
click at [46, 48] on link "inbox" at bounding box center [52, 50] width 21 height 13
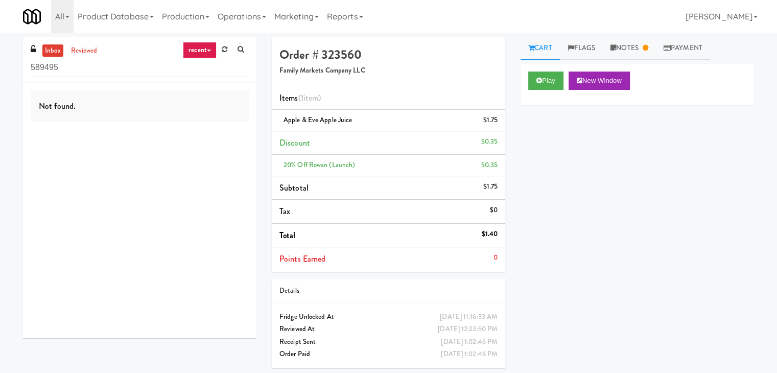
click at [198, 51] on link "recent" at bounding box center [200, 50] width 34 height 16
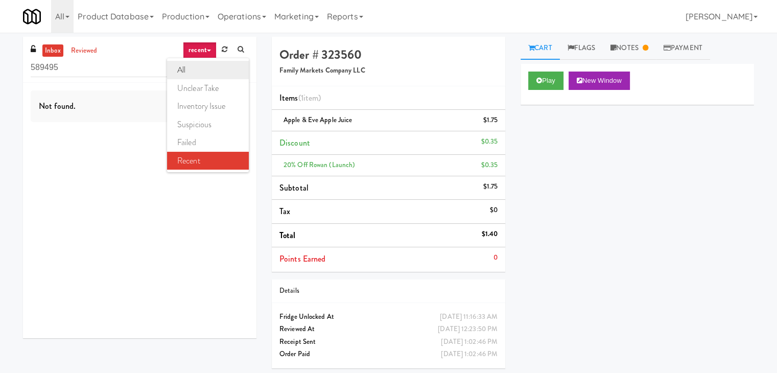
click at [196, 67] on link "all" at bounding box center [208, 70] width 82 height 18
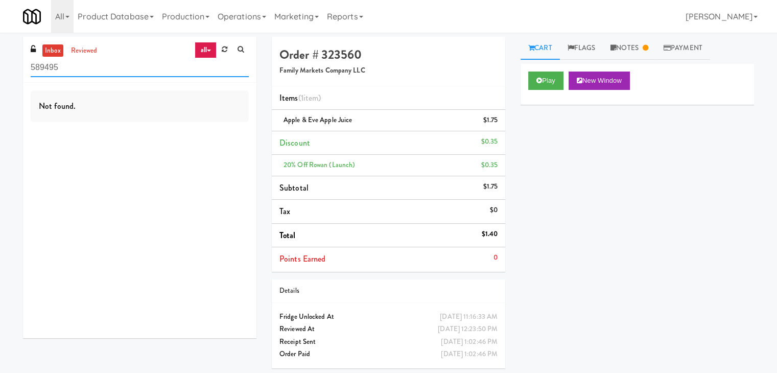
drag, startPoint x: 104, startPoint y: 67, endPoint x: 0, endPoint y: 62, distance: 103.8
click at [0, 62] on div "inbox reviewed all all unclear take inventory issue suspicious failed recent 58…" at bounding box center [388, 206] width 777 height 339
paste input "The Vue - Pantry"
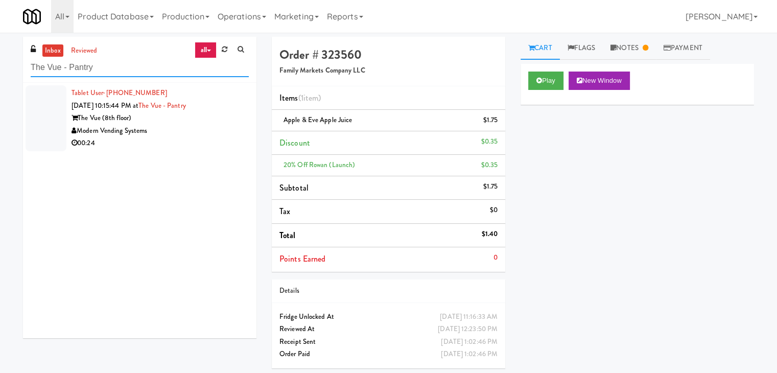
type input "The Vue - Pantry"
click at [212, 132] on div "Modern Vending Systems" at bounding box center [160, 131] width 177 height 13
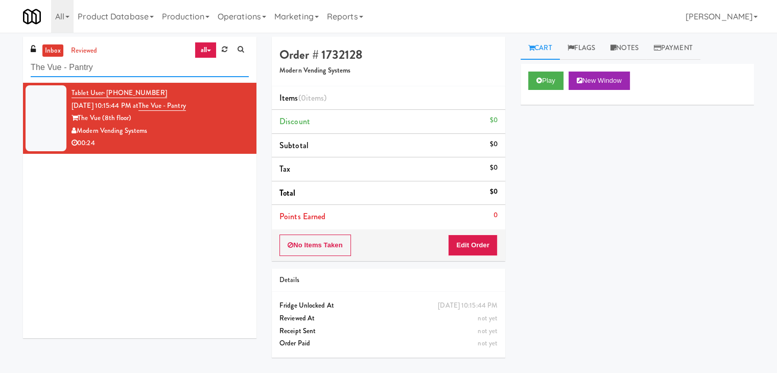
drag, startPoint x: 106, startPoint y: 68, endPoint x: 20, endPoint y: 66, distance: 85.9
click at [20, 66] on div "inbox reviewed all all unclear take inventory issue suspicious failed recent Th…" at bounding box center [139, 191] width 249 height 309
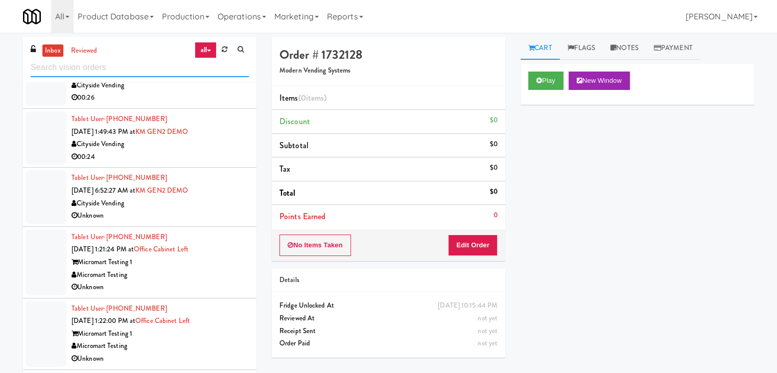
scroll to position [1380, 0]
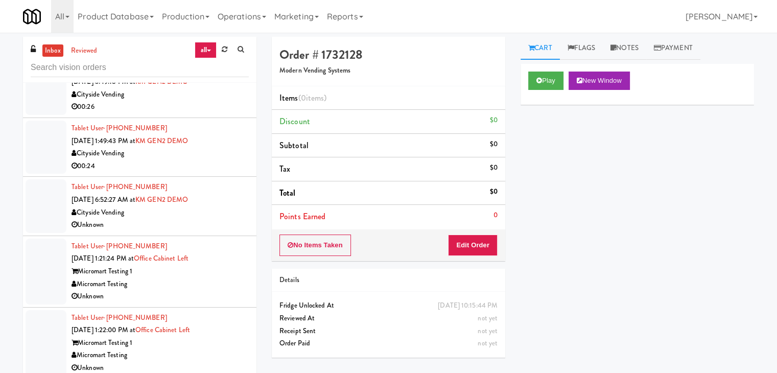
click at [193, 219] on div "Unknown" at bounding box center [160, 225] width 177 height 13
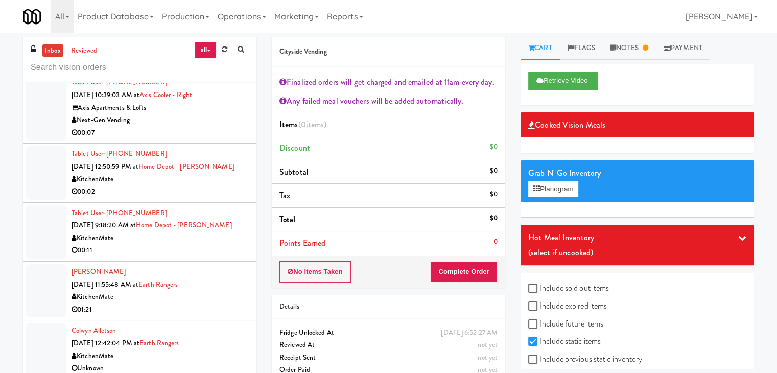
scroll to position [2504, 0]
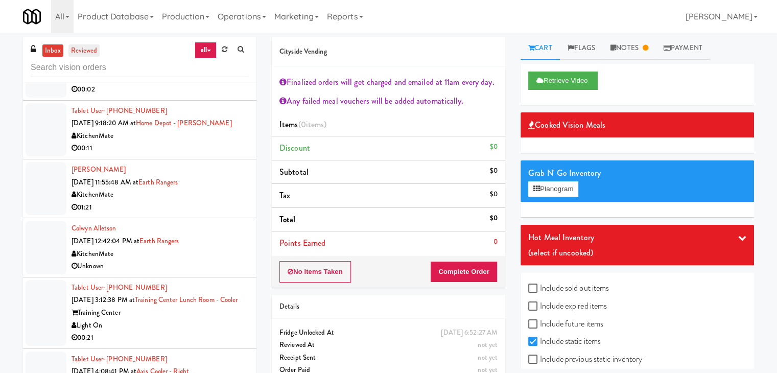
click at [89, 52] on link "reviewed" at bounding box center [84, 50] width 32 height 13
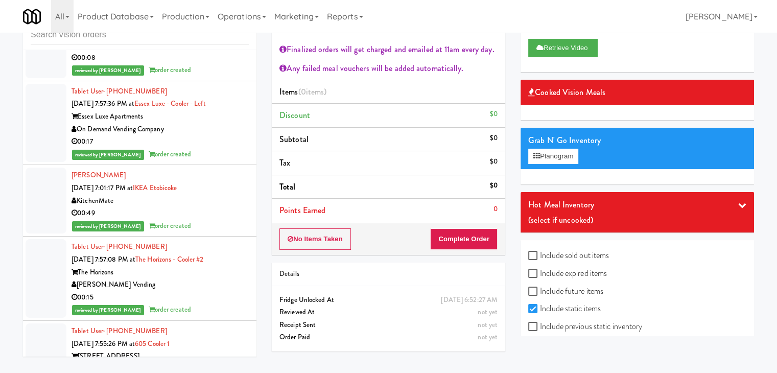
scroll to position [10109, 0]
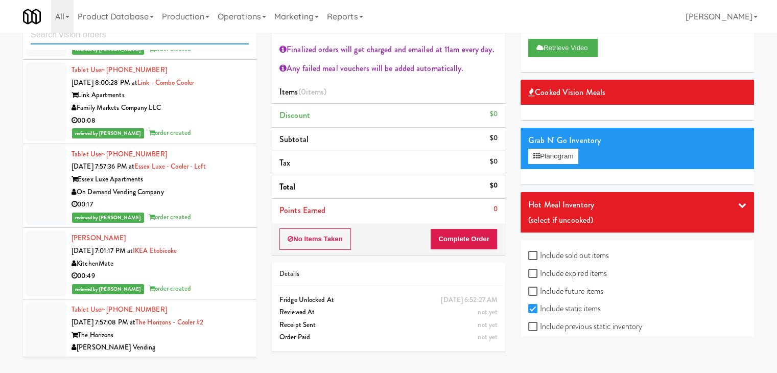
click at [125, 35] on input "text" at bounding box center [140, 35] width 218 height 19
paste input "The Vue - Pantry"
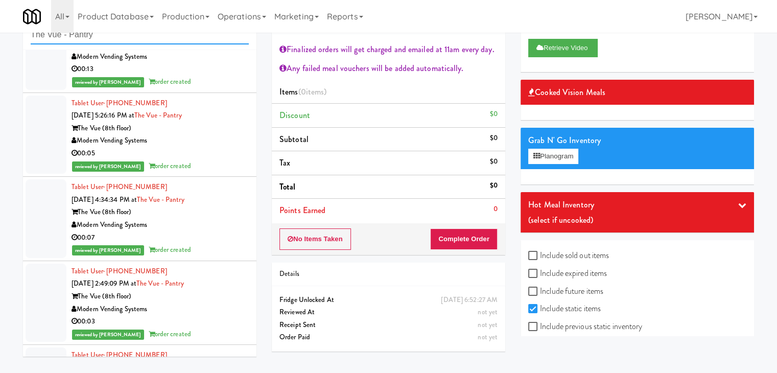
scroll to position [7539, 0]
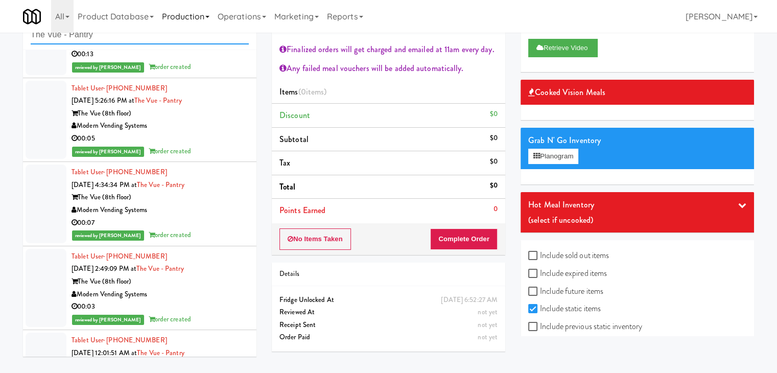
type input "The Vue - Pantry"
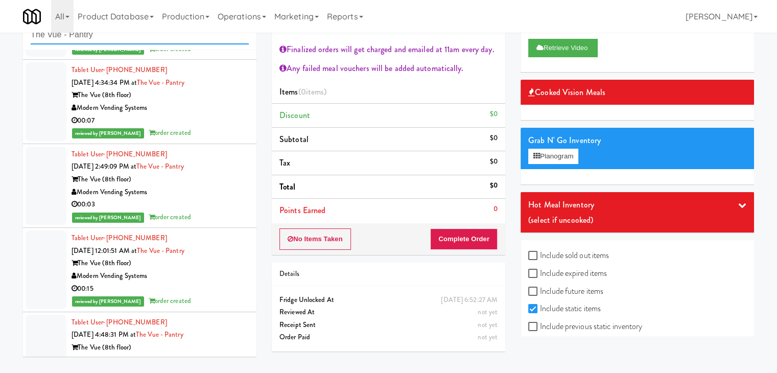
scroll to position [7693, 0]
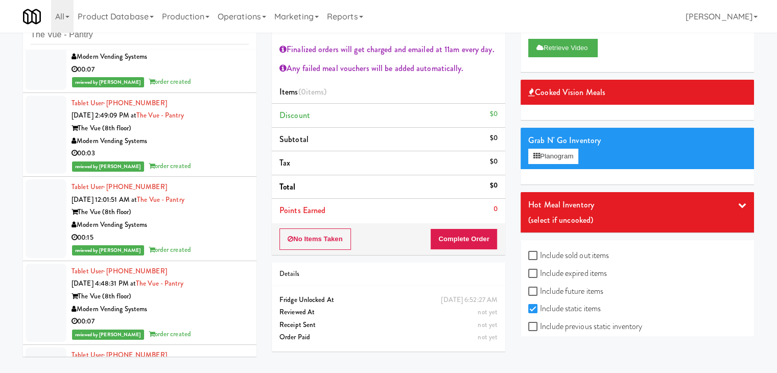
click at [210, 219] on div "Modern Vending Systems" at bounding box center [160, 225] width 177 height 13
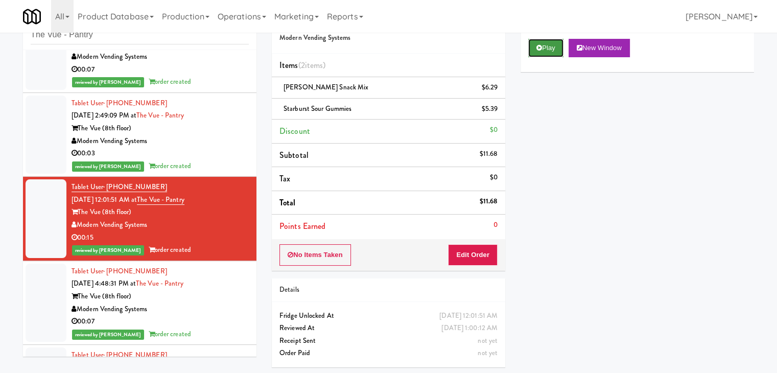
click at [549, 48] on button "Play" at bounding box center [545, 48] width 35 height 18
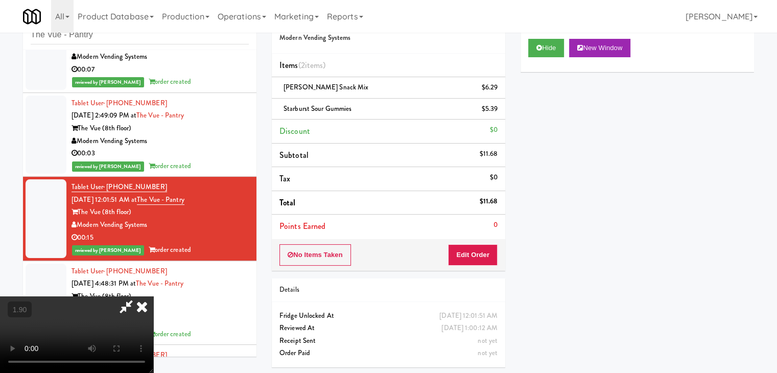
click at [153, 296] on icon at bounding box center [142, 306] width 22 height 20
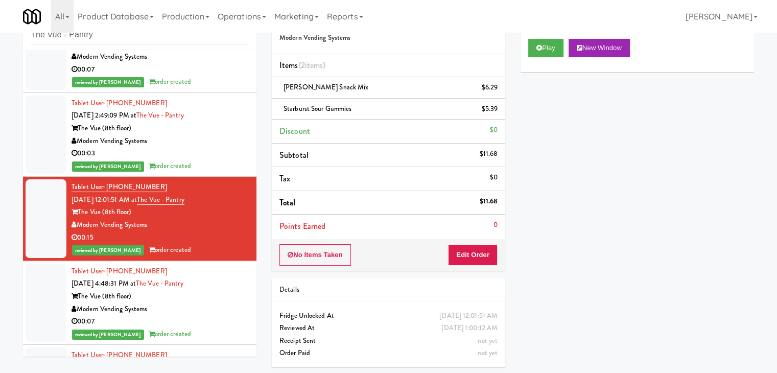
click at [209, 160] on div "reviewed by Mark P order created" at bounding box center [160, 166] width 177 height 13
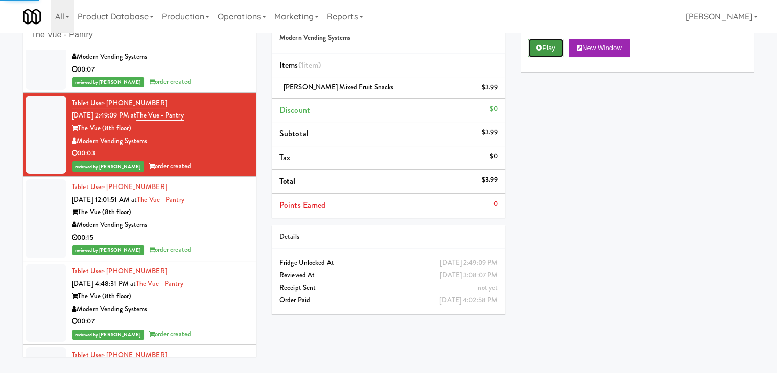
click at [553, 50] on button "Play" at bounding box center [545, 48] width 35 height 18
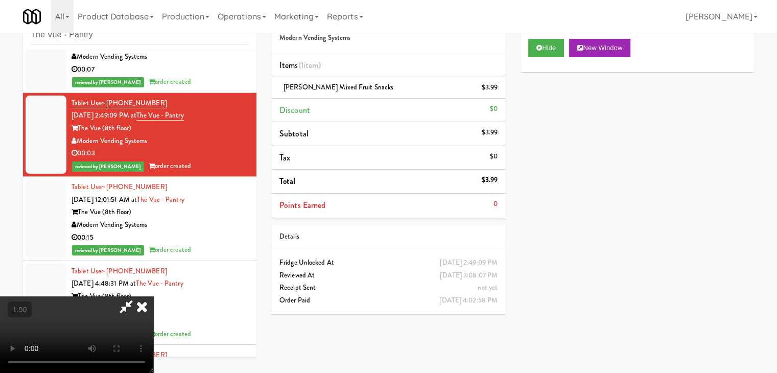
click at [153, 296] on icon at bounding box center [142, 306] width 22 height 20
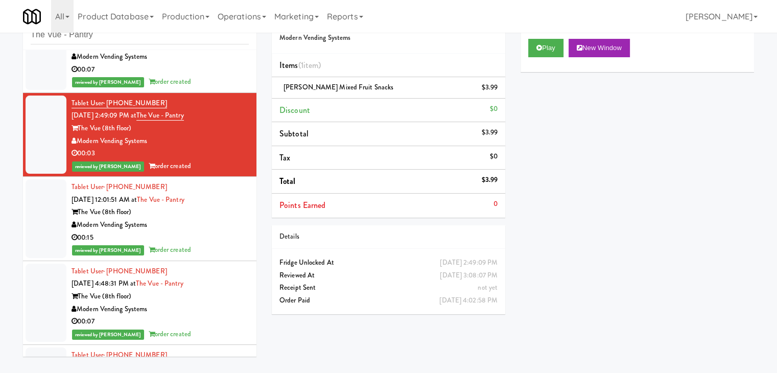
drag, startPoint x: 132, startPoint y: 123, endPoint x: 78, endPoint y: 124, distance: 54.7
click at [78, 124] on div "The Vue (8th floor)" at bounding box center [160, 128] width 177 height 13
click at [156, 123] on div "The Vue (8th floor)" at bounding box center [160, 128] width 177 height 13
drag, startPoint x: 131, startPoint y: 125, endPoint x: 80, endPoint y: 125, distance: 51.6
click at [80, 125] on div "The Vue (8th floor)" at bounding box center [160, 128] width 177 height 13
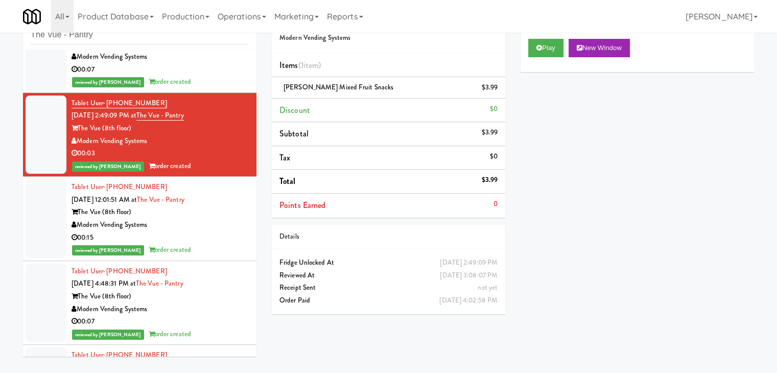
copy div "The Vue (8th floor)"
